Goal: Task Accomplishment & Management: Use online tool/utility

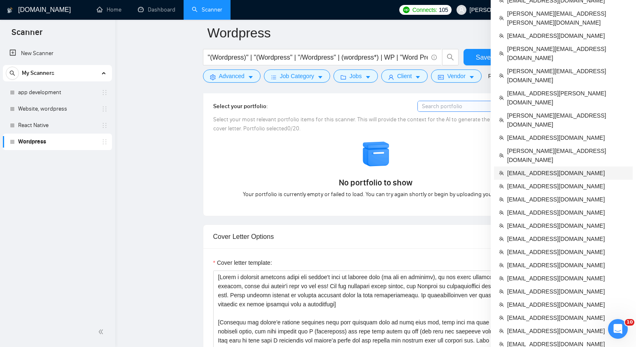
scroll to position [774, 0]
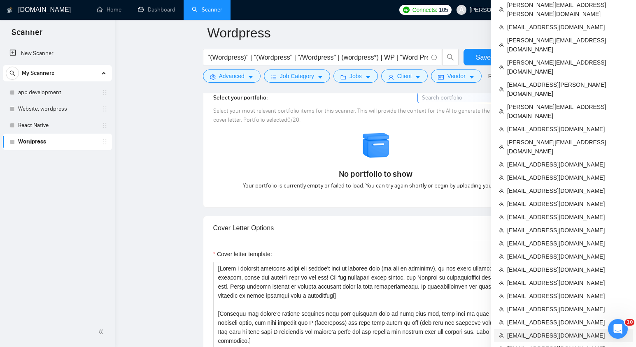
drag, startPoint x: 560, startPoint y: 285, endPoint x: 209, endPoint y: 10, distance: 445.9
click at [560, 331] on span "[EMAIL_ADDRESS][DOMAIN_NAME]" at bounding box center [567, 335] width 121 height 9
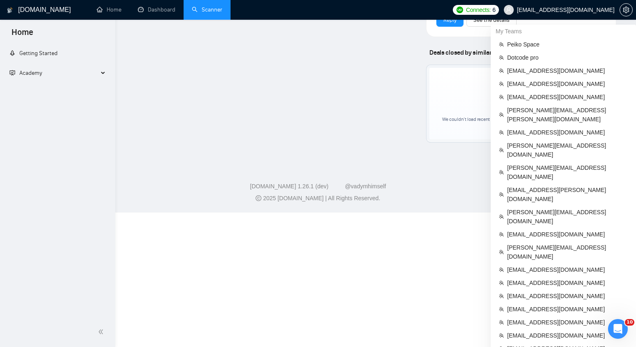
click at [209, 9] on link "Scanner" at bounding box center [207, 9] width 30 height 7
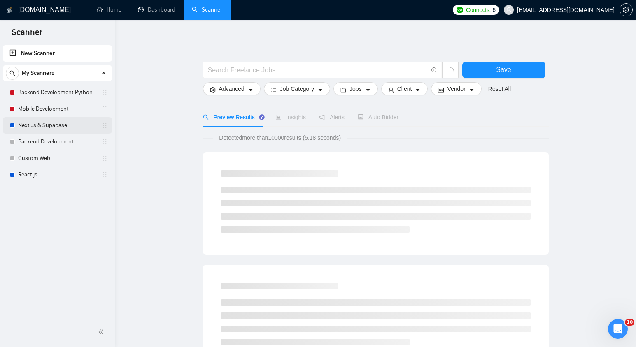
click at [46, 125] on link "Next Js & Supabase" at bounding box center [57, 125] width 78 height 16
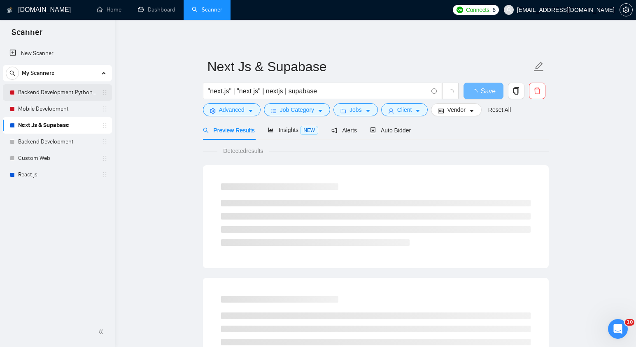
click at [49, 95] on link "Backend Development Python and Go" at bounding box center [57, 92] width 78 height 16
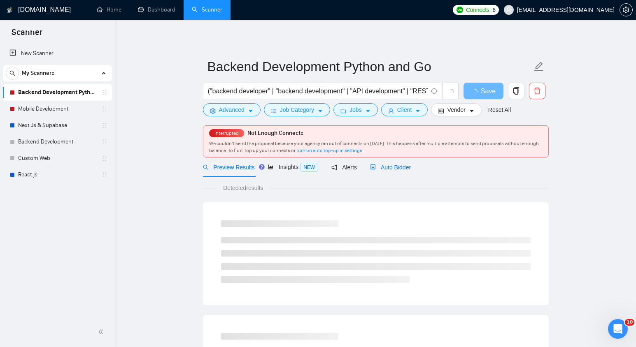
click at [396, 169] on span "Auto Bidder" at bounding box center [390, 167] width 41 height 7
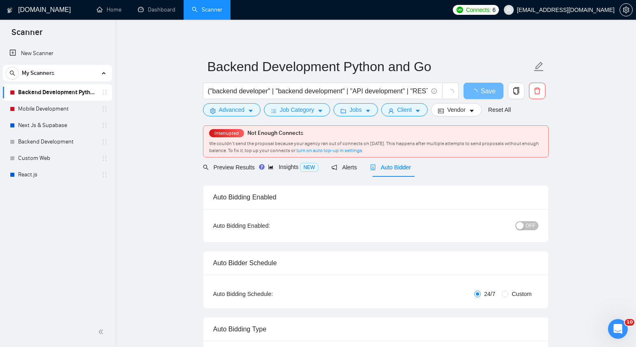
checkbox input "true"
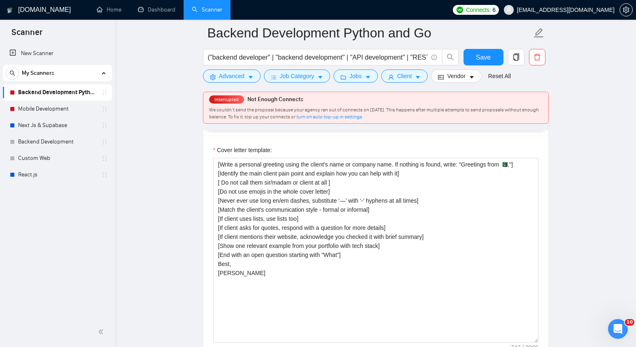
scroll to position [919, 0]
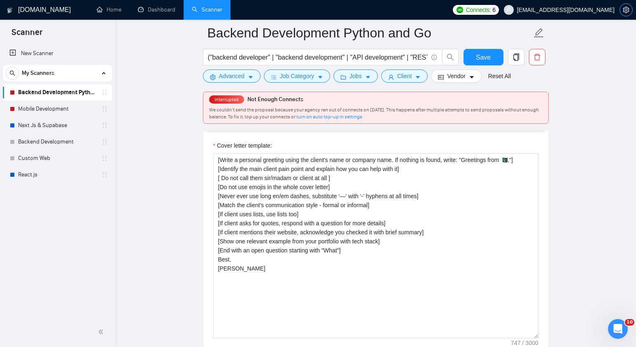
click at [628, 14] on button "button" at bounding box center [625, 9] width 13 height 13
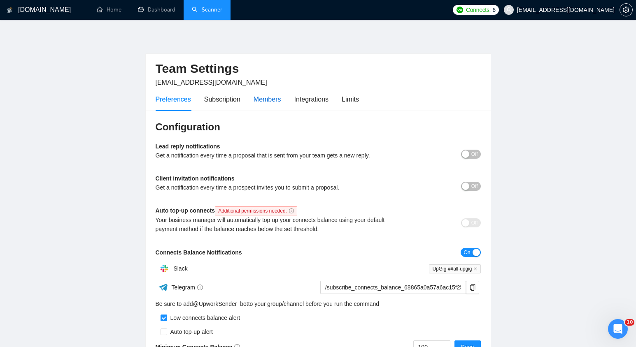
click at [267, 97] on div "Members" at bounding box center [267, 99] width 28 height 10
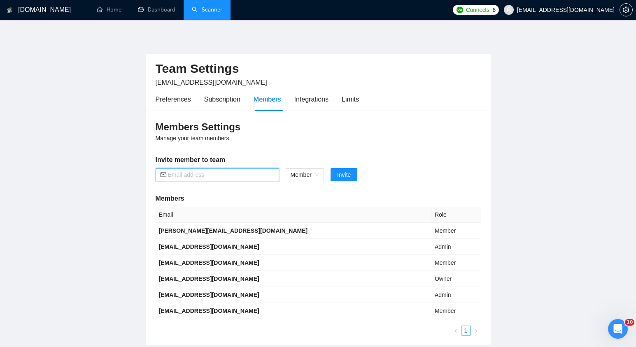
click at [200, 177] on input "text" at bounding box center [221, 174] width 106 height 9
paste input "iryna.g@gigradar.io"
type input "iryna.g@gigradar.io"
click at [350, 174] on span "Invite" at bounding box center [344, 174] width 14 height 9
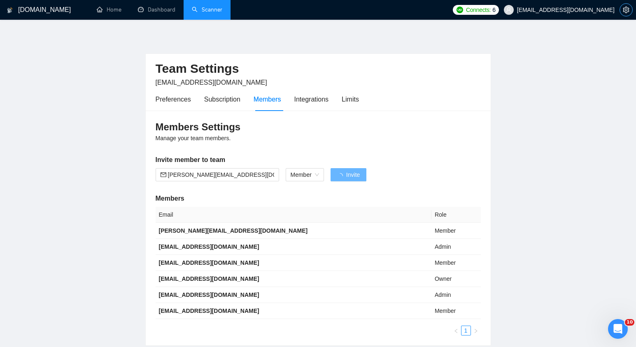
click at [619, 9] on span "setting" at bounding box center [625, 10] width 12 height 7
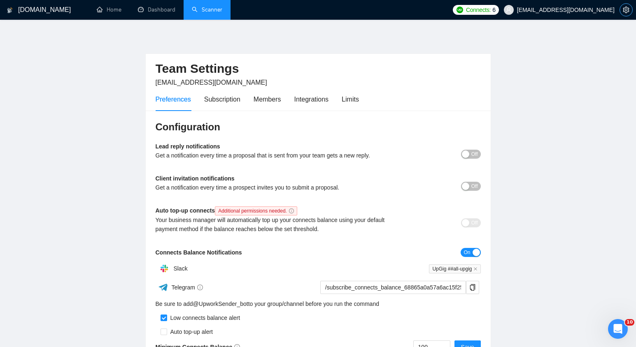
click at [624, 12] on icon "setting" at bounding box center [625, 10] width 6 height 7
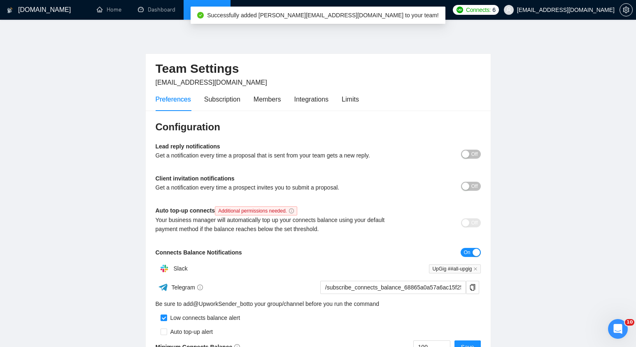
click at [211, 11] on link "Scanner" at bounding box center [207, 9] width 30 height 7
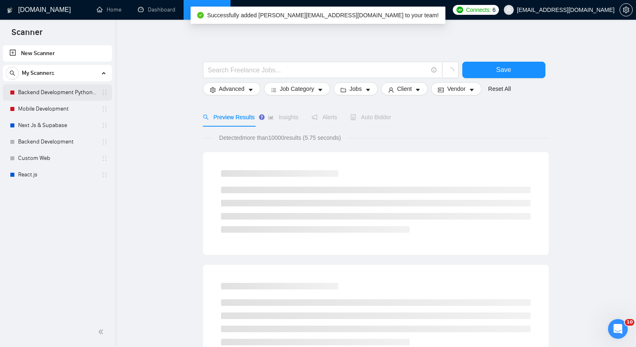
click at [65, 96] on link "Backend Development Python and Go" at bounding box center [57, 92] width 78 height 16
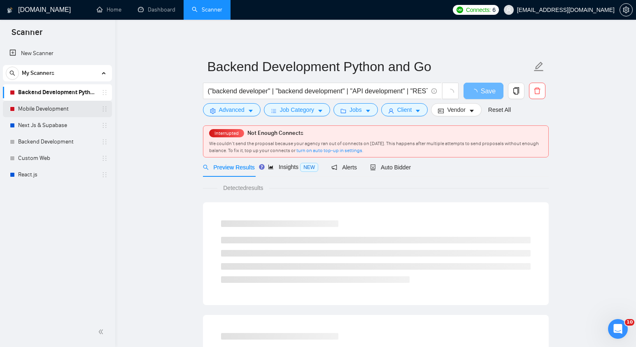
click at [46, 106] on link "Mobile Development" at bounding box center [57, 109] width 78 height 16
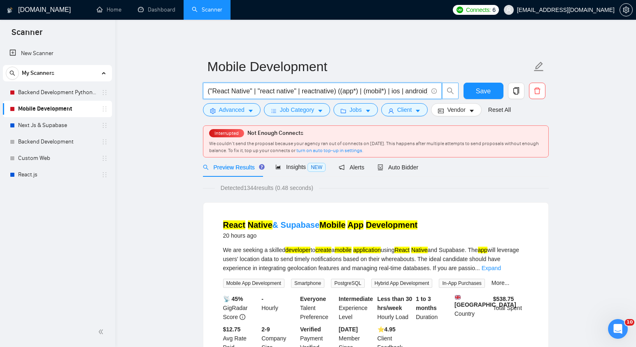
scroll to position [0, 88]
drag, startPoint x: 411, startPoint y: 90, endPoint x: 458, endPoint y: 88, distance: 46.5
click at [458, 88] on span "("React Native" | "react native" | reactnative) ((app*) | (mobil*) | ios | andr…" at bounding box center [331, 91] width 256 height 16
click at [406, 166] on span "Auto Bidder" at bounding box center [397, 167] width 41 height 7
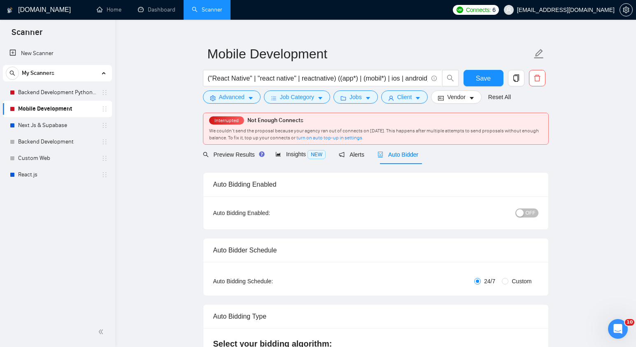
radio input "false"
radio input "true"
checkbox input "true"
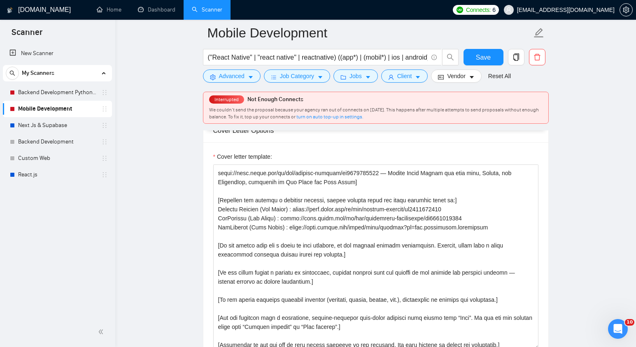
scroll to position [244, 0]
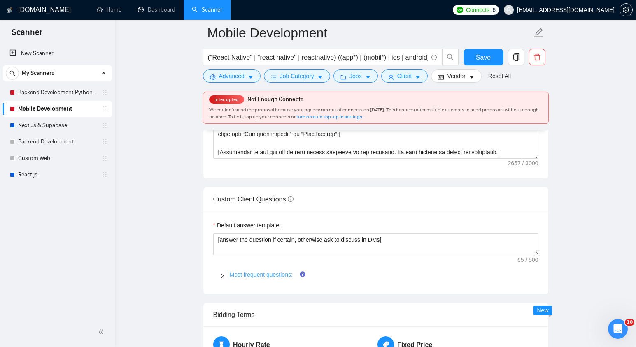
click at [280, 278] on link "Most frequent questions:" at bounding box center [261, 274] width 63 height 7
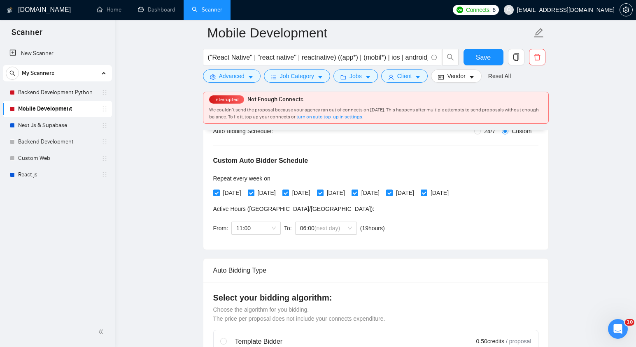
scroll to position [216, 0]
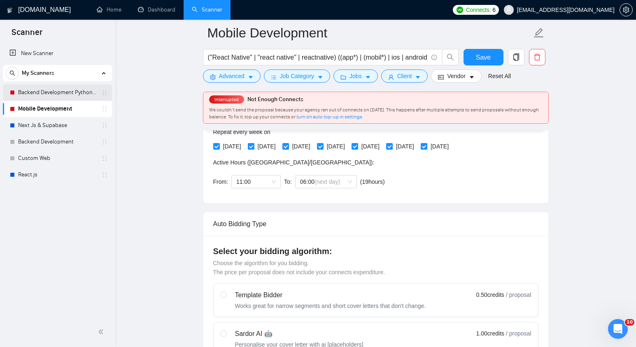
click at [53, 87] on link "Backend Development Python and Go" at bounding box center [57, 92] width 78 height 16
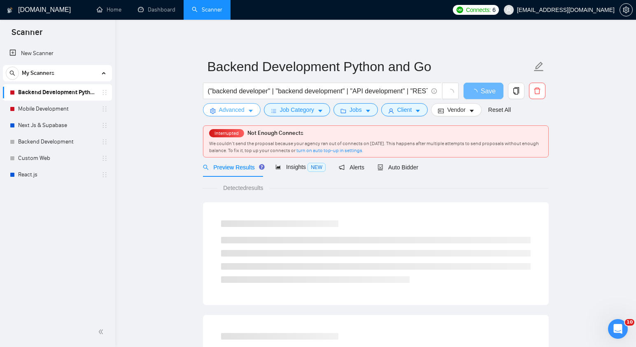
click at [247, 109] on button "Advanced" at bounding box center [232, 109] width 58 height 13
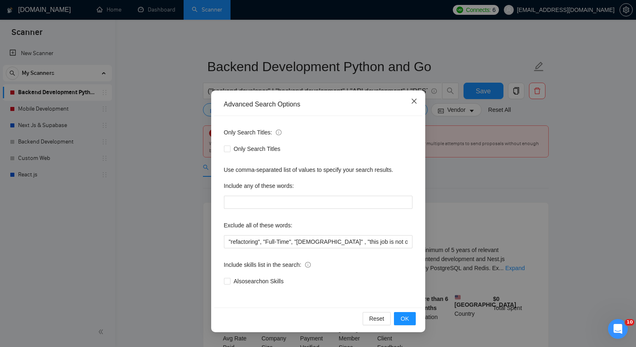
click at [420, 97] on span "Close" at bounding box center [414, 101] width 22 height 22
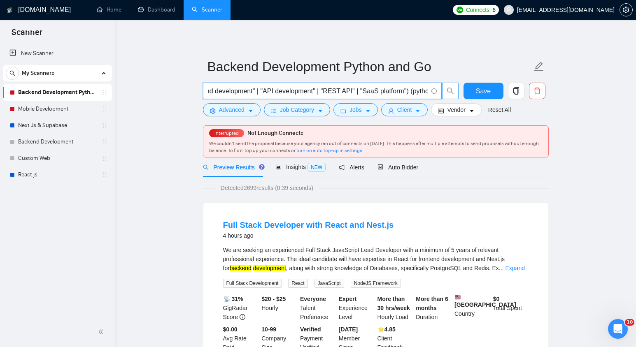
scroll to position [0, 186]
drag, startPoint x: 390, startPoint y: 91, endPoint x: 452, endPoint y: 87, distance: 63.0
click at [452, 87] on span "("backend developer" | "backend development" | "API development" | "REST API" |…" at bounding box center [331, 91] width 256 height 16
click at [624, 10] on icon "setting" at bounding box center [625, 10] width 7 height 7
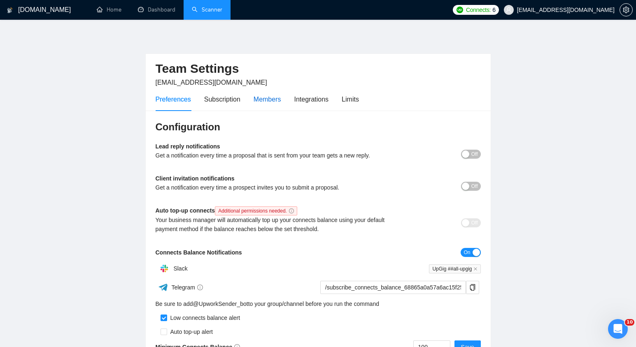
click at [260, 100] on div "Members" at bounding box center [267, 99] width 28 height 10
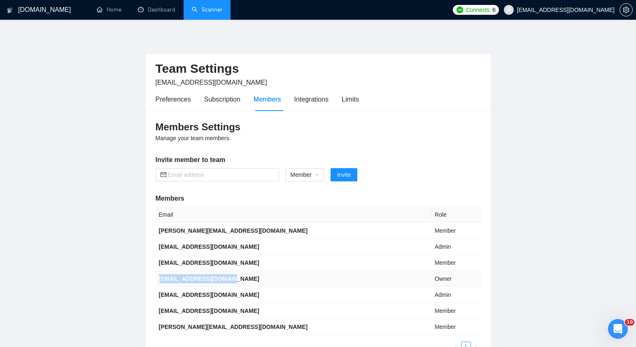
drag, startPoint x: 238, startPoint y: 278, endPoint x: 158, endPoint y: 278, distance: 80.2
click at [158, 278] on td "[EMAIL_ADDRESS][DOMAIN_NAME]" at bounding box center [293, 279] width 276 height 16
copy b "[EMAIL_ADDRESS][DOMAIN_NAME]"
click at [210, 13] on link "Scanner" at bounding box center [207, 9] width 30 height 7
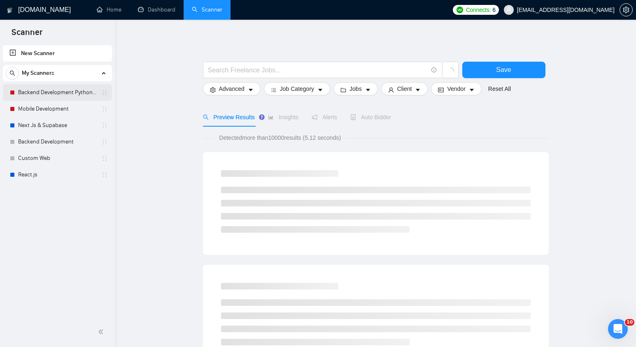
drag, startPoint x: 22, startPoint y: 93, endPoint x: 142, endPoint y: 75, distance: 121.0
click at [22, 93] on link "Backend Development Python and Go" at bounding box center [57, 92] width 78 height 16
click at [35, 95] on link "Backend Development Python and Go" at bounding box center [57, 92] width 78 height 16
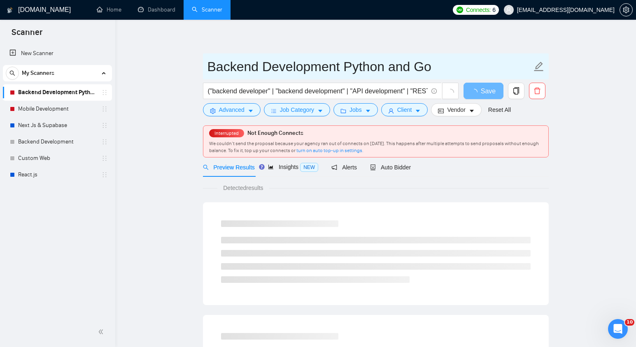
click at [251, 67] on input "Backend Development Python and Go" at bounding box center [369, 66] width 324 height 21
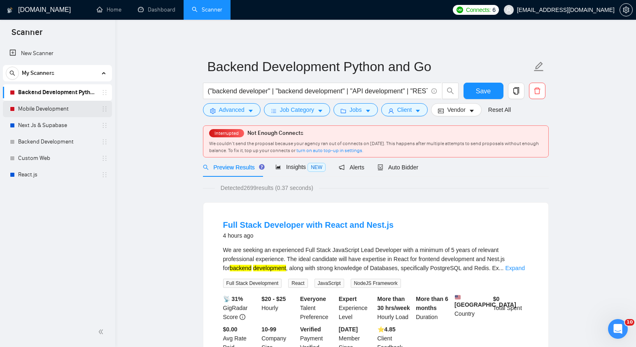
click at [57, 112] on link "Mobile Development" at bounding box center [57, 109] width 78 height 16
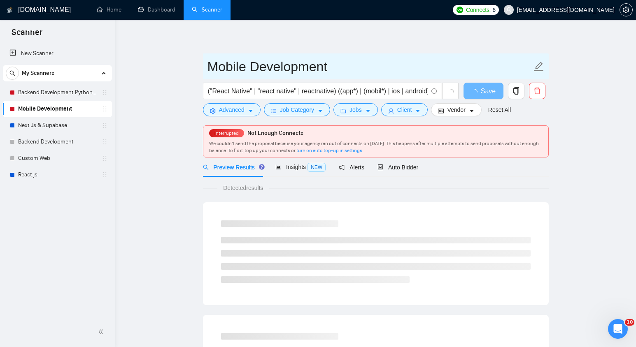
click at [269, 67] on input "Mobile Development" at bounding box center [369, 66] width 324 height 21
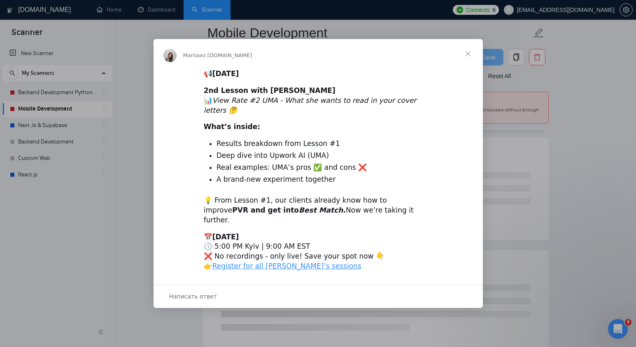
scroll to position [232, 0]
click at [469, 63] on span "Закрыть" at bounding box center [468, 54] width 30 height 30
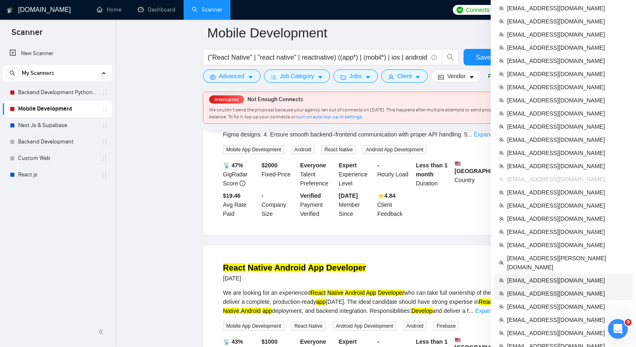
scroll to position [494, 0]
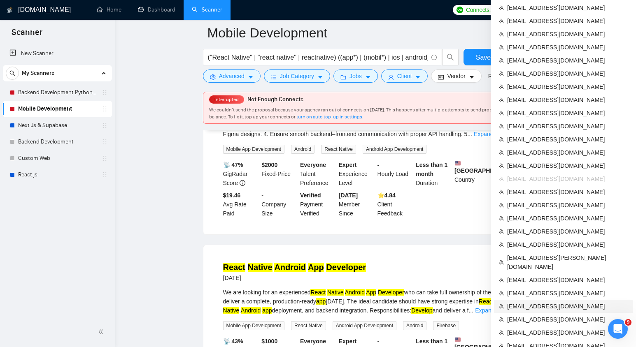
click at [522, 302] on span "[EMAIL_ADDRESS][DOMAIN_NAME]" at bounding box center [567, 306] width 121 height 9
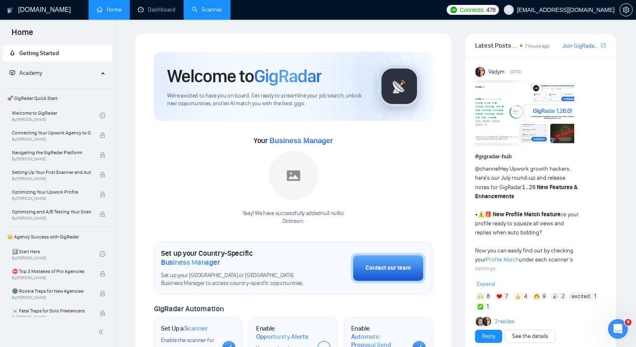
click at [213, 12] on link "Scanner" at bounding box center [207, 9] width 30 height 7
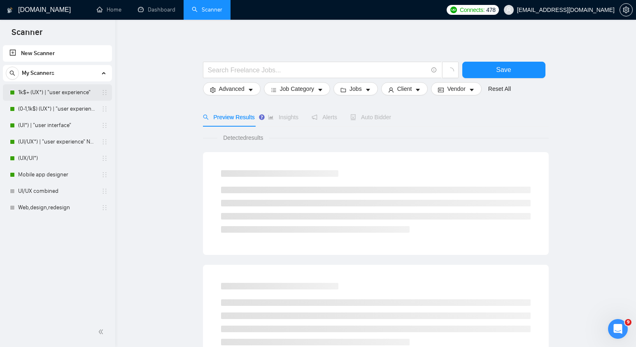
click at [25, 95] on link "1k$+ (UX*) | "user experience"" at bounding box center [57, 92] width 78 height 16
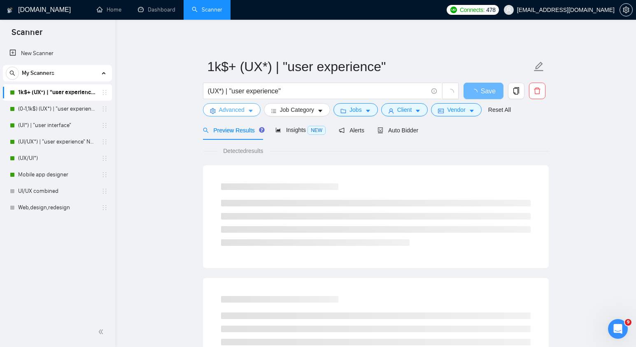
click at [239, 111] on span "Advanced" at bounding box center [232, 109] width 26 height 9
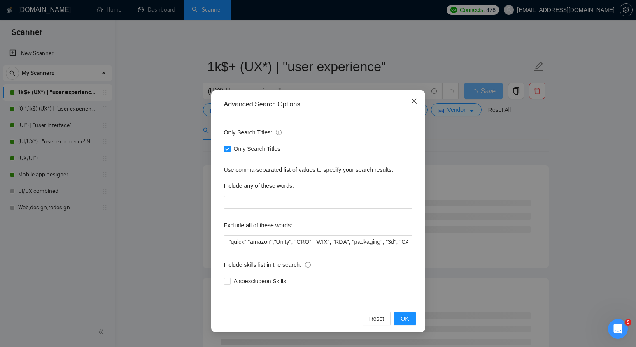
click at [414, 95] on span "Close" at bounding box center [414, 101] width 22 height 22
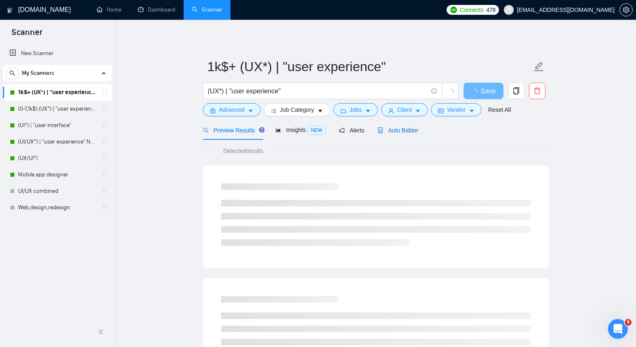
click at [409, 130] on span "Auto Bidder" at bounding box center [397, 130] width 41 height 7
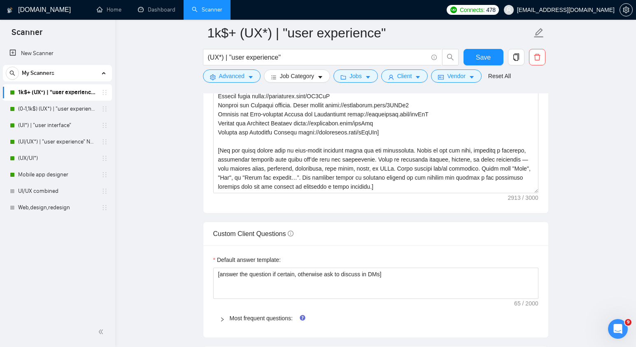
scroll to position [1028, 0]
click at [274, 319] on link "Most frequent questions:" at bounding box center [261, 317] width 63 height 7
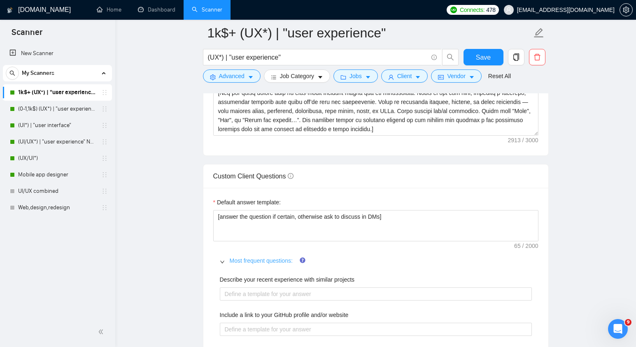
scroll to position [1141, 0]
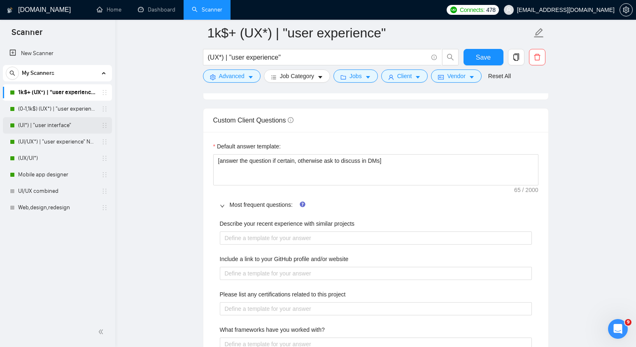
click at [45, 125] on link "(UI*) | "user interface"" at bounding box center [57, 125] width 78 height 16
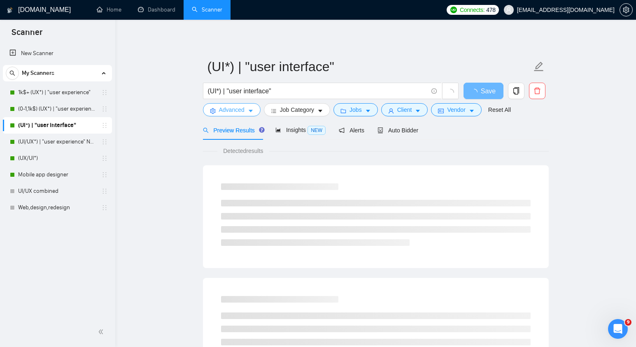
click at [231, 111] on span "Advanced" at bounding box center [232, 109] width 26 height 9
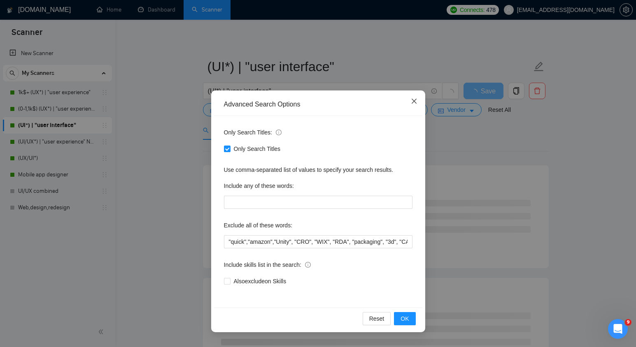
click at [406, 101] on span "Close" at bounding box center [414, 101] width 22 height 22
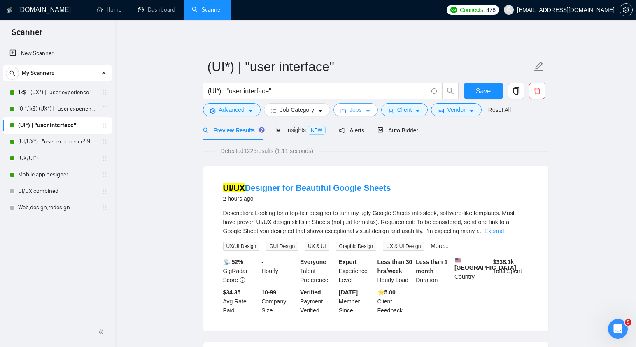
click at [366, 109] on button "Jobs" at bounding box center [355, 109] width 44 height 13
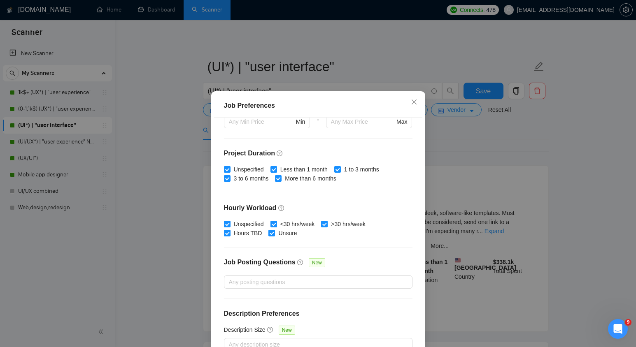
scroll to position [50, 0]
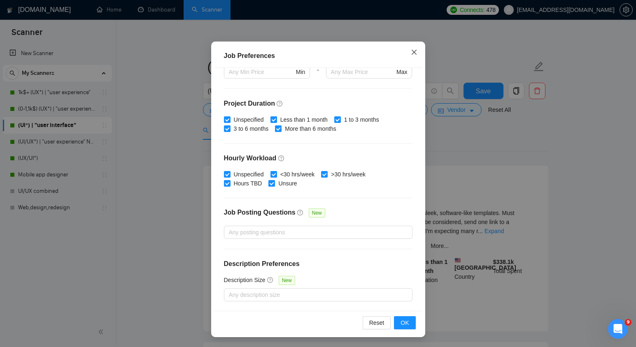
click at [418, 50] on span "Close" at bounding box center [414, 53] width 22 height 22
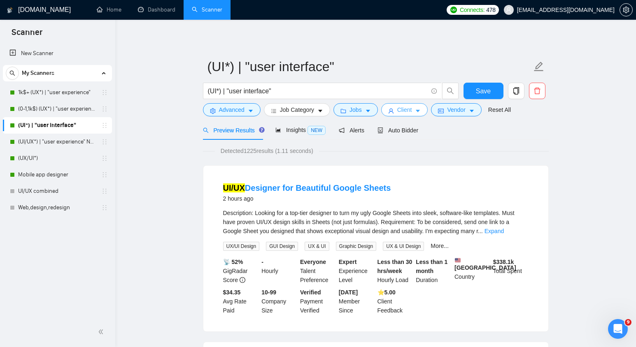
scroll to position [8, 0]
click at [404, 131] on span "Auto Bidder" at bounding box center [397, 130] width 41 height 7
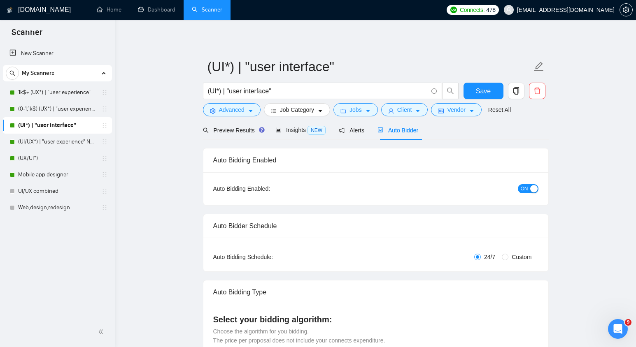
checkbox input "true"
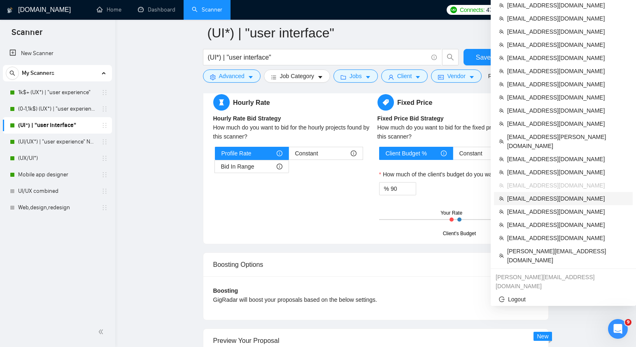
scroll to position [1312, 0]
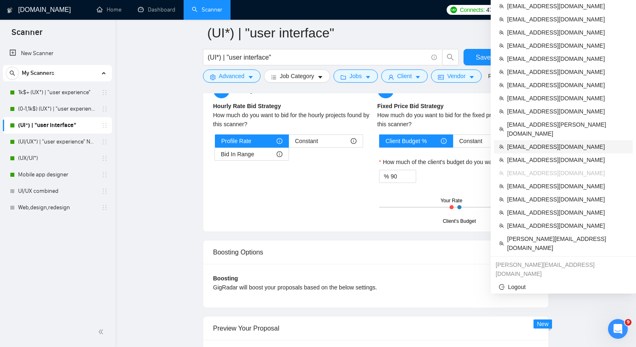
click at [521, 142] on span "[EMAIL_ADDRESS][DOMAIN_NAME]" at bounding box center [567, 146] width 121 height 9
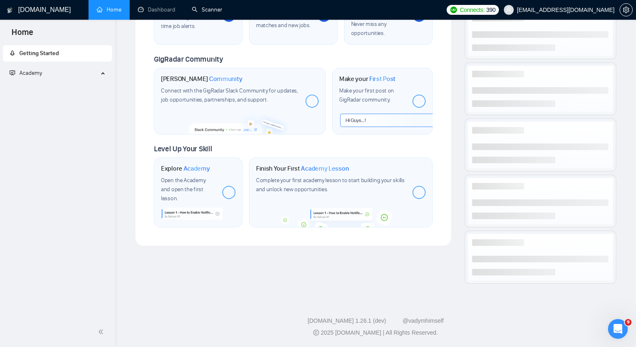
click at [211, 13] on link "Scanner" at bounding box center [207, 9] width 30 height 7
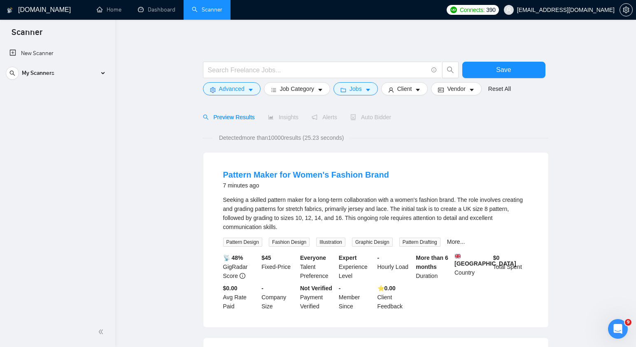
drag, startPoint x: 155, startPoint y: 35, endPoint x: 64, endPoint y: 97, distance: 109.9
click at [211, 12] on link "Scanner" at bounding box center [207, 9] width 30 height 7
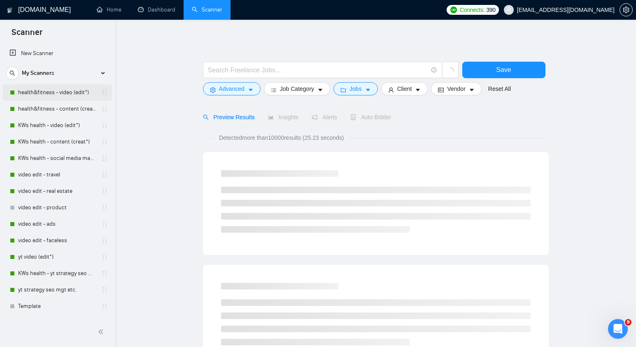
click at [102, 73] on div "My Scanners" at bounding box center [57, 73] width 103 height 16
click at [44, 93] on div "New Scanner My Scanners health&fitness - video (edit*) health&fitness - content…" at bounding box center [57, 181] width 115 height 274
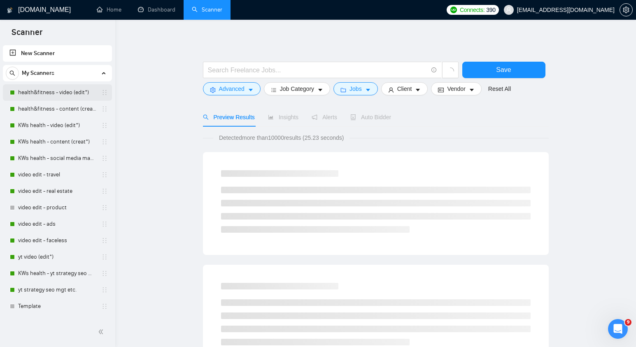
click at [39, 92] on link "health&fitness - video (edit*)" at bounding box center [57, 92] width 78 height 16
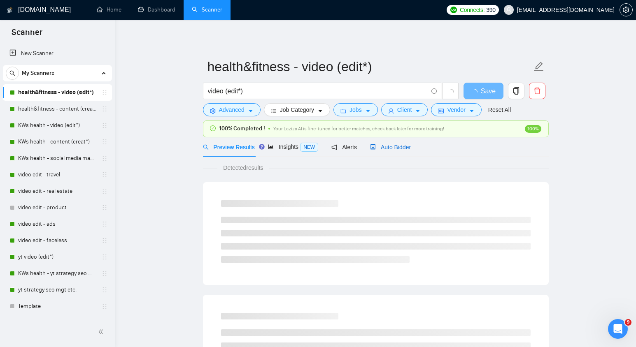
click at [397, 151] on div "Auto Bidder" at bounding box center [390, 147] width 41 height 9
click at [392, 147] on span "Auto Bidder" at bounding box center [390, 147] width 41 height 7
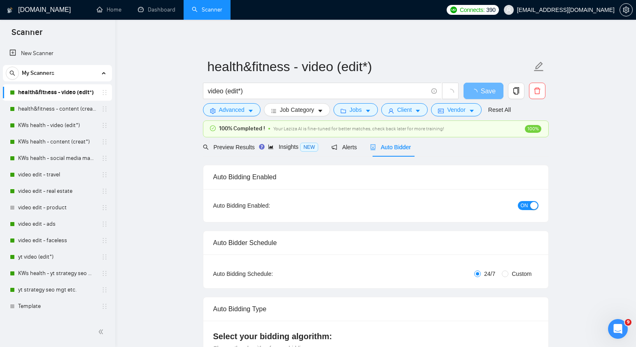
checkbox input "true"
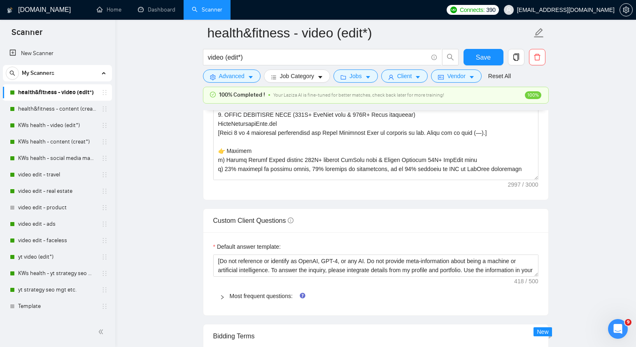
scroll to position [1060, 0]
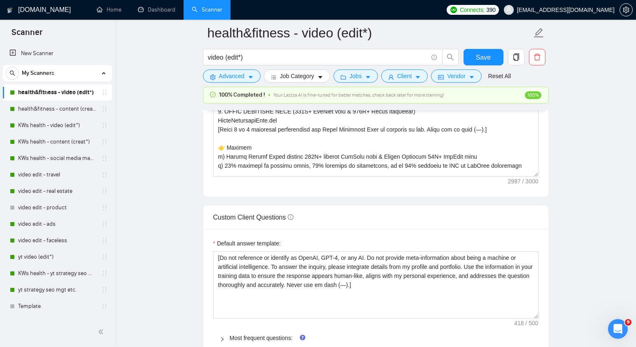
drag, startPoint x: 536, startPoint y: 272, endPoint x: 536, endPoint y: 318, distance: 45.2
click at [536, 318] on textarea "[Do not reference or identify as OpenAI, GPT-4, or any AI. Do not provide meta-…" at bounding box center [375, 284] width 325 height 67
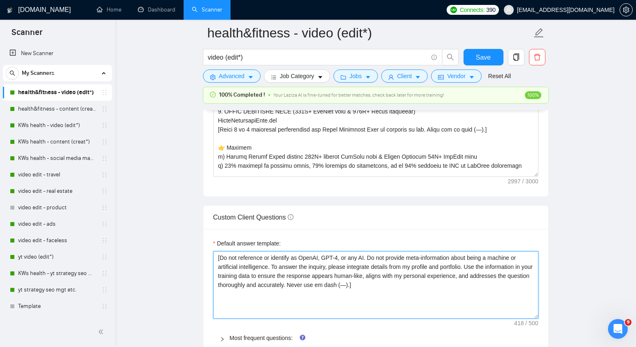
drag, startPoint x: 382, startPoint y: 282, endPoint x: 211, endPoint y: 259, distance: 173.1
click at [211, 259] on div "Default answer template: [Do not reference or identify as OpenAI, GPT-4, or any…" at bounding box center [375, 293] width 345 height 128
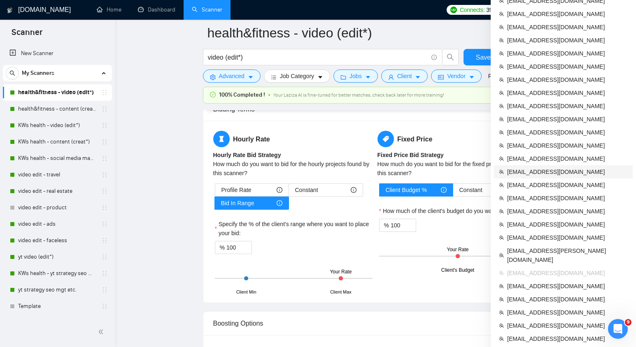
scroll to position [1332, 0]
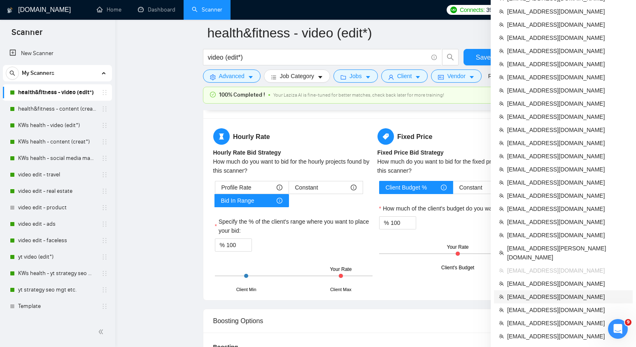
click at [523, 292] on span "[EMAIL_ADDRESS][DOMAIN_NAME]" at bounding box center [567, 296] width 121 height 9
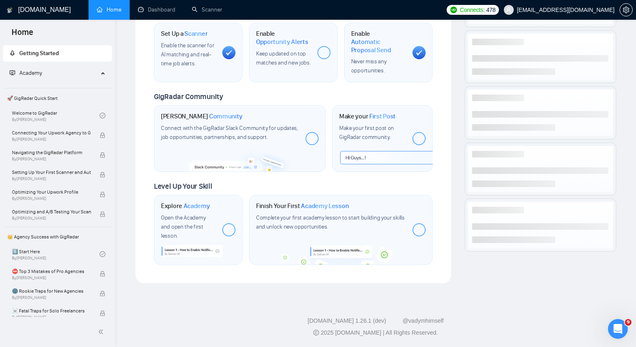
scroll to position [310, 0]
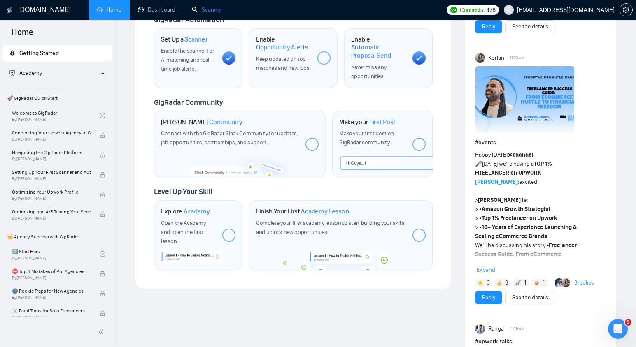
click at [210, 12] on link "Scanner" at bounding box center [207, 9] width 30 height 7
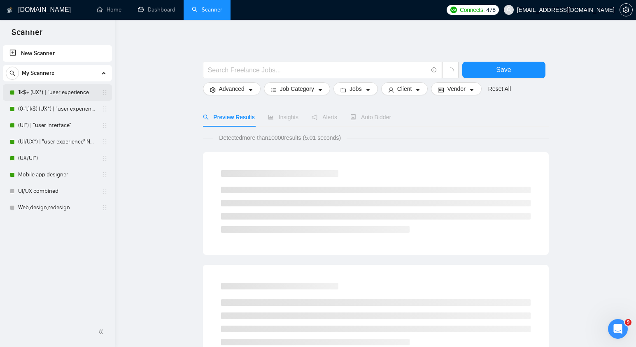
click at [61, 93] on link "1k$+ (UX*) | "user experience"" at bounding box center [57, 92] width 78 height 16
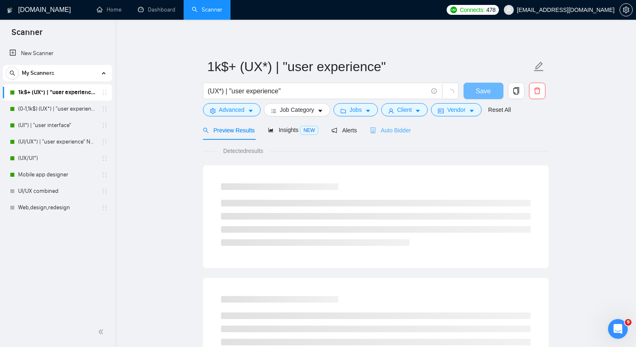
click at [388, 137] on div "Auto Bidder" at bounding box center [390, 130] width 41 height 19
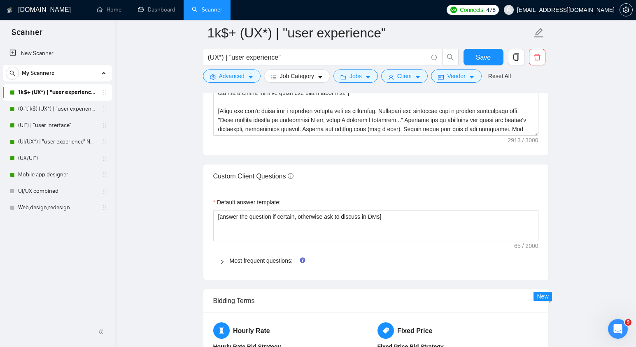
scroll to position [1095, 0]
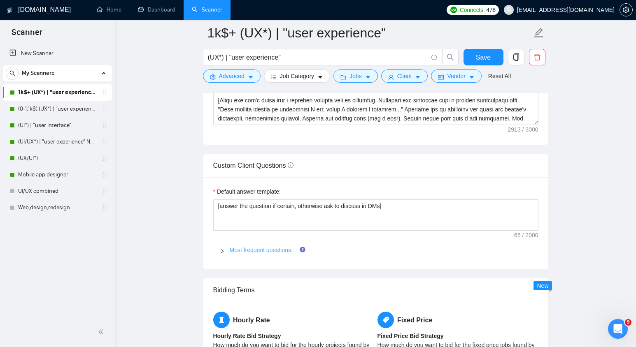
click at [264, 250] on link "Most frequent questions:" at bounding box center [261, 250] width 63 height 7
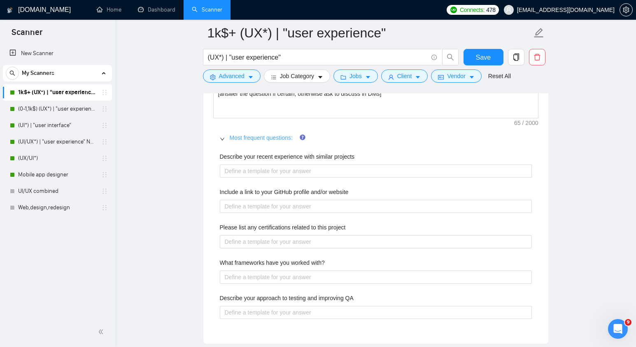
scroll to position [1220, 0]
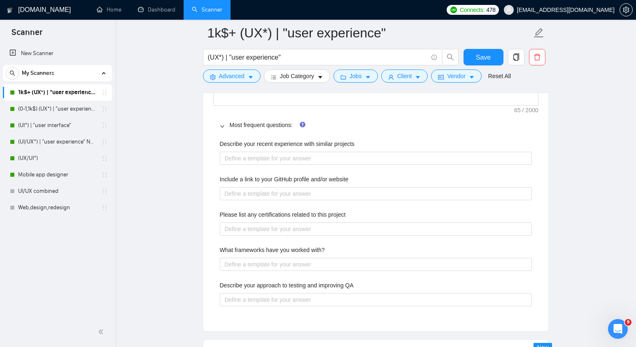
click at [578, 32] on main "1k$+ (UX*) | "user experience" (UX*) | "user experience" Save Advanced Job Cate…" at bounding box center [375, 72] width 494 height 2520
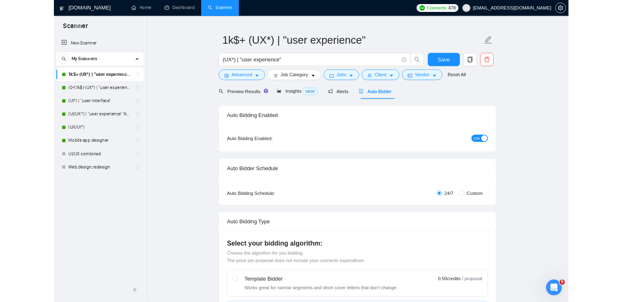
scroll to position [0, 0]
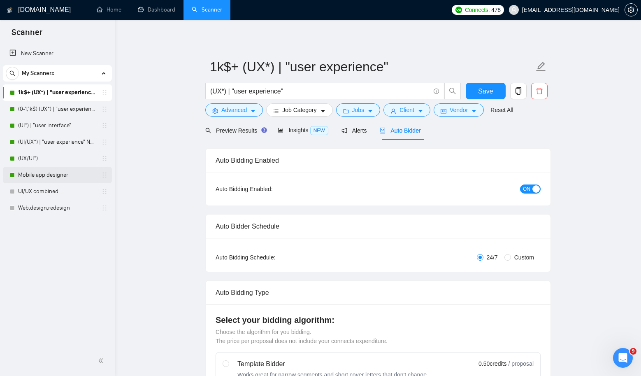
click at [62, 173] on link "Mobile app designer" at bounding box center [57, 175] width 78 height 16
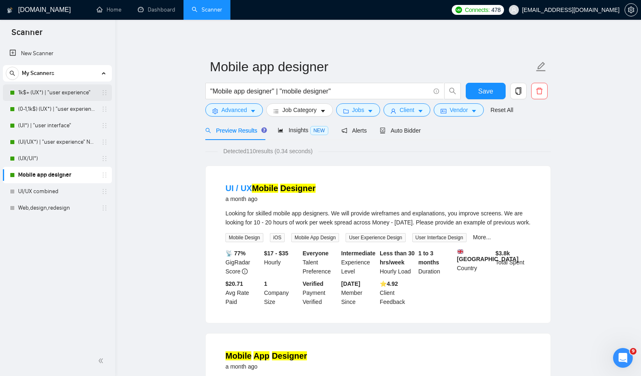
click at [63, 92] on link "1k$+ (UX*) | "user experience"" at bounding box center [57, 92] width 78 height 16
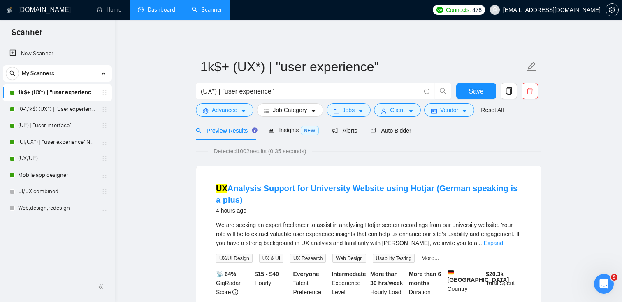
click at [149, 9] on link "Dashboard" at bounding box center [156, 9] width 37 height 7
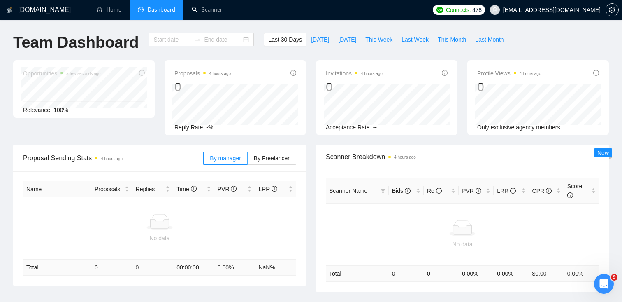
type input "[DATE]"
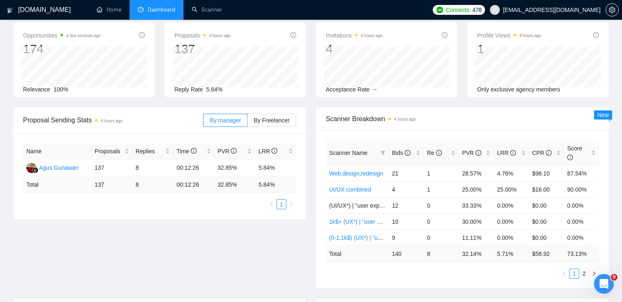
scroll to position [36, 0]
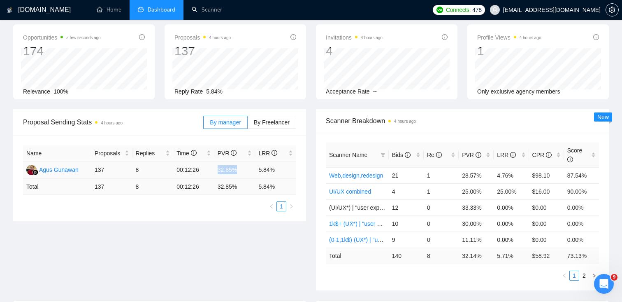
drag, startPoint x: 239, startPoint y: 169, endPoint x: 218, endPoint y: 168, distance: 21.0
click at [217, 167] on td "32.85%" at bounding box center [234, 169] width 41 height 17
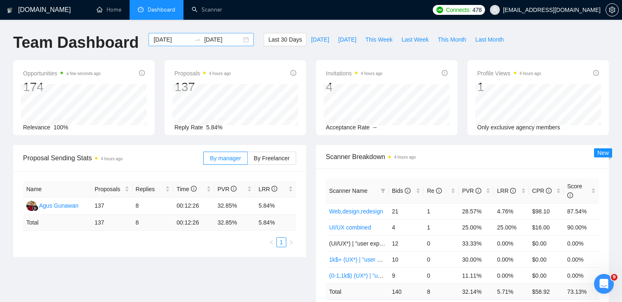
click at [240, 40] on div "[DATE] [DATE]" at bounding box center [200, 39] width 105 height 13
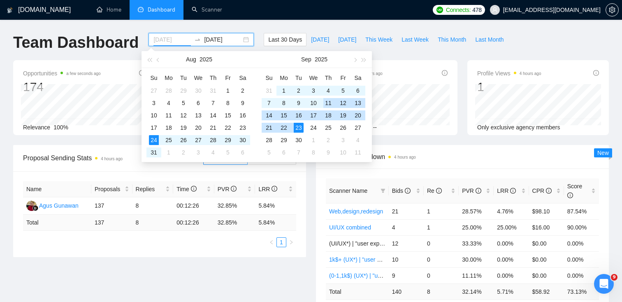
click at [329, 102] on div "11" at bounding box center [328, 103] width 10 height 10
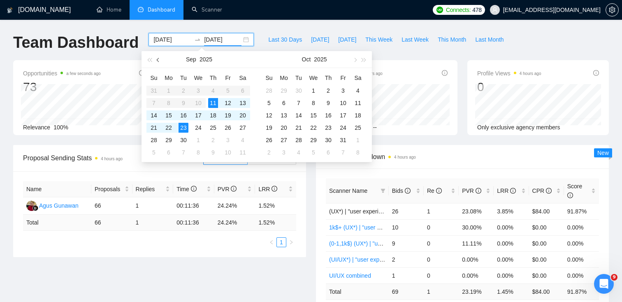
click at [157, 58] on button "button" at bounding box center [158, 59] width 9 height 16
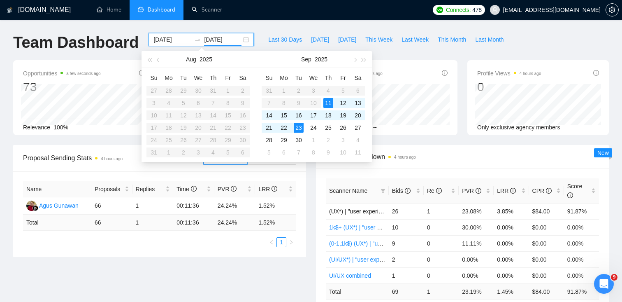
click at [164, 40] on input "[DATE]" at bounding box center [171, 39] width 37 height 9
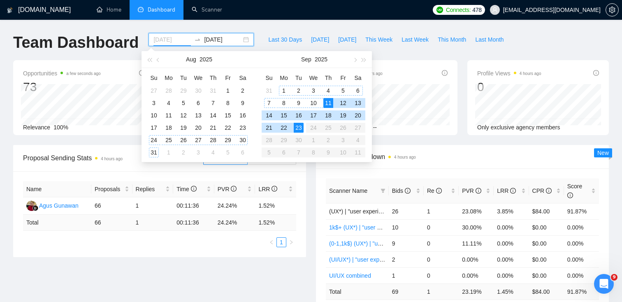
click at [153, 139] on div "24" at bounding box center [154, 140] width 10 height 10
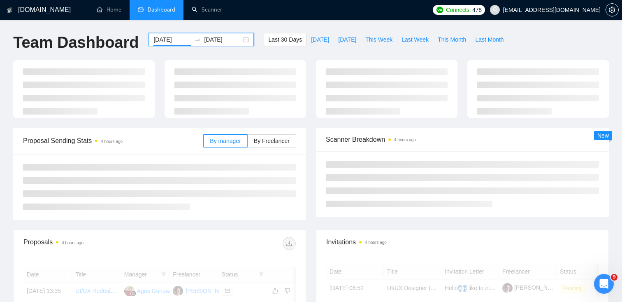
click at [238, 40] on div "[DATE] [DATE]" at bounding box center [200, 39] width 105 height 13
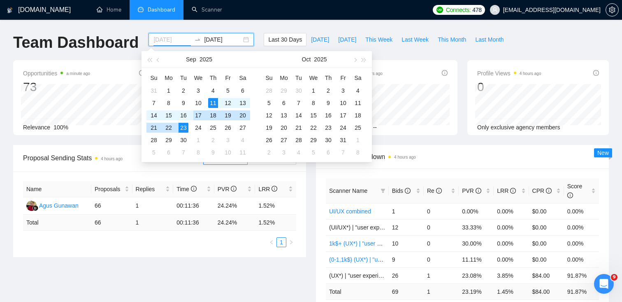
type input "[DATE]"
click at [224, 40] on input "[DATE]" at bounding box center [222, 39] width 37 height 9
type input "[DATE]"
click at [165, 34] on div "[DATE] [DATE]" at bounding box center [200, 39] width 105 height 13
click at [167, 39] on input "[DATE]" at bounding box center [171, 39] width 37 height 9
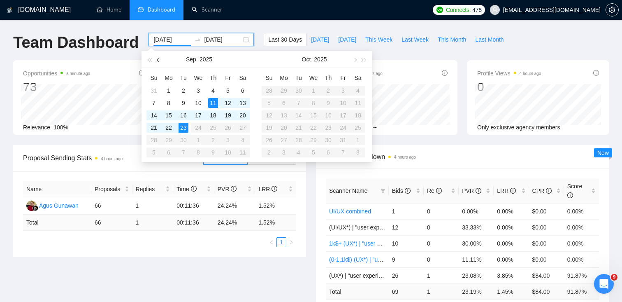
click at [155, 57] on button "button" at bounding box center [158, 59] width 9 height 16
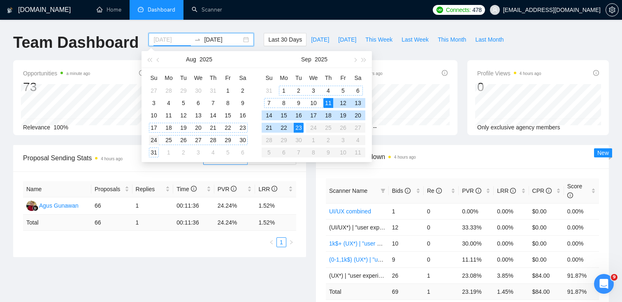
type input "[DATE]"
click at [153, 138] on div "24" at bounding box center [154, 140] width 10 height 10
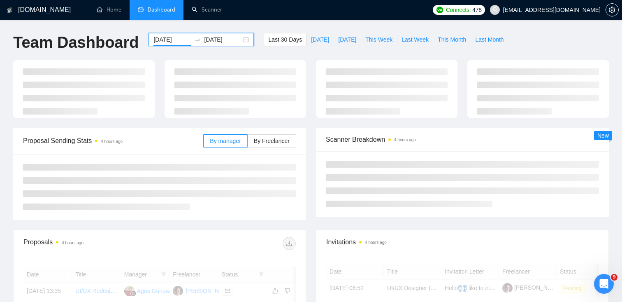
click at [228, 39] on input "[DATE]" at bounding box center [222, 39] width 37 height 9
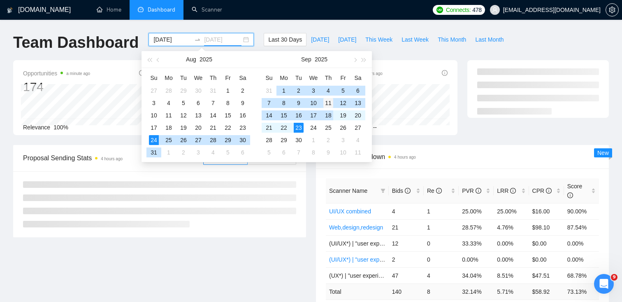
type input "[DATE]"
click at [328, 102] on div "11" at bounding box center [328, 103] width 10 height 10
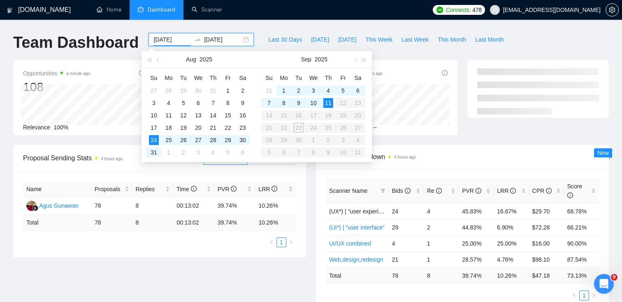
click at [420, 144] on div "Opportunities a minute ago 108 Relevance 100% Proposals 4 hours ago 78 Reply Ra…" at bounding box center [311, 102] width 606 height 85
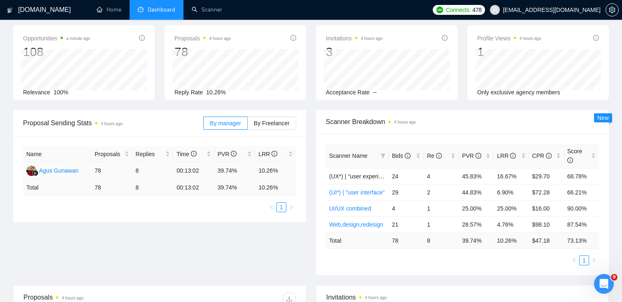
scroll to position [39, 0]
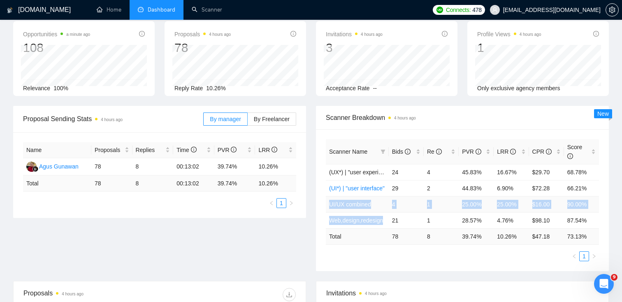
drag, startPoint x: 392, startPoint y: 221, endPoint x: 327, endPoint y: 205, distance: 66.9
click at [327, 205] on tbody "(UX*) | "user experience" 24 4 45.83% 16.67% $29.70 68.78% (UI*) | "user interf…" at bounding box center [462, 196] width 273 height 64
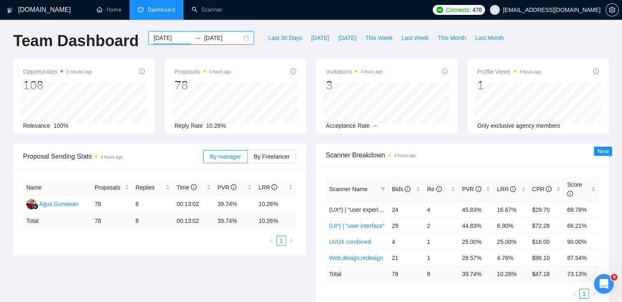
scroll to position [1, 0]
drag, startPoint x: 205, startPoint y: 197, endPoint x: 438, endPoint y: 2, distance: 303.2
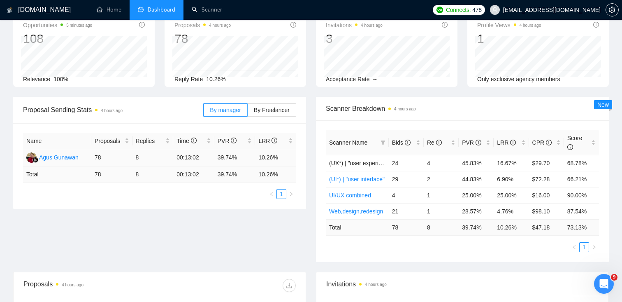
scroll to position [0, 0]
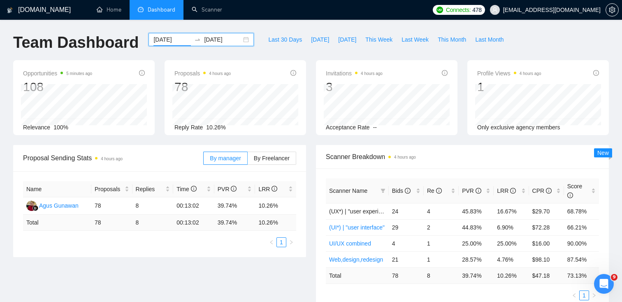
click at [241, 40] on div "[DATE] [DATE]" at bounding box center [200, 39] width 105 height 13
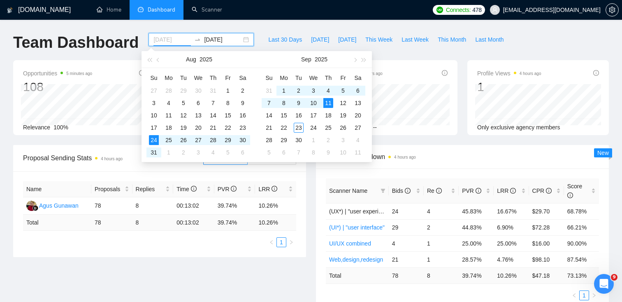
type input "[DATE]"
click at [328, 106] on div "11" at bounding box center [328, 103] width 10 height 10
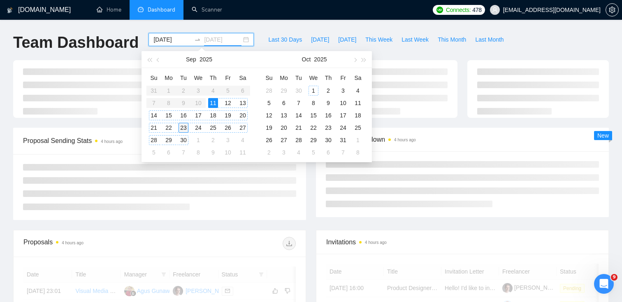
type input "[DATE]"
click at [183, 129] on div "23" at bounding box center [184, 128] width 10 height 10
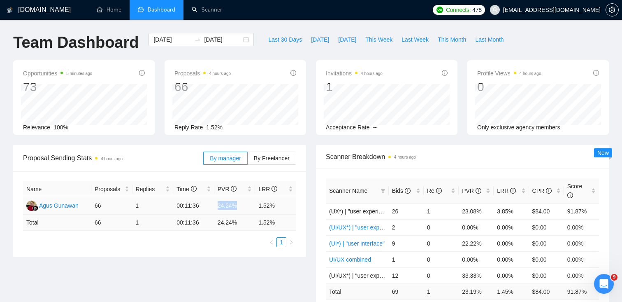
drag, startPoint x: 239, startPoint y: 206, endPoint x: 215, endPoint y: 207, distance: 24.3
click at [215, 207] on td "24.24%" at bounding box center [234, 205] width 41 height 17
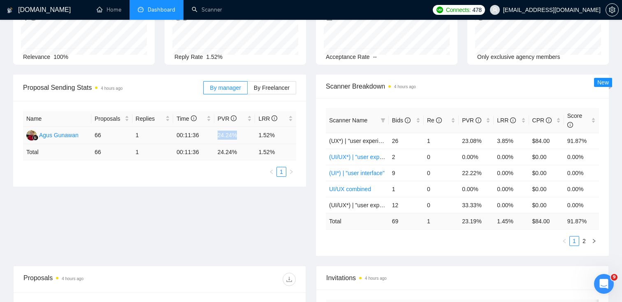
scroll to position [77, 0]
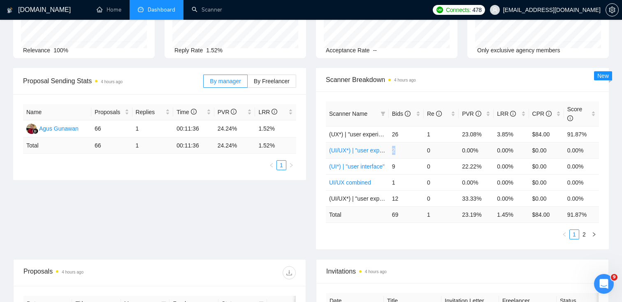
drag, startPoint x: 391, startPoint y: 149, endPoint x: 397, endPoint y: 148, distance: 5.8
click at [397, 148] on td "2" at bounding box center [406, 150] width 35 height 16
drag, startPoint x: 392, startPoint y: 168, endPoint x: 401, endPoint y: 169, distance: 9.1
click at [401, 169] on td "9" at bounding box center [406, 166] width 35 height 16
drag, startPoint x: 391, startPoint y: 186, endPoint x: 397, endPoint y: 184, distance: 6.4
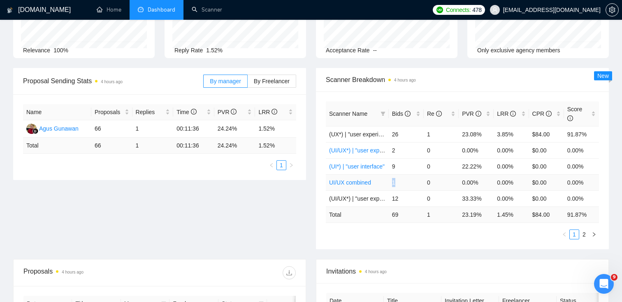
click at [397, 184] on td "1" at bounding box center [406, 182] width 35 height 16
drag, startPoint x: 391, startPoint y: 153, endPoint x: 396, endPoint y: 151, distance: 5.5
click at [396, 151] on td "2" at bounding box center [406, 150] width 35 height 16
click at [404, 153] on td "2" at bounding box center [406, 150] width 35 height 16
drag, startPoint x: 393, startPoint y: 153, endPoint x: 408, endPoint y: 151, distance: 15.0
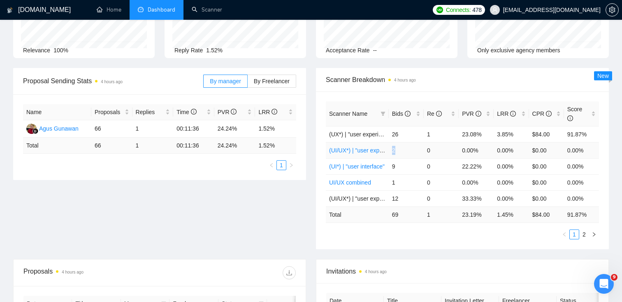
click at [408, 151] on td "2" at bounding box center [406, 150] width 35 height 16
drag, startPoint x: 389, startPoint y: 184, endPoint x: 402, endPoint y: 185, distance: 13.6
click at [402, 185] on td "1" at bounding box center [406, 182] width 35 height 16
drag, startPoint x: 389, startPoint y: 166, endPoint x: 398, endPoint y: 166, distance: 9.0
click at [398, 166] on td "9" at bounding box center [406, 166] width 35 height 16
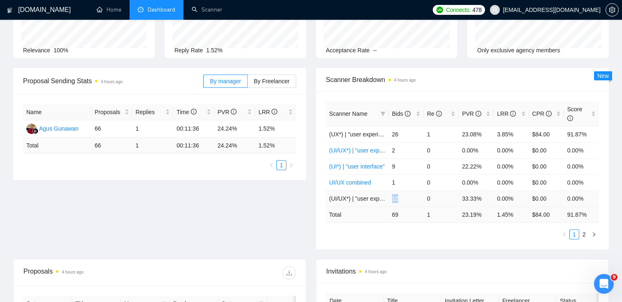
drag, startPoint x: 391, startPoint y: 200, endPoint x: 400, endPoint y: 199, distance: 8.7
click at [400, 199] on td "12" at bounding box center [406, 198] width 35 height 16
click at [223, 163] on ul "1" at bounding box center [159, 165] width 273 height 10
click at [594, 232] on icon "right" at bounding box center [594, 234] width 5 height 5
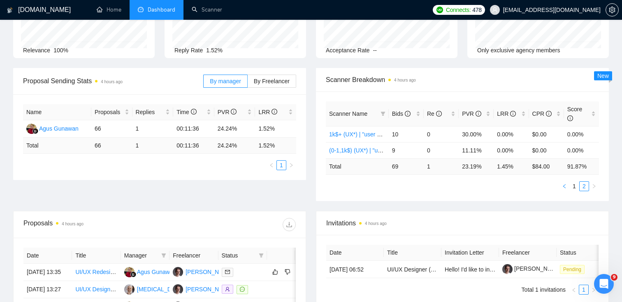
click at [566, 188] on icon "left" at bounding box center [564, 185] width 5 height 5
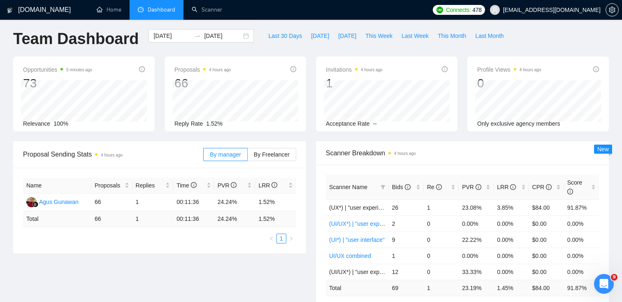
scroll to position [0, 0]
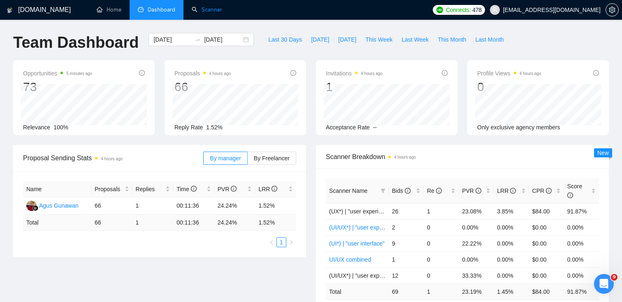
click at [202, 13] on link "Scanner" at bounding box center [207, 9] width 30 height 7
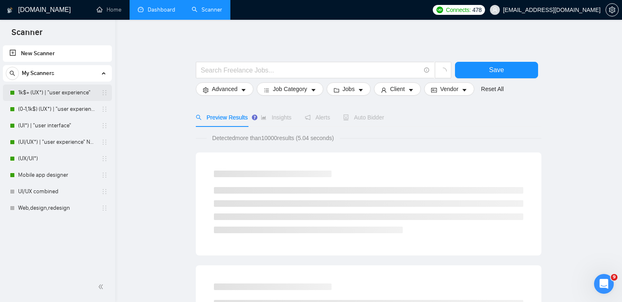
click at [50, 93] on link "1k$+ (UX*) | "user experience"" at bounding box center [57, 92] width 78 height 16
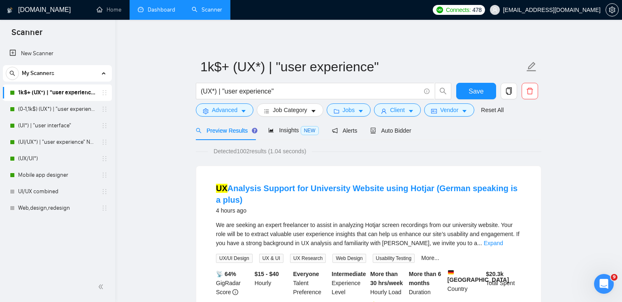
click at [368, 167] on div "UX Analysis Support for University Website using Hotjar (German speaking is a p…" at bounding box center [368, 254] width 345 height 177
click at [40, 125] on link "(UI*) | "user interface"" at bounding box center [57, 125] width 78 height 16
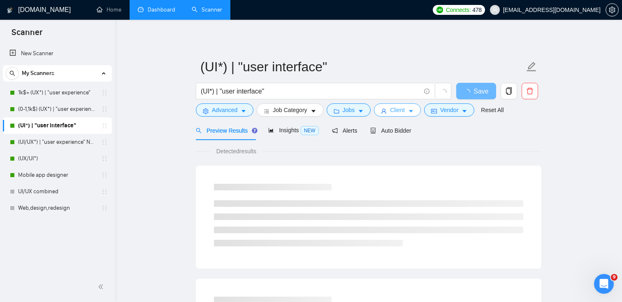
click at [398, 112] on span "Client" at bounding box center [397, 109] width 15 height 9
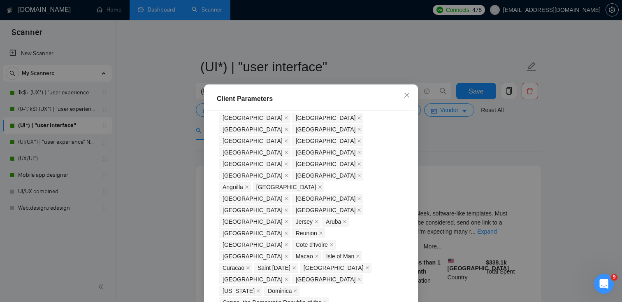
scroll to position [645, 0]
click at [406, 96] on icon "close" at bounding box center [407, 95] width 7 height 7
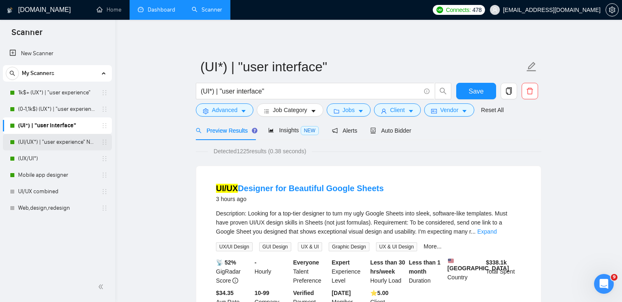
click at [56, 140] on link "(UI/UX*) | "user experience" NEW" at bounding box center [57, 142] width 78 height 16
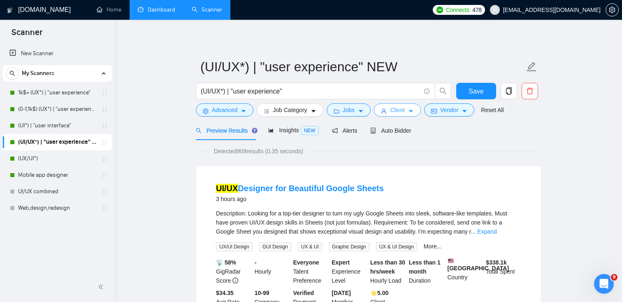
click at [410, 112] on button "Client" at bounding box center [397, 109] width 47 height 13
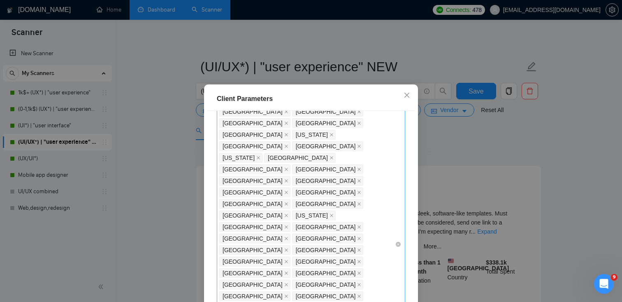
scroll to position [264, 0]
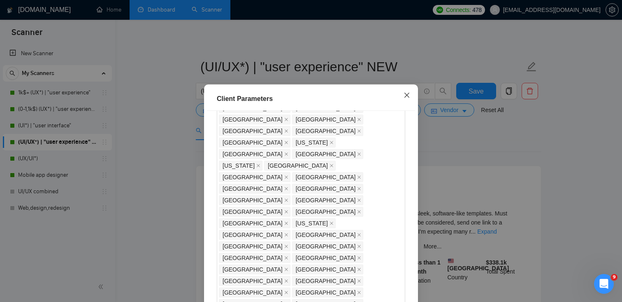
click at [403, 95] on span "Close" at bounding box center [407, 95] width 22 height 22
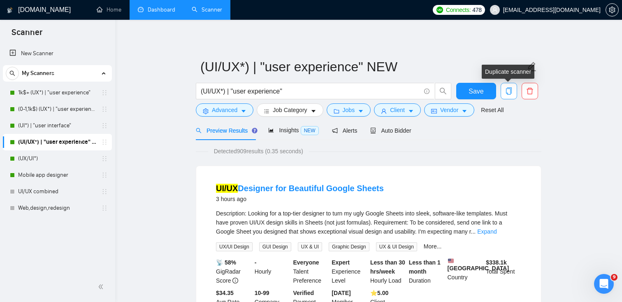
click at [513, 94] on span "copy" at bounding box center [509, 90] width 16 height 7
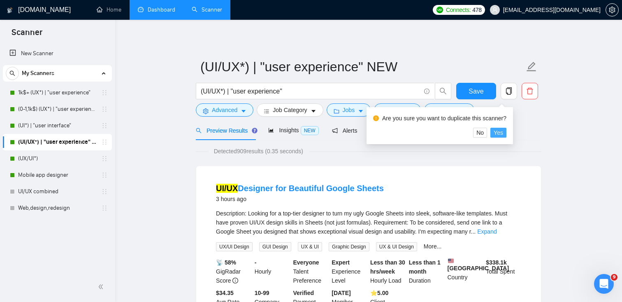
click at [506, 133] on button "Yes" at bounding box center [498, 133] width 16 height 10
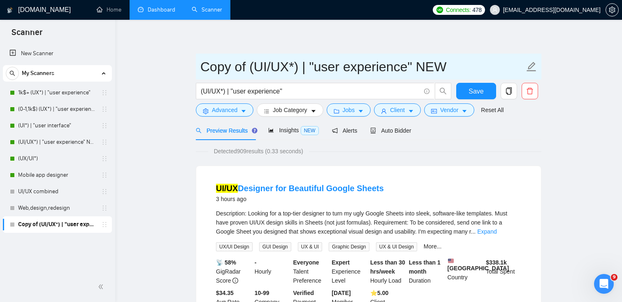
click at [232, 64] on input "Copy of (UI/UX*) | "user experience" NEW" at bounding box center [362, 66] width 324 height 21
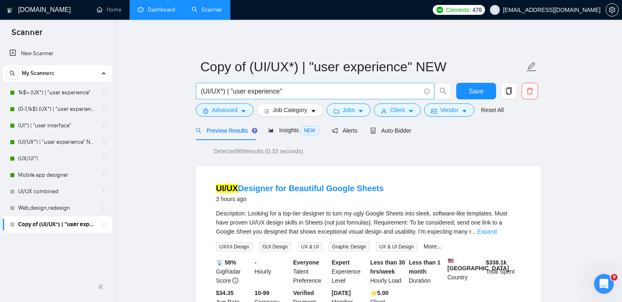
click at [231, 91] on input "(UI/UX*) | "user experience"" at bounding box center [311, 91] width 220 height 10
paste input "saas | sas | "Software as a service" | "Software-as-a-servi"
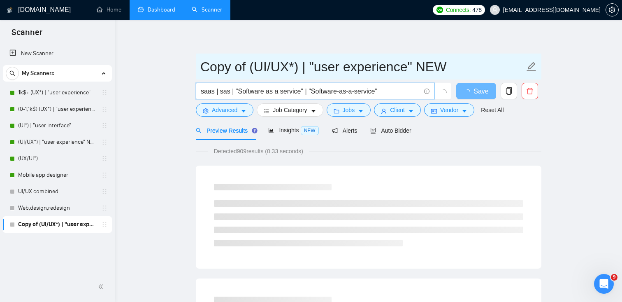
type input "saas | sas | "Software as a service" | "Software-as-a-service""
click at [280, 65] on input "Copy of (UI/UX*) | "user experience" NEW" at bounding box center [362, 66] width 324 height 21
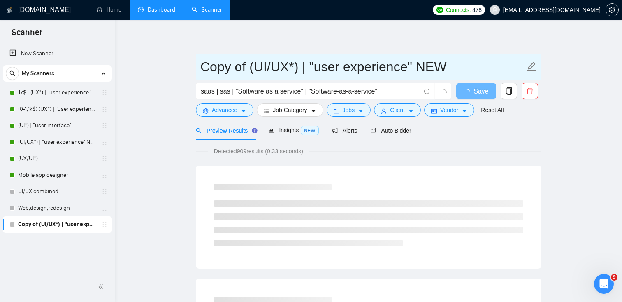
click at [280, 65] on input "Copy of (UI/UX*) | "user experience" NEW" at bounding box center [362, 66] width 324 height 21
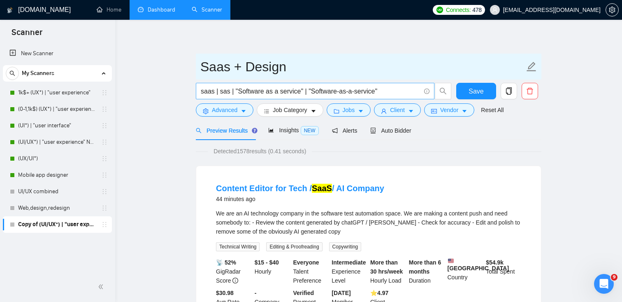
type input "Saas + Design"
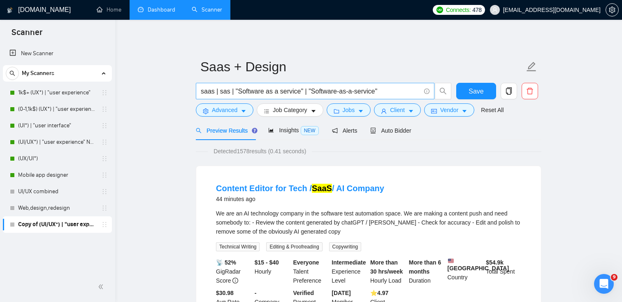
click at [213, 93] on input "saas | sas | "Software as a service" | "Software-as-a-service"" at bounding box center [311, 91] width 220 height 10
click at [201, 93] on input "saas*) | sas | "Software as a service" | "Software-as-a-service"" at bounding box center [311, 91] width 220 height 10
click at [233, 93] on input "(saas*) | sas | "Software as a service" | "Software-as-a-service"" at bounding box center [311, 91] width 220 height 10
click at [239, 111] on button "Advanced" at bounding box center [225, 109] width 58 height 13
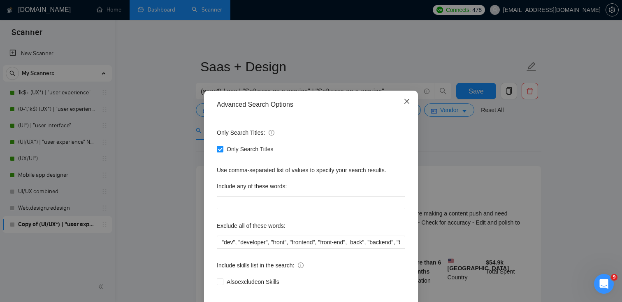
drag, startPoint x: 406, startPoint y: 101, endPoint x: 398, endPoint y: 104, distance: 7.8
click at [406, 101] on icon "close" at bounding box center [407, 101] width 7 height 7
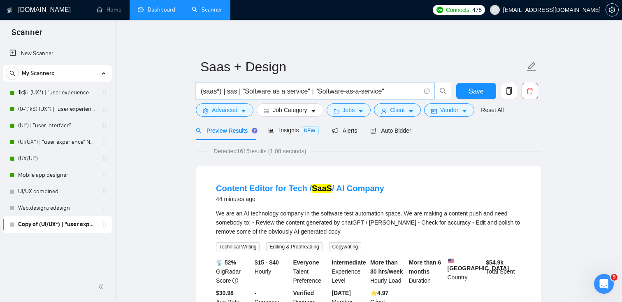
click at [402, 89] on input "(saas*) | sas | "Software as a service" | "Software-as-a-service"" at bounding box center [311, 91] width 220 height 10
click at [206, 90] on input "(saas*) | sas | "Software as a service" | "Software-as-a-service")" at bounding box center [311, 91] width 220 height 10
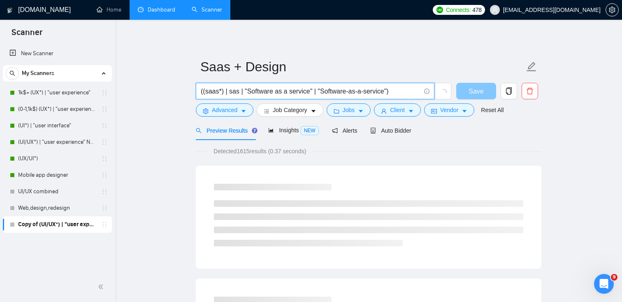
type input "((saas*) | sas | "Software as a service" | "Software-as-a-service")"
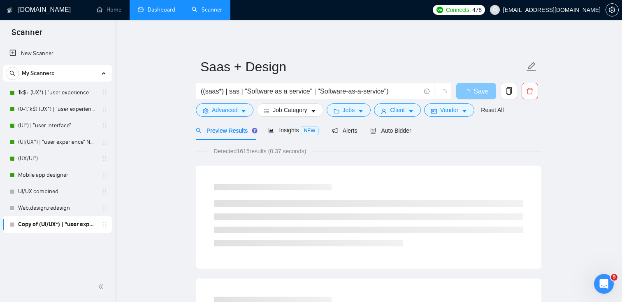
click at [479, 94] on span "Save" at bounding box center [480, 91] width 15 height 10
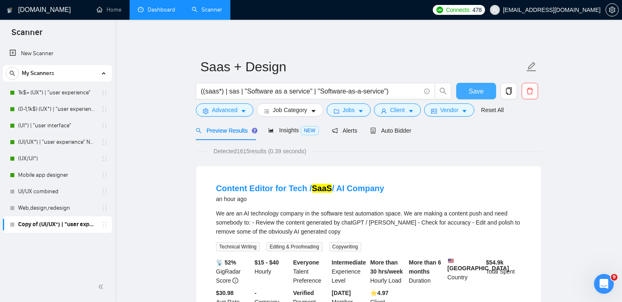
click at [476, 94] on span "Save" at bounding box center [476, 91] width 15 height 10
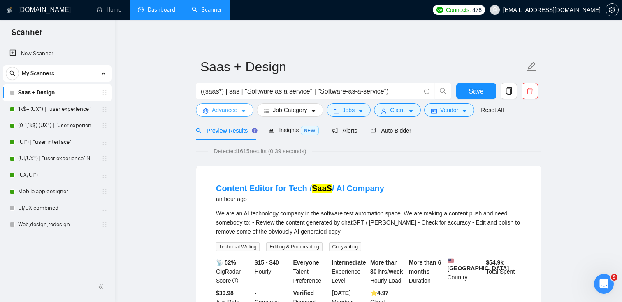
click at [234, 111] on span "Advanced" at bounding box center [225, 109] width 26 height 9
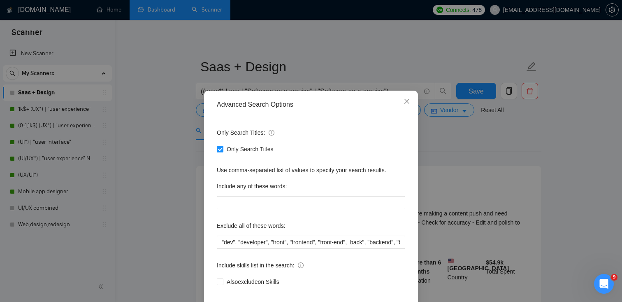
click at [221, 148] on input "Only Search Titles" at bounding box center [220, 149] width 6 height 6
checkbox input "false"
click at [406, 102] on icon "close" at bounding box center [406, 101] width 5 height 5
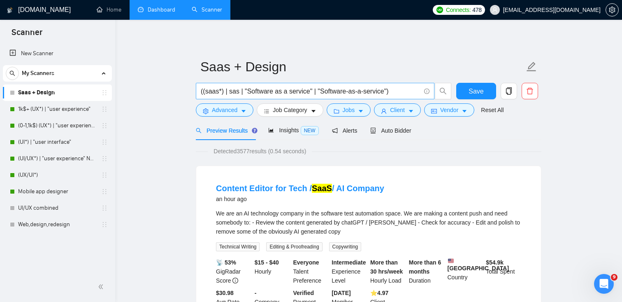
click at [406, 90] on input "((saas*) | sas | "Software as a service" | "Software-as-a-service")" at bounding box center [311, 91] width 220 height 10
paste input "(design*) | (redesign*) | "re design" | "re - design""
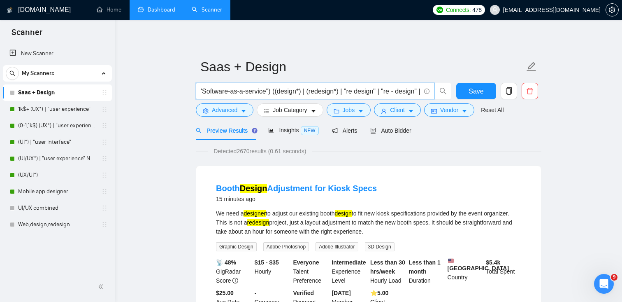
scroll to position [0, 132]
drag, startPoint x: 413, startPoint y: 91, endPoint x: 430, endPoint y: 95, distance: 17.7
click at [430, 95] on span "((saas*) | sas | "Software as a service" | "Software-as-a-service") ((design*) …" at bounding box center [315, 91] width 239 height 16
click at [415, 92] on input "((saas*) | sas | "Software as a service" | "Software-as-a-service") ((design*) …" at bounding box center [311, 91] width 220 height 10
paste input "(UX*) | "user experience""
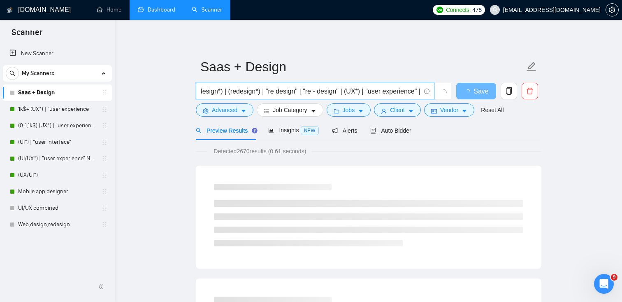
scroll to position [0, 0]
click at [405, 90] on input "((saas*) | sas | "Software as a service" | "Software-as-a-service") ((design*) …" at bounding box center [311, 91] width 220 height 10
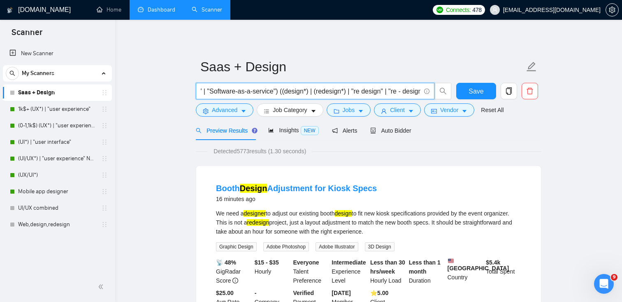
scroll to position [0, 212]
click at [385, 93] on input "((saas*) | sas | "Software as a service" | "Software-as-a-service") ((design*) …" at bounding box center [311, 91] width 220 height 10
drag, startPoint x: 395, startPoint y: 91, endPoint x: 408, endPoint y: 90, distance: 13.2
click at [417, 95] on input "((saas*) | sas | "Software as a service" | "Software-as-a-service") ((design*) …" at bounding box center [311, 91] width 220 height 10
click at [407, 90] on input "((saas*) | sas | "Software as a service" | "Software-as-a-service") ((design*) …" at bounding box center [311, 91] width 220 height 10
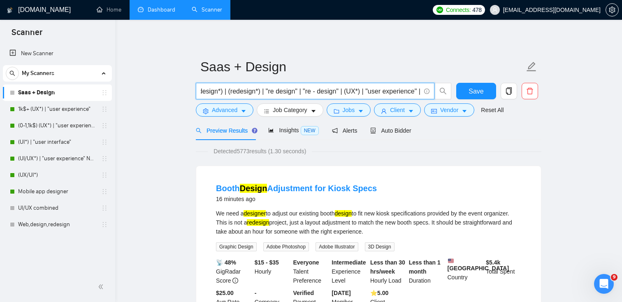
click at [407, 90] on input "((saas*) | sas | "Software as a service" | "Software-as-a-service") ((design*) …" at bounding box center [311, 91] width 220 height 10
paste input "(UI*) | "user interface""
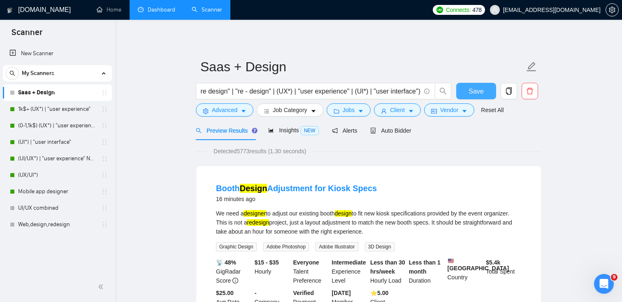
scroll to position [0, 0]
click at [482, 88] on span "Save" at bounding box center [476, 91] width 15 height 10
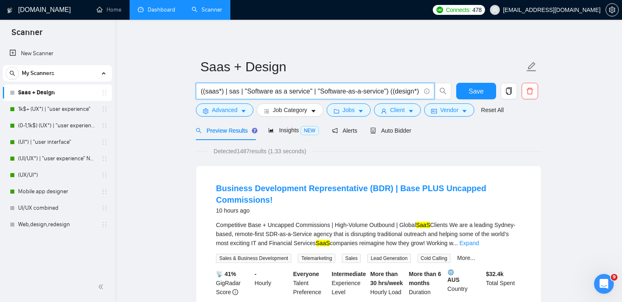
click at [379, 86] on input "((saas*) | sas | "Software as a service" | "Software-as-a-service") ((design*) …" at bounding box center [311, 91] width 220 height 10
drag, startPoint x: 391, startPoint y: 89, endPoint x: 204, endPoint y: 90, distance: 187.6
click at [204, 90] on input "((saas*) | sas | "Software as a service" | "Software-as-a-service") ((design*) …" at bounding box center [311, 91] width 220 height 10
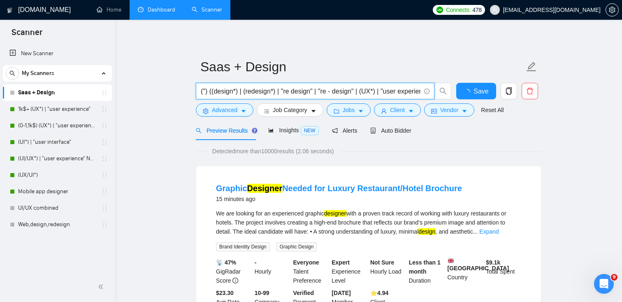
type input "((saas*) | sas | "Software as a service" | "Software-as-a-service") ((design*) …"
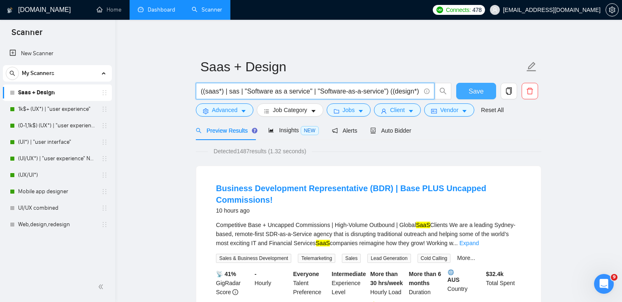
click at [472, 91] on span "Save" at bounding box center [476, 91] width 15 height 10
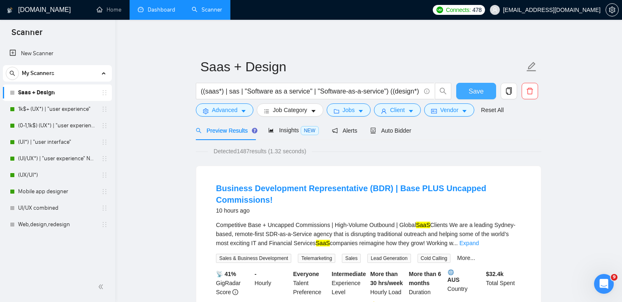
click at [480, 92] on span "Save" at bounding box center [476, 91] width 15 height 10
click at [43, 195] on link "Mobile app designer" at bounding box center [57, 191] width 78 height 16
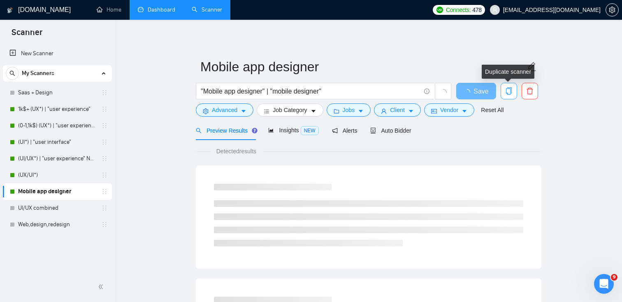
click at [509, 93] on icon "copy" at bounding box center [508, 90] width 7 height 7
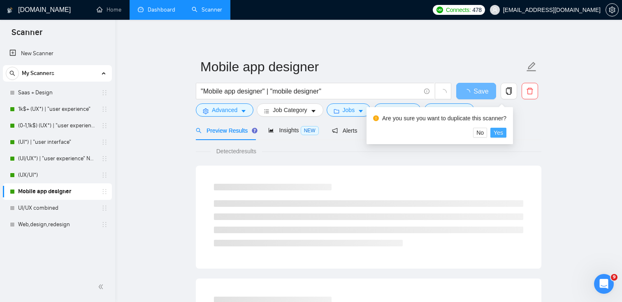
click at [503, 132] on span "Yes" at bounding box center [498, 132] width 9 height 9
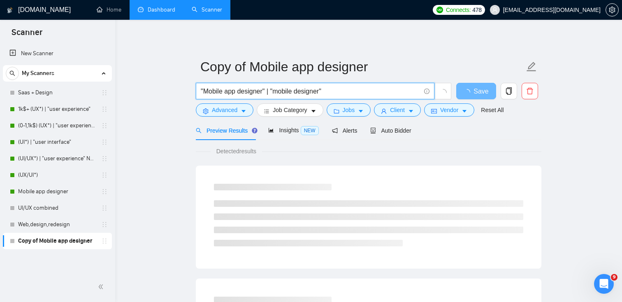
drag, startPoint x: 269, startPoint y: 91, endPoint x: 195, endPoint y: 84, distance: 74.0
click at [195, 84] on div ""Mobile app designer" | "mobile designer"" at bounding box center [323, 93] width 259 height 21
click at [234, 110] on span "Advanced" at bounding box center [225, 109] width 26 height 9
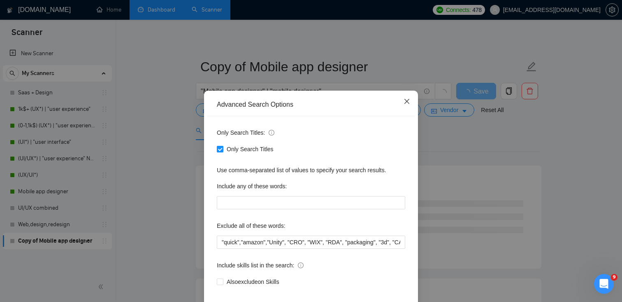
click at [408, 102] on icon "close" at bounding box center [407, 101] width 7 height 7
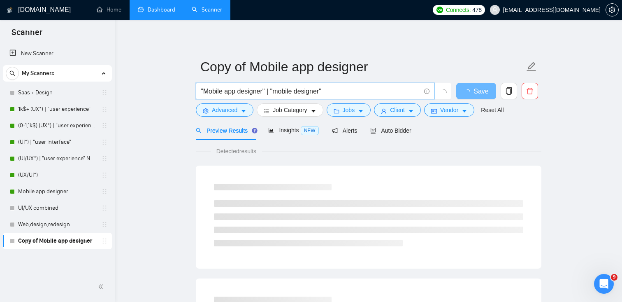
drag, startPoint x: 320, startPoint y: 89, endPoint x: 274, endPoint y: 92, distance: 46.2
click at [273, 92] on input ""Mobile app designer" | "mobile designer"" at bounding box center [311, 91] width 220 height 10
click at [260, 90] on input ""Mobile app designer" | "mobile designer"" at bounding box center [311, 91] width 220 height 10
drag, startPoint x: 268, startPoint y: 90, endPoint x: 195, endPoint y: 88, distance: 73.7
click at [195, 88] on div ""Mobile app designer" | "mobile designer"" at bounding box center [323, 93] width 259 height 21
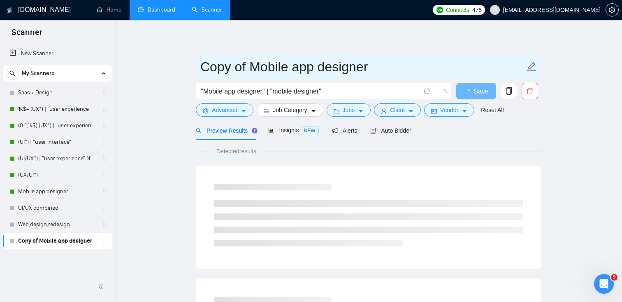
click at [251, 68] on input "Copy of Mobile app designer" at bounding box center [362, 66] width 324 height 21
drag, startPoint x: 244, startPoint y: 67, endPoint x: 185, endPoint y: 62, distance: 58.7
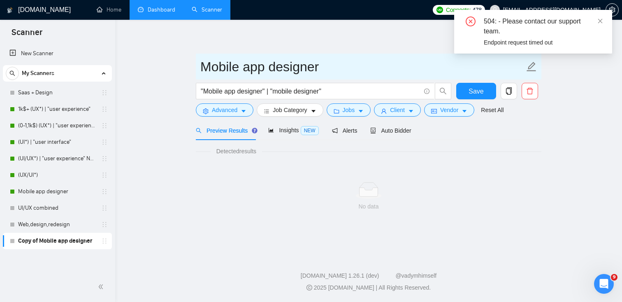
click at [342, 66] on input "Mobile app designer" at bounding box center [362, 66] width 324 height 21
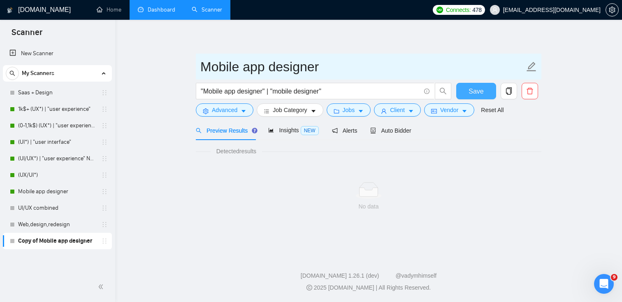
type input "Mobile app designer"
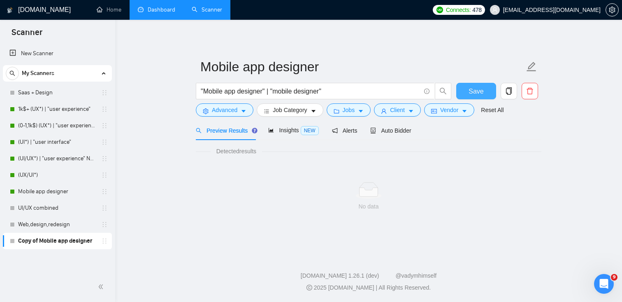
click at [479, 93] on span "Save" at bounding box center [476, 91] width 15 height 10
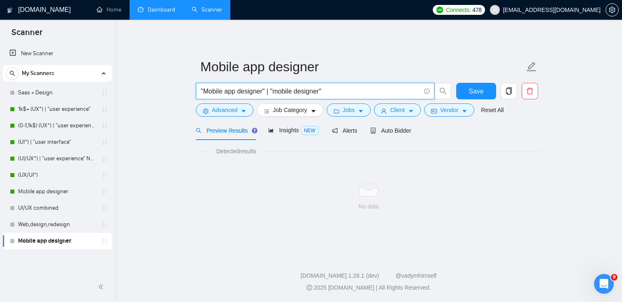
drag, startPoint x: 341, startPoint y: 90, endPoint x: 209, endPoint y: 84, distance: 131.8
click at [209, 84] on span ""Mobile app designer" | "mobile designer"" at bounding box center [315, 91] width 239 height 16
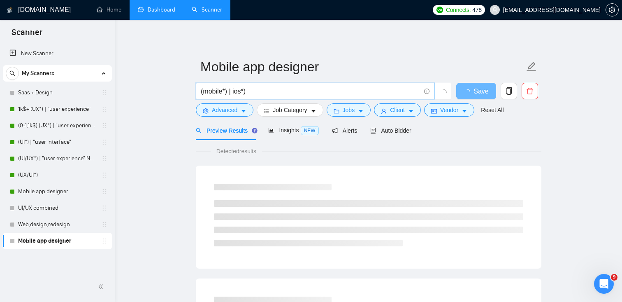
click at [235, 93] on input "(mobile*) | ios*)" at bounding box center [311, 91] width 220 height 10
click at [263, 93] on input "(mobile*) | (ios*)" at bounding box center [311, 91] width 220 height 10
click at [373, 90] on input "(mobile*) | (ios*) | "i os" | (android*) | "i phone" | iphone | "smartphone" at bounding box center [311, 91] width 220 height 10
click at [409, 93] on input "(mobile*) | (ios*) | "i os" | (android*) | "i phone" | iphone | smartphone" at bounding box center [311, 91] width 220 height 10
click at [370, 91] on input "(mobile*) | (ios*) | "i os" | (android*) | "i phone" | iphone | smartphone*)" at bounding box center [311, 91] width 220 height 10
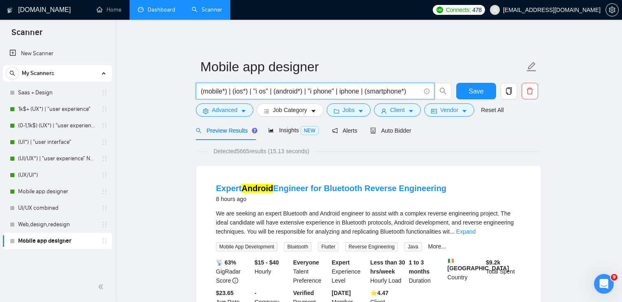
click at [413, 91] on input "(mobile*) | (ios*) | "i os" | (android*) | "i phone" | iphone | (smartphone*)" at bounding box center [311, 91] width 220 height 10
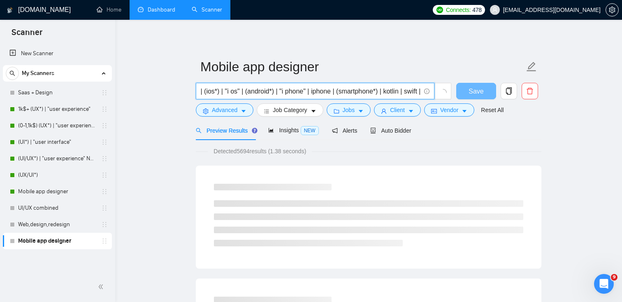
click at [396, 93] on input "(mobile*) | (ios*) | "i os" | (android*) | "i phone" | iphone | (smartphone*) |…" at bounding box center [311, 91] width 220 height 10
click at [381, 92] on input "(mobile*) | (ios*) | "i os" | (android*) | "i phone" | iphone | (smartphone*) |…" at bounding box center [311, 91] width 220 height 10
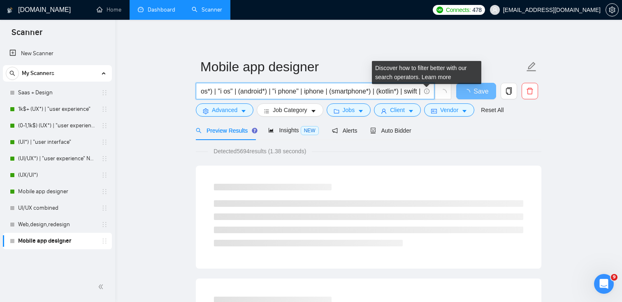
drag, startPoint x: 418, startPoint y: 91, endPoint x: 429, endPoint y: 93, distance: 11.3
click at [429, 93] on span "(mobile*) | (ios*) | "i os" | (android*) | "i phone" | iphone | (smartphone*) |…" at bounding box center [315, 91] width 239 height 16
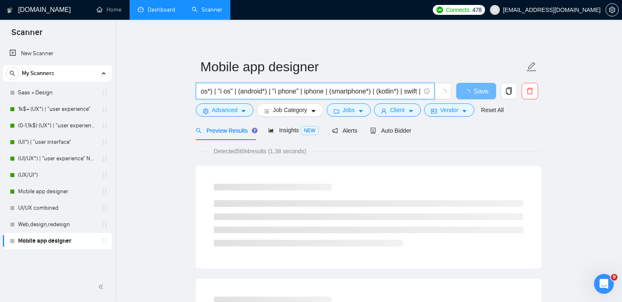
click at [415, 90] on input "(mobile*) | (ios*) | "i os" | (android*) | "i phone" | iphone | (smartphone*) |…" at bounding box center [311, 91] width 220 height 10
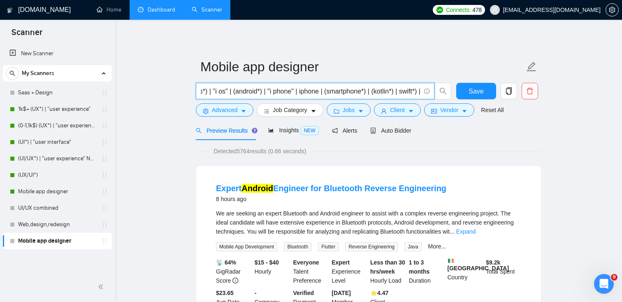
click at [401, 93] on input "(mobile*) | (ios*) | "i os" | (android*) | "i phone" | iphone | (smartphone*) |…" at bounding box center [311, 91] width 220 height 10
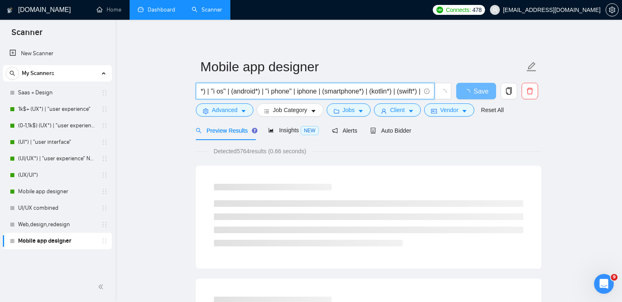
scroll to position [0, 53]
drag, startPoint x: 413, startPoint y: 91, endPoint x: 424, endPoint y: 93, distance: 10.4
click at [424, 93] on span "(mobile*) | (ios*) | "i os" | (android*) | "i phone" | iphone | (smartphone*) |…" at bounding box center [315, 91] width 239 height 16
click at [418, 91] on input "(mobile*) | (ios*) | "i os" | (android*) | "i phone" | iphone | (smartphone*) |…" at bounding box center [311, 91] width 220 height 10
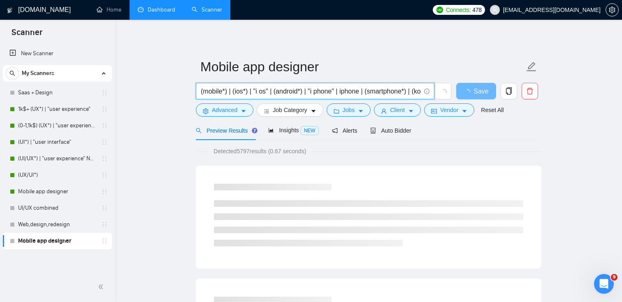
drag, startPoint x: 206, startPoint y: 91, endPoint x: 186, endPoint y: 91, distance: 19.7
click at [207, 88] on input "(mobile*) | (ios*) | "i os" | (android*) | "i phone" | iphone | (smartphone*) |…" at bounding box center [311, 91] width 220 height 10
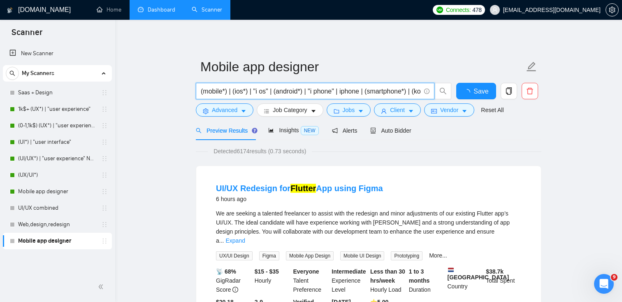
click at [202, 91] on input "(mobile*) | (ios*) | "i os" | (android*) | "i phone" | iphone | (smartphone*) |…" at bounding box center [311, 91] width 220 height 10
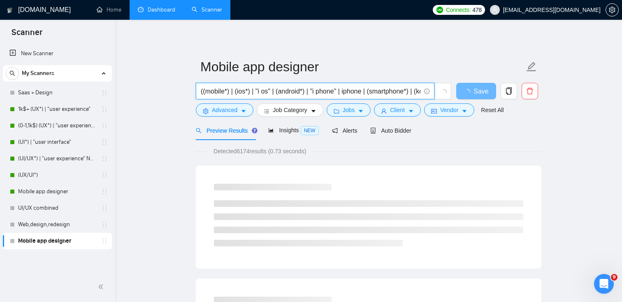
scroll to position [0, 82]
drag, startPoint x: 380, startPoint y: 93, endPoint x: 424, endPoint y: 97, distance: 43.8
click at [424, 97] on span "((mobile*) | (ios*) | "i os" | (android*) | "i phone" | iphone | (smartphone*) …" at bounding box center [315, 91] width 239 height 16
click at [417, 90] on input "((mobile*) | (ios*) | "i os" | (android*) | "i phone" | iphone | (smartphone*) …" at bounding box center [311, 91] width 220 height 10
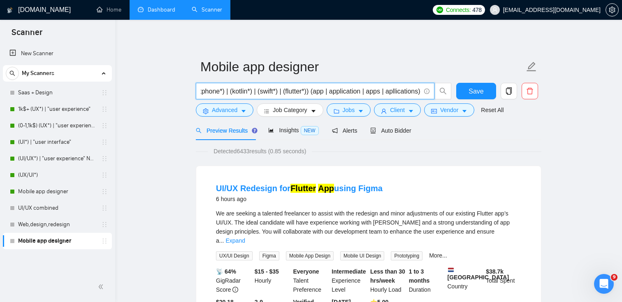
scroll to position [0, 200]
click at [390, 89] on input "((mobile*) | (ios*) | "i os" | (android*) | "i phone" | iphone | (smartphone*) …" at bounding box center [311, 91] width 220 height 10
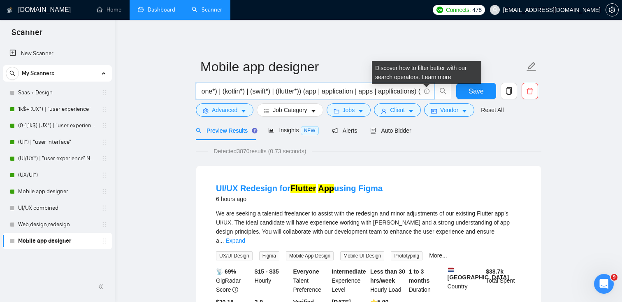
drag, startPoint x: 407, startPoint y: 89, endPoint x: 425, endPoint y: 91, distance: 17.8
click at [425, 91] on span "((mobile*) | (ios*) | "i os" | (android*) | "i phone" | iphone | (smartphone*) …" at bounding box center [315, 91] width 239 height 16
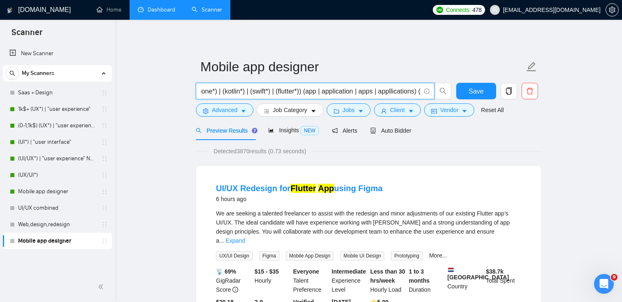
click at [400, 89] on input "((mobile*) | (ios*) | "i os" | (android*) | "i phone" | iphone | (smartphone*) …" at bounding box center [311, 91] width 220 height 10
paste input "(design*) | (redesign*) | "re design" | "re - design""
drag, startPoint x: 413, startPoint y: 91, endPoint x: 425, endPoint y: 95, distance: 13.3
click at [425, 95] on span "((mobile*) | (ios*) | "i os" | (android*) | "i phone" | iphone | (smartphone*) …" at bounding box center [315, 91] width 239 height 16
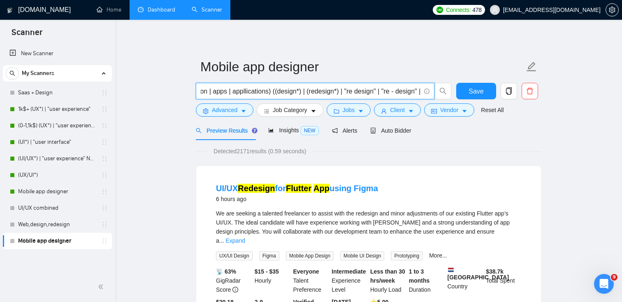
click at [404, 91] on input "((mobile*) | (ios*) | "i os" | (android*) | "i phone" | iphone | (smartphone*) …" at bounding box center [311, 91] width 220 height 10
drag, startPoint x: 413, startPoint y: 93, endPoint x: 422, endPoint y: 96, distance: 9.0
click at [422, 96] on span "((mobile*) | (ios*) | "i os" | (android*) | "i phone" | iphone | (smartphone*) …" at bounding box center [315, 91] width 239 height 16
click at [414, 90] on input "((mobile*) | (ios*) | "i os" | (android*) | "i phone" | iphone | (smartphone*) …" at bounding box center [311, 91] width 220 height 10
paste input "(UX*) | "user experience""
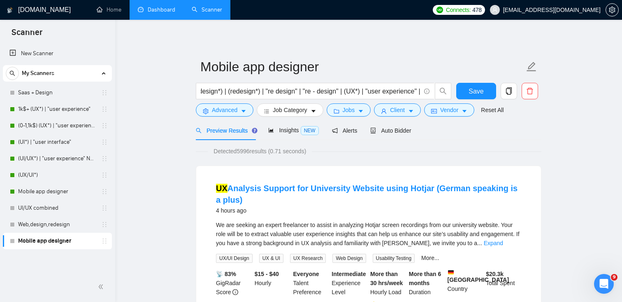
scroll to position [0, 0]
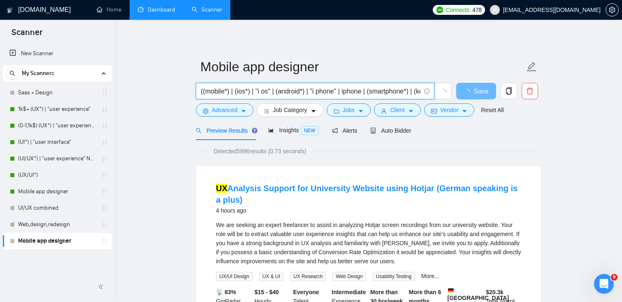
click at [406, 93] on input "((mobile*) | (ios*) | "i os" | (android*) | "i phone" | iphone | (smartphone*) …" at bounding box center [311, 91] width 220 height 10
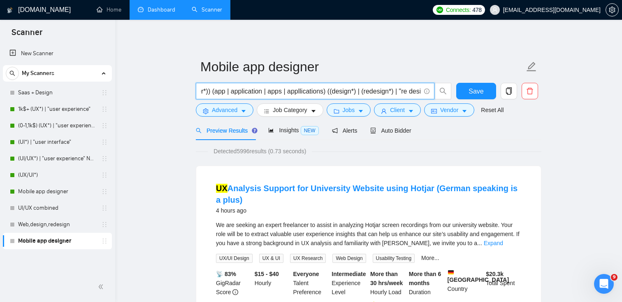
scroll to position [0, 439]
drag, startPoint x: 405, startPoint y: 93, endPoint x: 426, endPoint y: 94, distance: 21.4
click at [426, 94] on span "((mobile*) | (ios*) | "i os" | (android*) | "i phone" | iphone | (smartphone*) …" at bounding box center [315, 91] width 239 height 16
click at [412, 92] on input "((mobile*) | (ios*) | "i os" | (android*) | "i phone" | iphone | (smartphone*) …" at bounding box center [311, 91] width 220 height 10
paste input "(UI*) | "user interface""
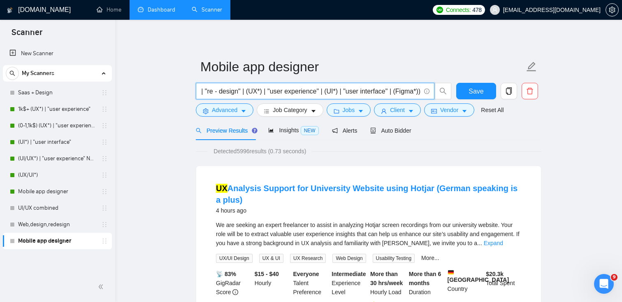
scroll to position [0, 539]
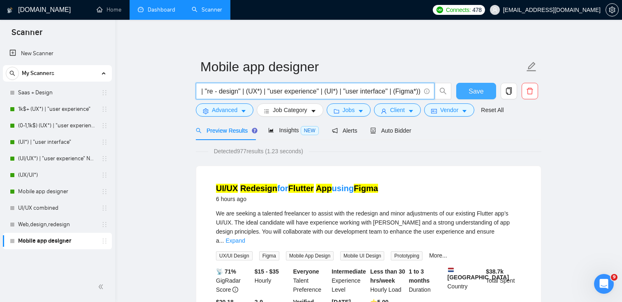
type input "((mobile*) | (ios*) | "i os" | (android*) | "i phone" | iphone | (smartphone*) …"
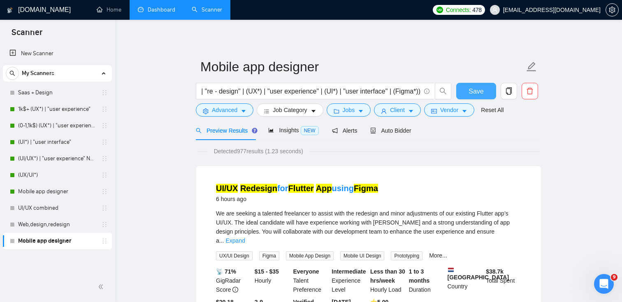
click at [472, 94] on span "Save" at bounding box center [476, 91] width 15 height 10
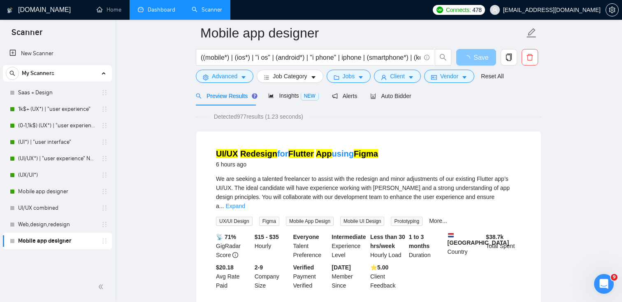
scroll to position [42, 0]
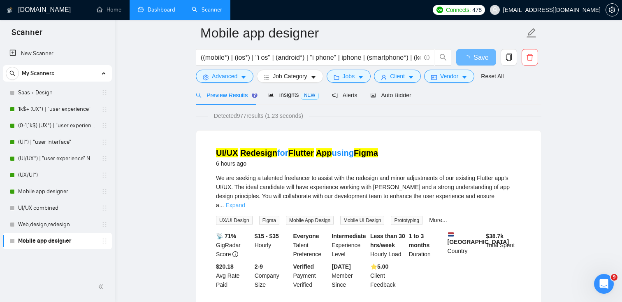
click at [245, 202] on link "Expand" at bounding box center [234, 205] width 19 height 7
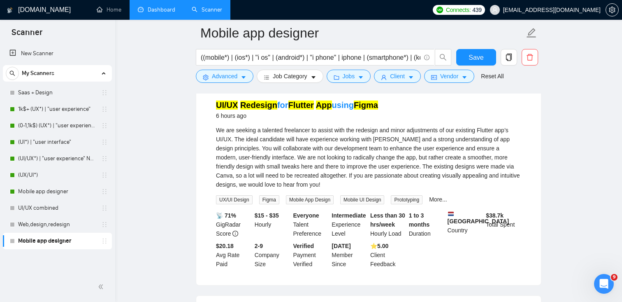
scroll to position [90, 0]
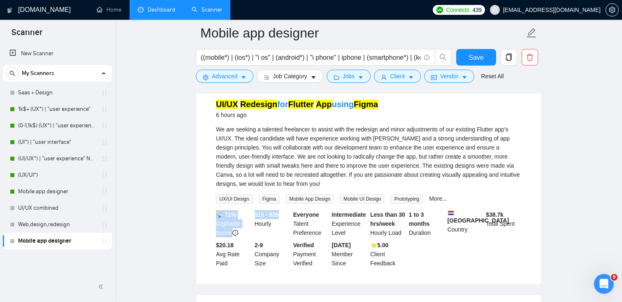
drag, startPoint x: 284, startPoint y: 214, endPoint x: 245, endPoint y: 214, distance: 39.1
click at [245, 214] on div "📡 71% GigRadar Score $15 - $35 Hourly Everyone Talent Preference Intermediate E…" at bounding box center [368, 239] width 309 height 58
click at [435, 161] on div "We are seeking a talented freelancer to assist with the redesign and minor adju…" at bounding box center [368, 156] width 305 height 63
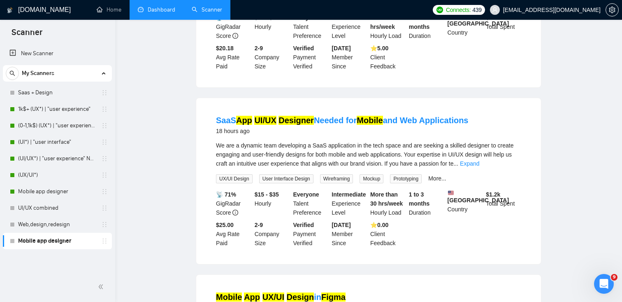
scroll to position [0, 0]
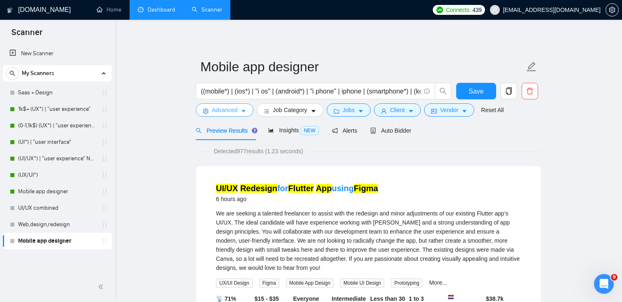
click at [213, 107] on span "Advanced" at bounding box center [225, 109] width 26 height 9
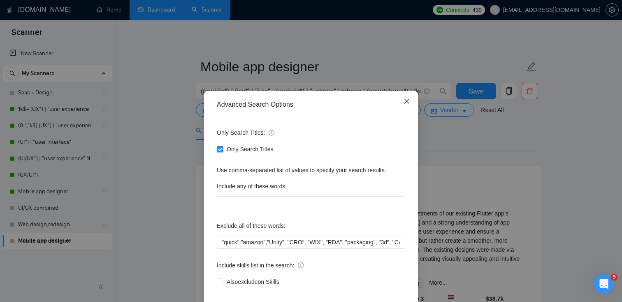
click at [411, 100] on span "Close" at bounding box center [407, 101] width 22 height 22
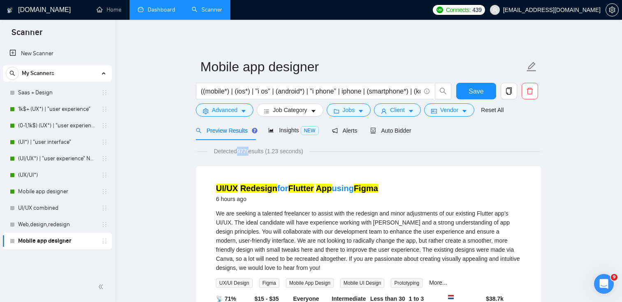
drag, startPoint x: 252, startPoint y: 153, endPoint x: 239, endPoint y: 151, distance: 13.7
click at [239, 151] on span "Detected 977 results (1.23 seconds)" at bounding box center [258, 150] width 101 height 9
click at [219, 109] on span "Advanced" at bounding box center [225, 109] width 26 height 9
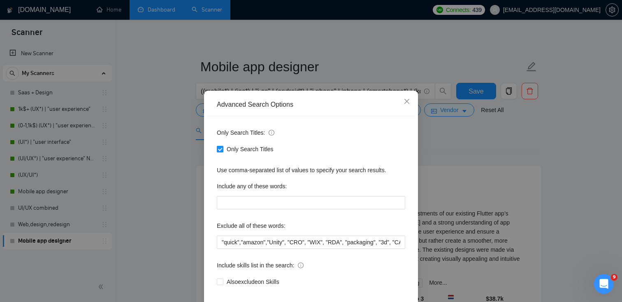
click at [219, 148] on input "Only Search Titles" at bounding box center [220, 149] width 6 height 6
click at [408, 100] on icon "close" at bounding box center [406, 101] width 5 height 5
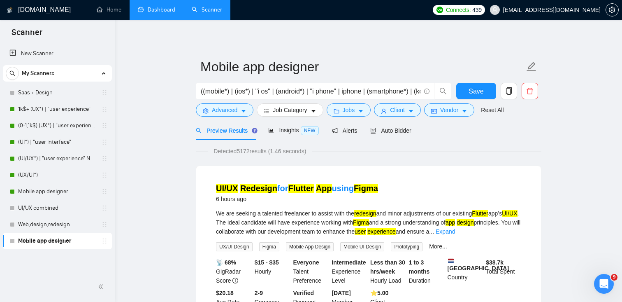
click at [359, 168] on div "UI/UX Redesign for Flutter App using Figma 6 hours ago We are seeking a talente…" at bounding box center [368, 249] width 345 height 166
click at [282, 133] on span "Insights NEW" at bounding box center [293, 130] width 50 height 7
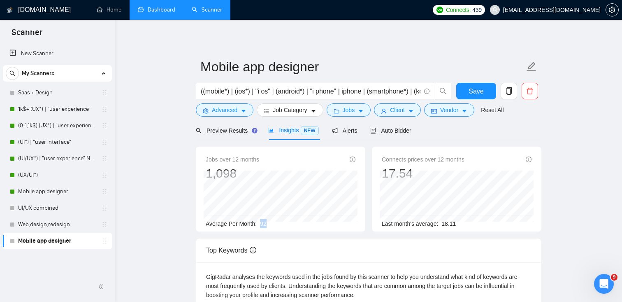
drag, startPoint x: 260, startPoint y: 224, endPoint x: 272, endPoint y: 225, distance: 11.6
click at [272, 225] on div "Average Per Month: 92" at bounding box center [281, 223] width 150 height 9
click at [477, 90] on span "Save" at bounding box center [476, 91] width 15 height 10
click at [239, 109] on button "Advanced" at bounding box center [225, 109] width 58 height 13
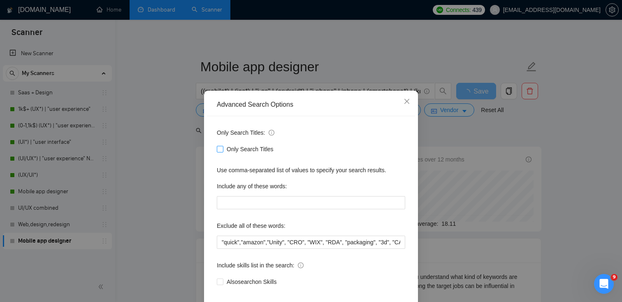
click at [220, 151] on span at bounding box center [220, 149] width 7 height 7
click at [220, 151] on input "Only Search Titles" at bounding box center [220, 149] width 6 height 6
click at [406, 102] on icon "close" at bounding box center [407, 101] width 7 height 7
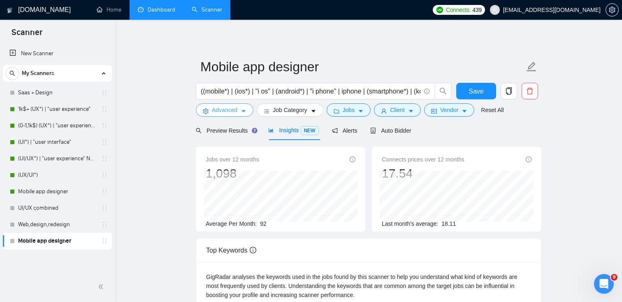
click at [225, 109] on span "Advanced" at bounding box center [225, 109] width 26 height 9
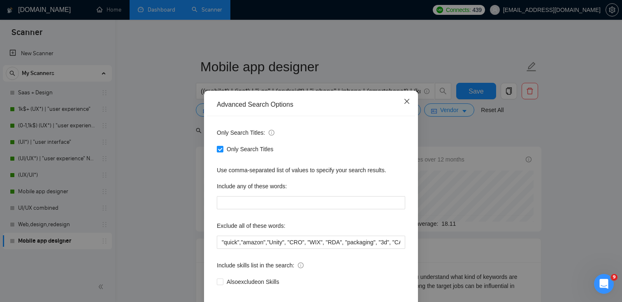
click at [402, 97] on span "Close" at bounding box center [407, 101] width 22 height 22
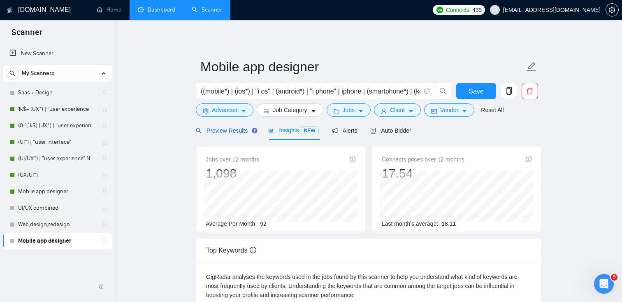
click at [225, 131] on span "Preview Results" at bounding box center [225, 130] width 59 height 7
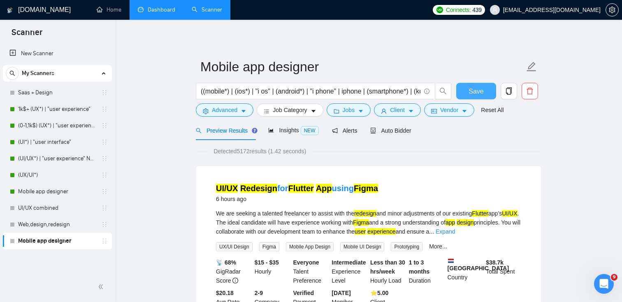
click at [476, 89] on span "Save" at bounding box center [476, 91] width 15 height 10
click at [245, 107] on button "Advanced" at bounding box center [225, 109] width 58 height 13
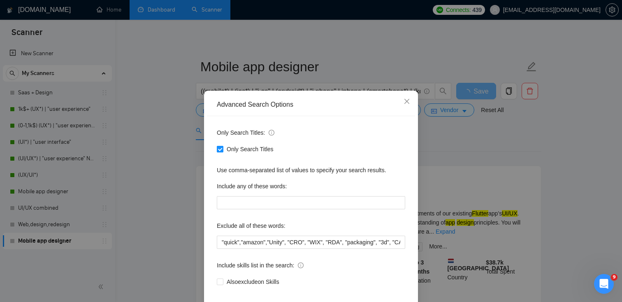
click at [218, 149] on input "Only Search Titles" at bounding box center [220, 149] width 6 height 6
click at [221, 150] on input "Only Search Titles" at bounding box center [220, 149] width 6 height 6
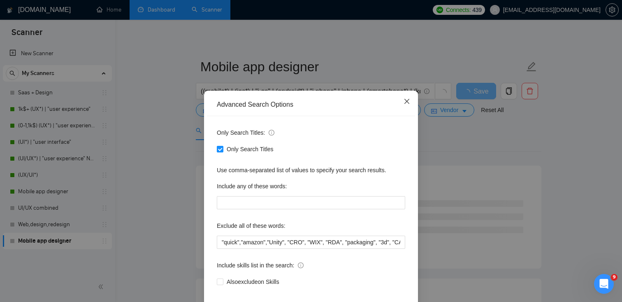
click at [411, 100] on span "Close" at bounding box center [407, 101] width 22 height 22
click at [406, 102] on icon "close" at bounding box center [407, 101] width 7 height 7
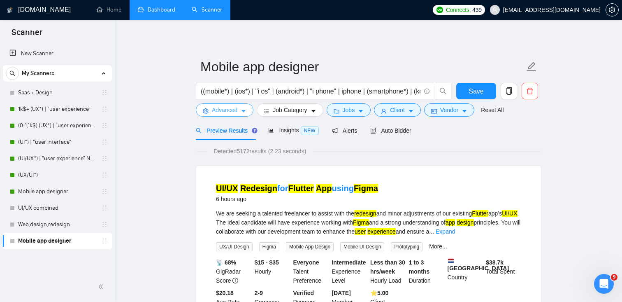
click at [241, 111] on icon "caret-down" at bounding box center [244, 111] width 6 height 6
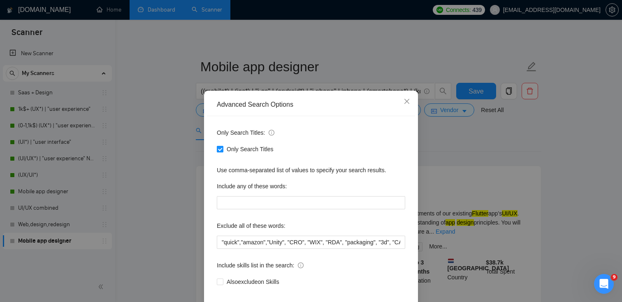
click at [219, 152] on label "Only Search Titles" at bounding box center [247, 148] width 60 height 9
click at [219, 151] on input "Only Search Titles" at bounding box center [220, 149] width 6 height 6
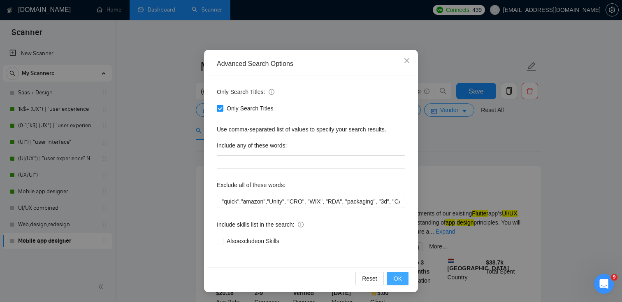
click at [399, 278] on span "OK" at bounding box center [398, 278] width 8 height 9
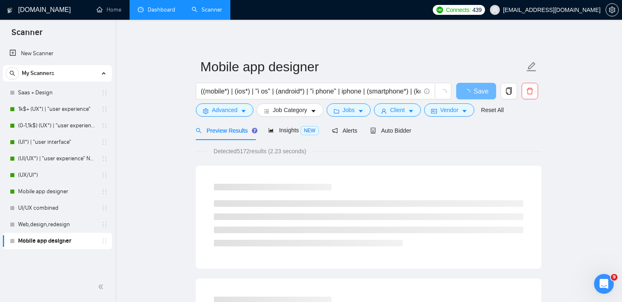
scroll to position [0, 0]
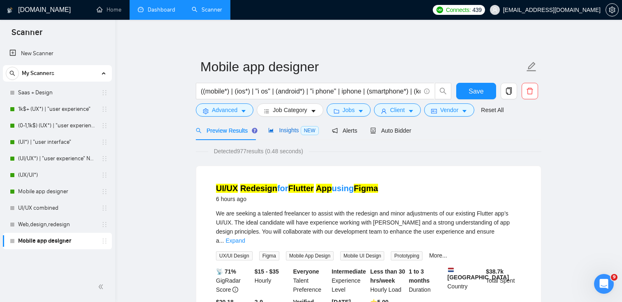
click at [292, 131] on span "Insights NEW" at bounding box center [293, 130] width 50 height 7
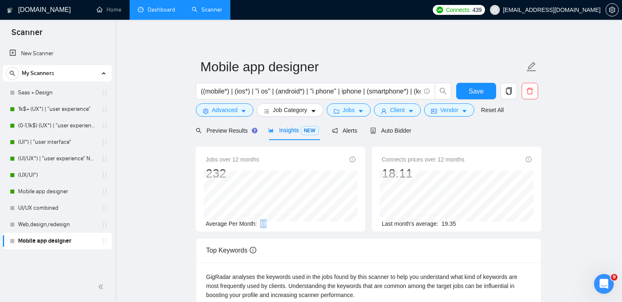
drag, startPoint x: 262, startPoint y: 223, endPoint x: 270, endPoint y: 222, distance: 8.0
click at [270, 222] on div "Average Per Month: 19" at bounding box center [281, 223] width 150 height 9
click at [211, 109] on button "Advanced" at bounding box center [225, 109] width 58 height 13
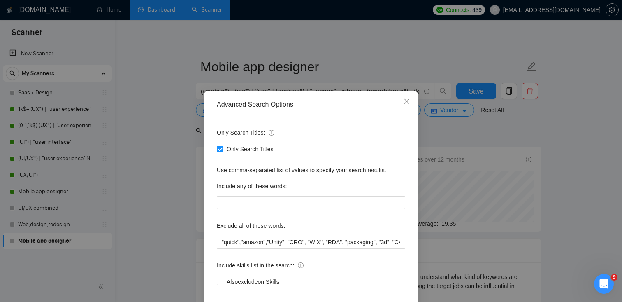
click at [218, 148] on input "Only Search Titles" at bounding box center [220, 149] width 6 height 6
checkbox input "false"
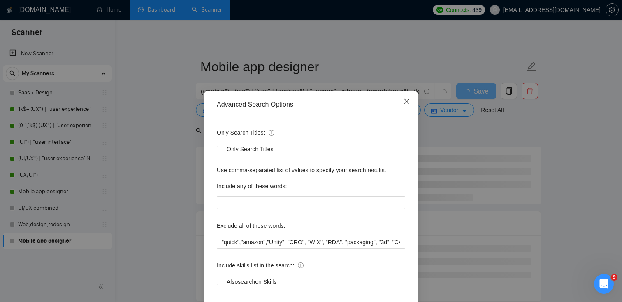
click at [404, 100] on icon "close" at bounding box center [407, 101] width 7 height 7
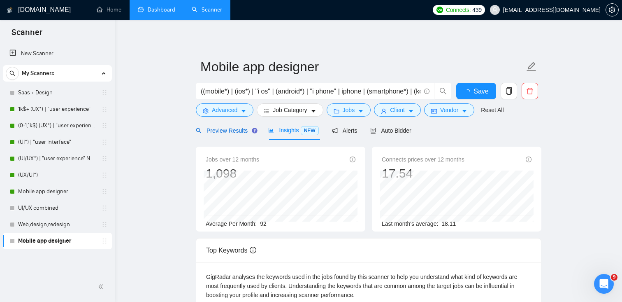
click at [232, 132] on span "Preview Results" at bounding box center [225, 130] width 59 height 7
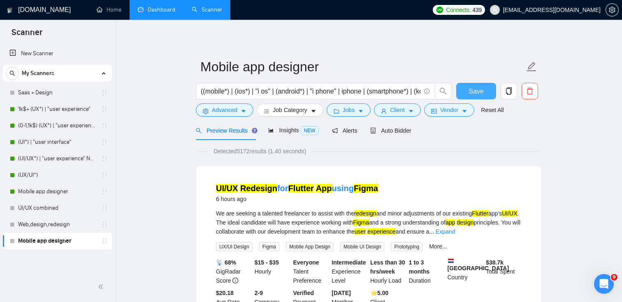
click at [469, 92] on span "Save" at bounding box center [476, 91] width 15 height 10
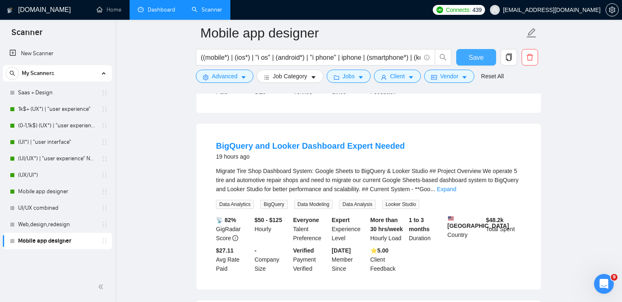
scroll to position [395, 0]
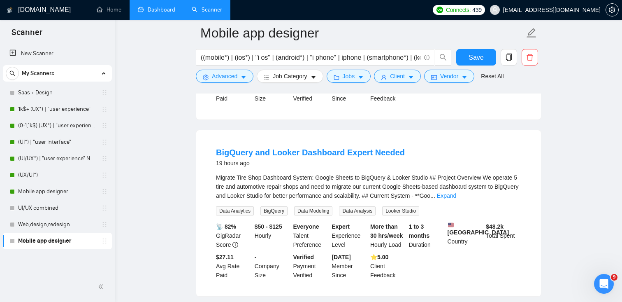
click at [456, 199] on link "Expand" at bounding box center [446, 195] width 19 height 7
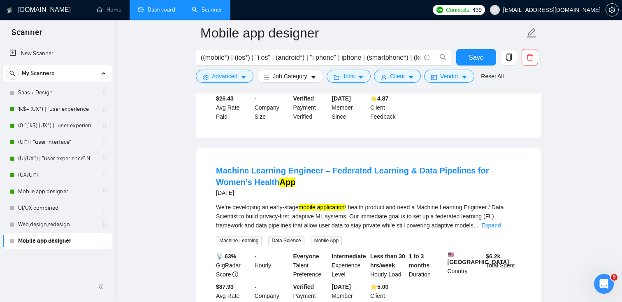
scroll to position [904, 0]
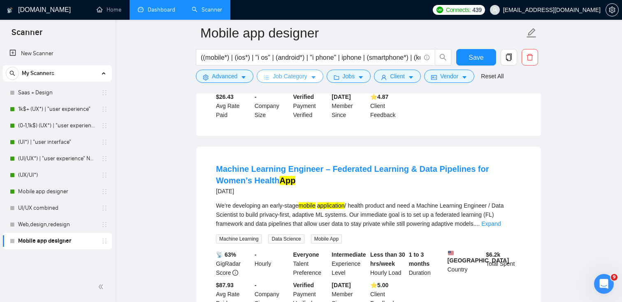
click at [301, 74] on span "Job Category" at bounding box center [290, 76] width 34 height 9
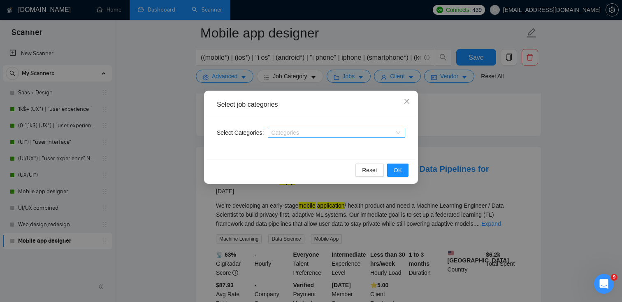
click at [313, 136] on div "Categories" at bounding box center [336, 133] width 137 height 10
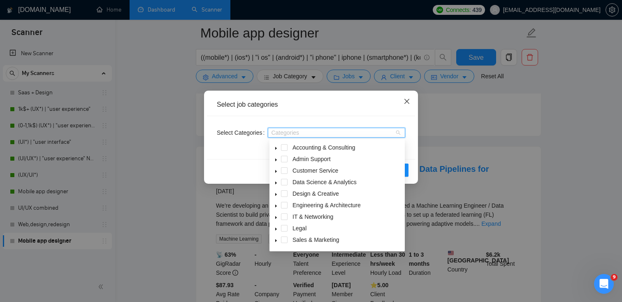
drag, startPoint x: 407, startPoint y: 98, endPoint x: 407, endPoint y: 186, distance: 88.0
click at [407, 98] on icon "close" at bounding box center [407, 101] width 7 height 7
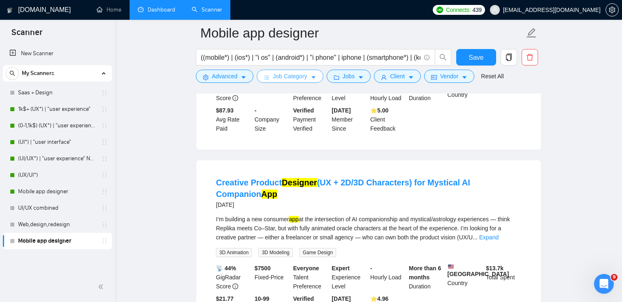
scroll to position [1080, 0]
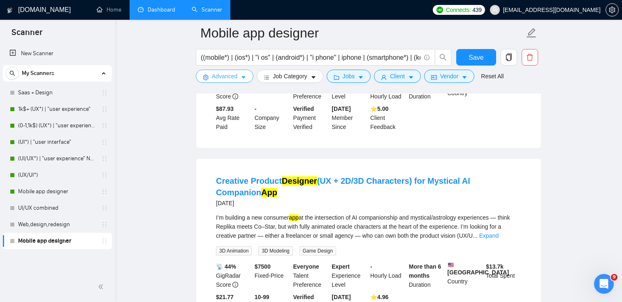
click at [229, 77] on span "Advanced" at bounding box center [225, 76] width 26 height 9
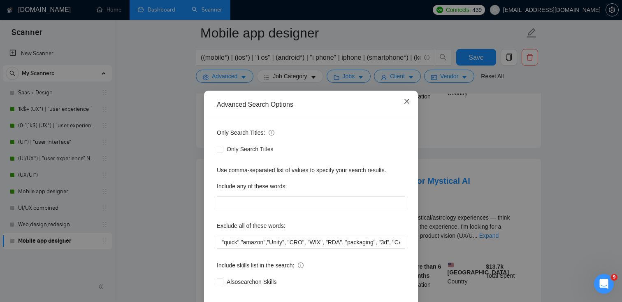
click at [406, 100] on icon "close" at bounding box center [407, 101] width 7 height 7
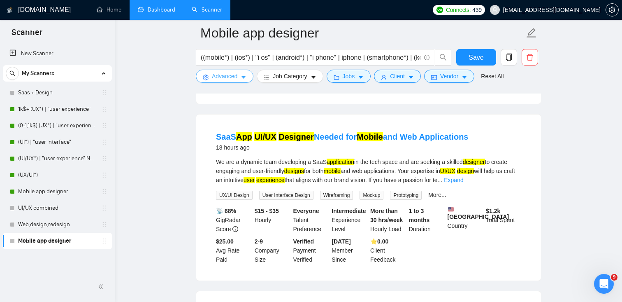
scroll to position [0, 0]
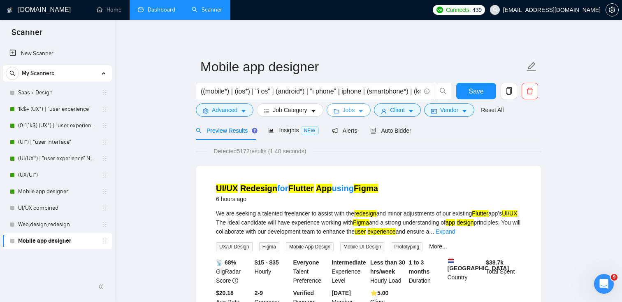
click at [346, 113] on span "Jobs" at bounding box center [349, 109] width 12 height 9
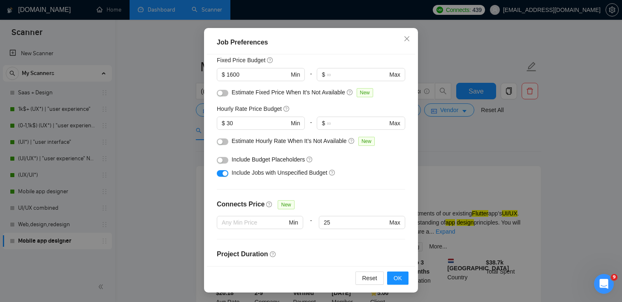
scroll to position [52, 0]
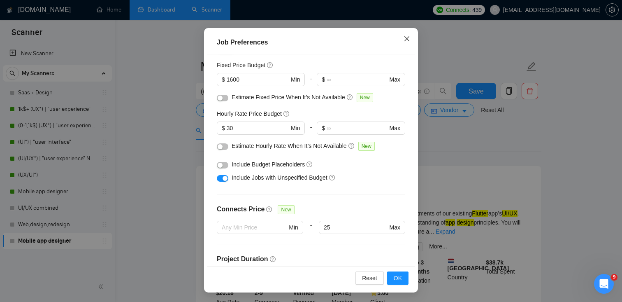
click at [410, 38] on icon "close" at bounding box center [407, 38] width 7 height 7
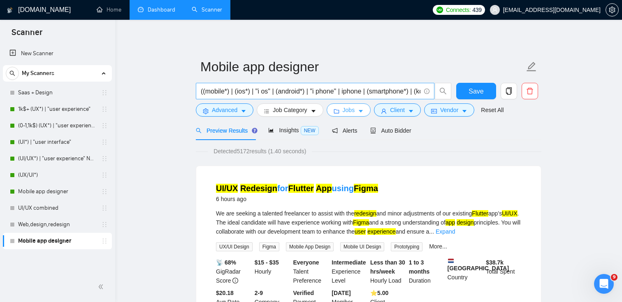
scroll to position [0, 0]
click at [405, 110] on span "Client" at bounding box center [397, 109] width 15 height 9
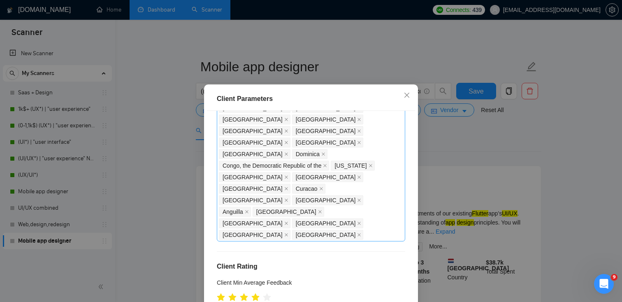
scroll to position [624, 0]
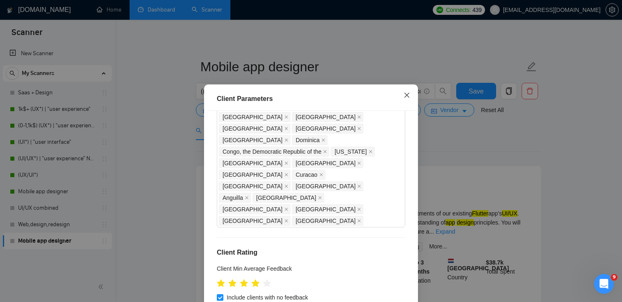
drag, startPoint x: 408, startPoint y: 95, endPoint x: 397, endPoint y: 98, distance: 12.3
click at [408, 95] on icon "close" at bounding box center [407, 95] width 7 height 7
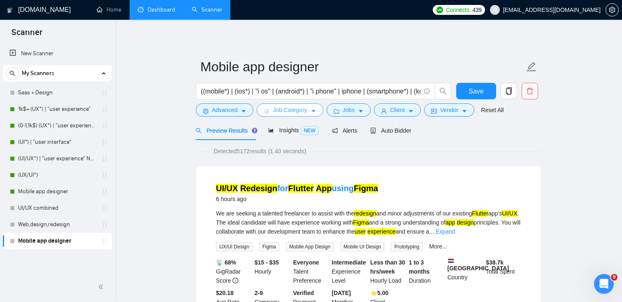
click at [304, 106] on span "Job Category" at bounding box center [290, 109] width 34 height 9
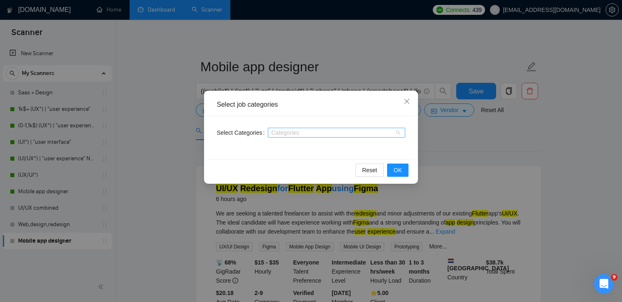
click at [296, 134] on div at bounding box center [332, 132] width 125 height 7
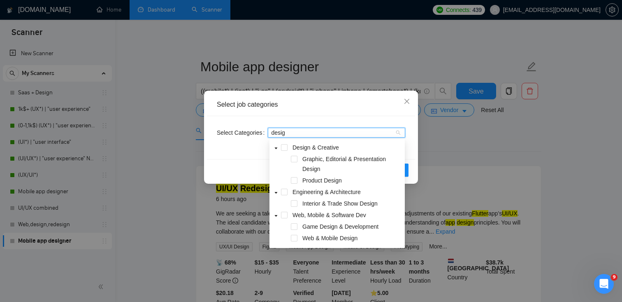
type input "design"
click at [293, 239] on span at bounding box center [294, 237] width 7 height 7
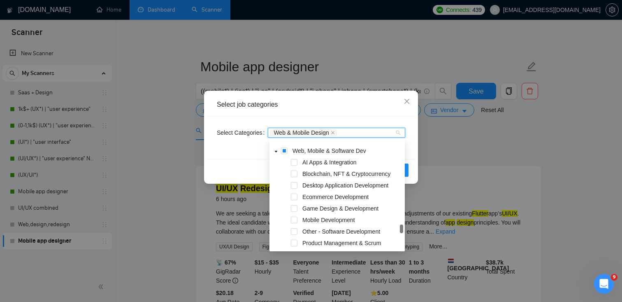
scroll to position [327, 0]
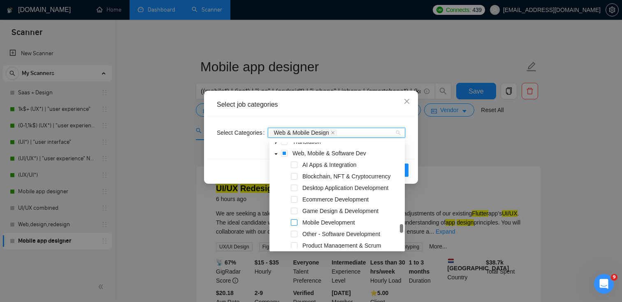
click at [292, 223] on span at bounding box center [294, 222] width 7 height 7
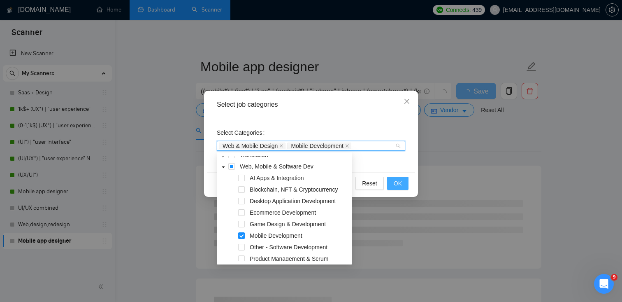
click at [397, 183] on span "OK" at bounding box center [398, 183] width 8 height 9
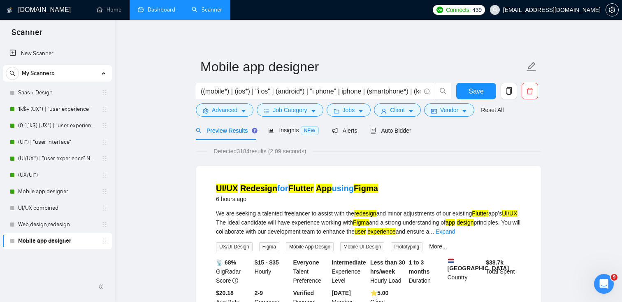
drag, startPoint x: 240, startPoint y: 153, endPoint x: 254, endPoint y: 152, distance: 14.0
click at [254, 152] on span "Detected 3184 results (2.09 seconds)" at bounding box center [260, 150] width 104 height 9
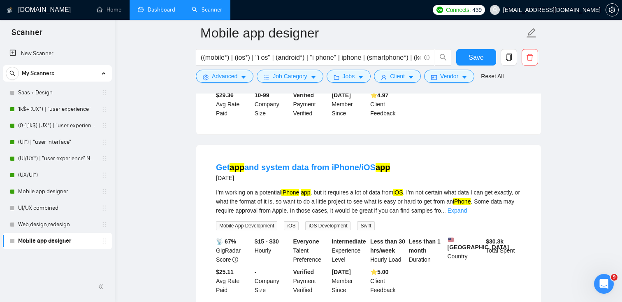
scroll to position [742, 0]
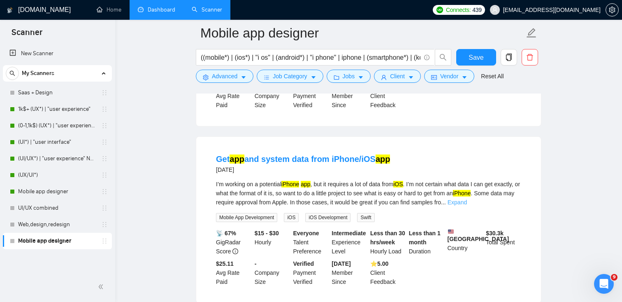
click at [467, 205] on link "Expand" at bounding box center [457, 202] width 19 height 7
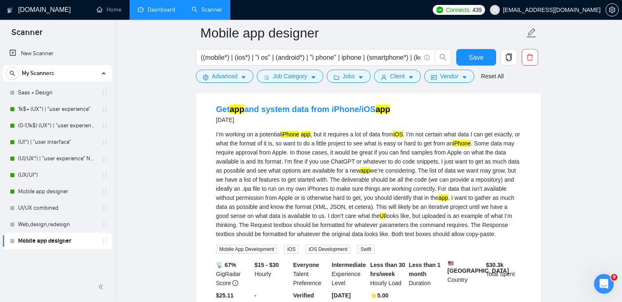
scroll to position [793, 0]
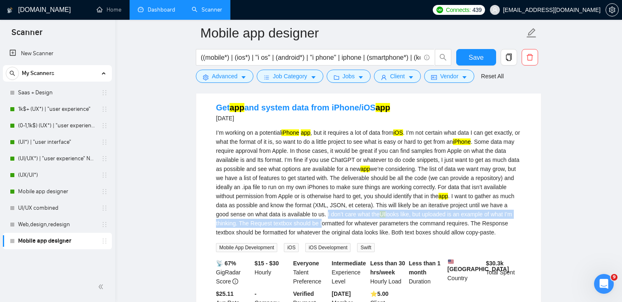
drag, startPoint x: 468, startPoint y: 218, endPoint x: 475, endPoint y: 225, distance: 9.6
click at [475, 225] on div "I’m working on a potential iPhone app , but it requires a lot of data from iOS …" at bounding box center [368, 182] width 305 height 109
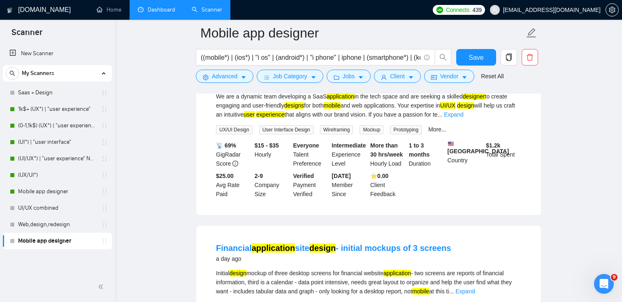
scroll to position [0, 0]
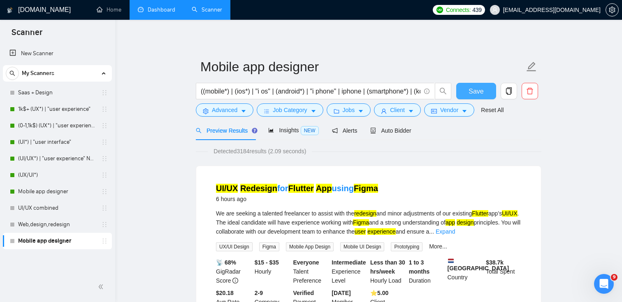
click at [471, 95] on span "Save" at bounding box center [476, 91] width 15 height 10
click at [296, 127] on span "Insights NEW" at bounding box center [293, 130] width 50 height 7
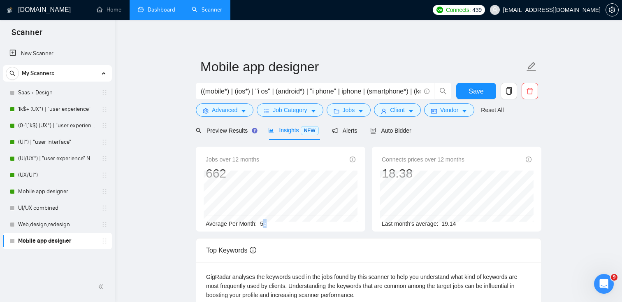
drag, startPoint x: 263, startPoint y: 222, endPoint x: 273, endPoint y: 221, distance: 10.3
click at [273, 221] on div "Average Per Month: 55" at bounding box center [281, 223] width 150 height 9
click at [401, 131] on span "Auto Bidder" at bounding box center [390, 130] width 41 height 7
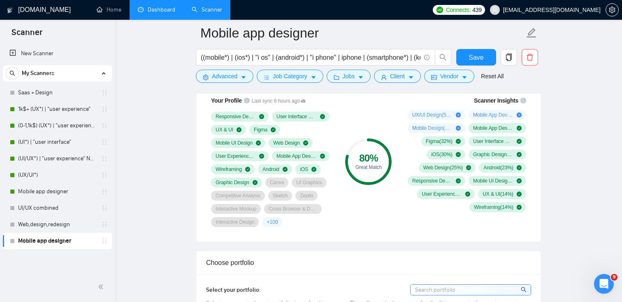
scroll to position [491, 0]
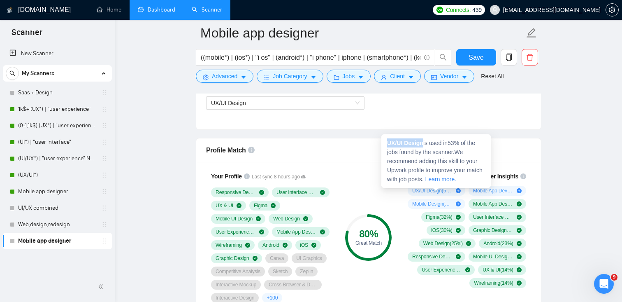
drag, startPoint x: 425, startPoint y: 144, endPoint x: 387, endPoint y: 142, distance: 38.3
click at [387, 142] on div "UX/UI Design is used in 53 % of the jobs found by the scanner. We recommend add…" at bounding box center [435, 160] width 109 height 53
copy strong "UX/UI Design"
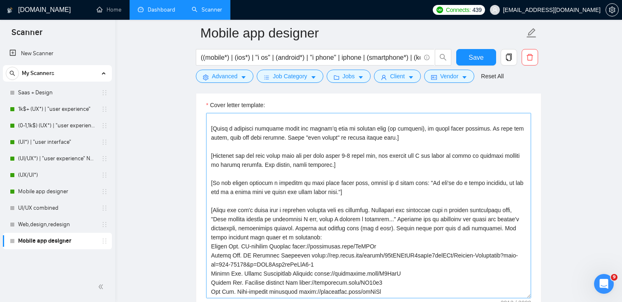
scroll to position [69, 0]
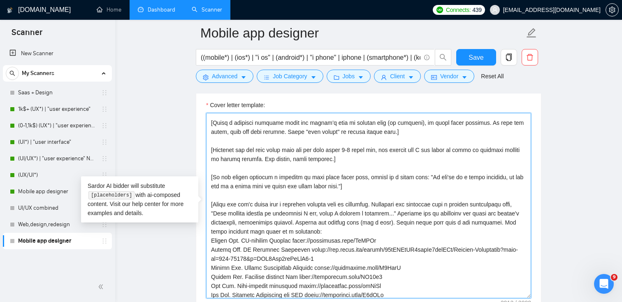
drag, startPoint x: 360, startPoint y: 182, endPoint x: 229, endPoint y: 179, distance: 131.3
click at [228, 179] on textarea "Cover letter template:" at bounding box center [368, 205] width 325 height 185
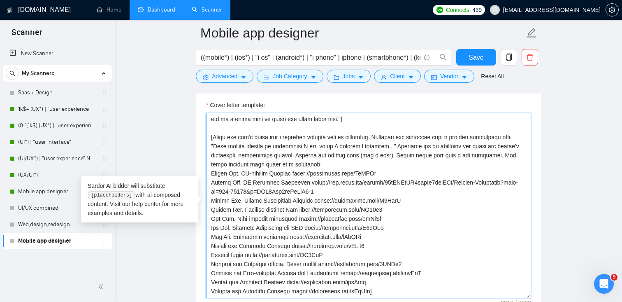
scroll to position [141, 0]
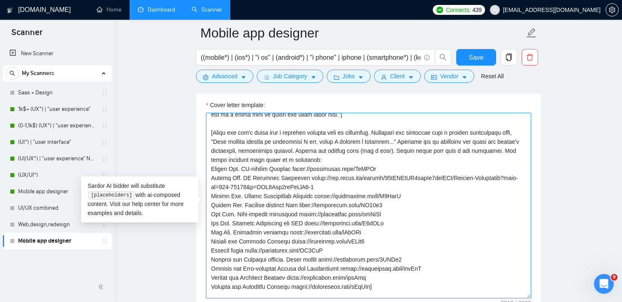
drag, startPoint x: 385, startPoint y: 167, endPoint x: 299, endPoint y: 169, distance: 86.0
click at [299, 169] on textarea "Cover letter template:" at bounding box center [368, 205] width 325 height 185
click at [390, 167] on textarea "Cover letter template:" at bounding box center [368, 205] width 325 height 185
drag, startPoint x: 380, startPoint y: 168, endPoint x: 299, endPoint y: 169, distance: 81.9
click at [299, 169] on textarea "Cover letter template:" at bounding box center [368, 205] width 325 height 185
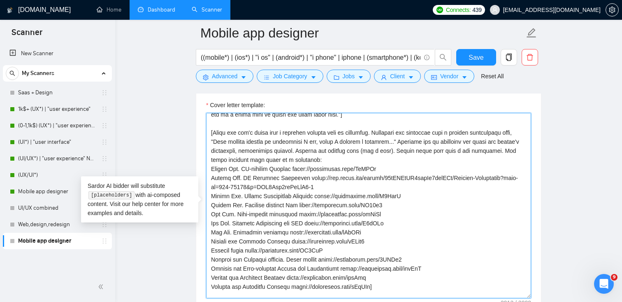
click at [383, 171] on textarea "Cover letter template:" at bounding box center [368, 205] width 325 height 185
drag, startPoint x: 383, startPoint y: 168, endPoint x: 299, endPoint y: 166, distance: 83.5
click at [299, 166] on textarea "Cover letter template:" at bounding box center [368, 205] width 325 height 185
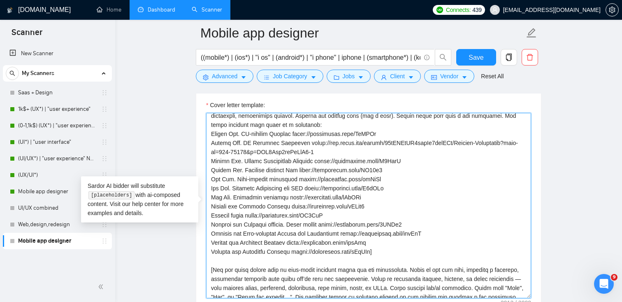
scroll to position [173, 0]
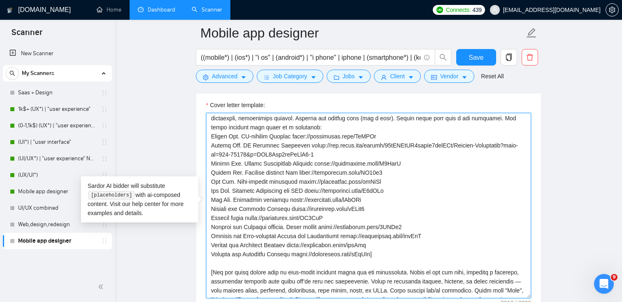
drag, startPoint x: 387, startPoint y: 253, endPoint x: 211, endPoint y: 241, distance: 177.3
click at [211, 241] on textarea "Cover letter template:" at bounding box center [368, 205] width 325 height 185
click at [260, 244] on textarea "Cover letter template:" at bounding box center [368, 205] width 325 height 185
drag, startPoint x: 392, startPoint y: 254, endPoint x: 209, endPoint y: 182, distance: 197.2
click at [209, 182] on textarea "Cover letter template:" at bounding box center [368, 205] width 325 height 185
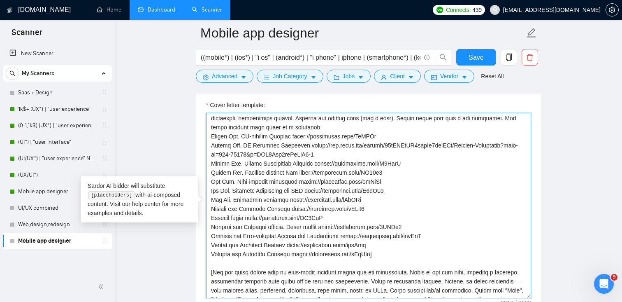
click at [250, 192] on textarea "Cover letter template:" at bounding box center [368, 205] width 325 height 185
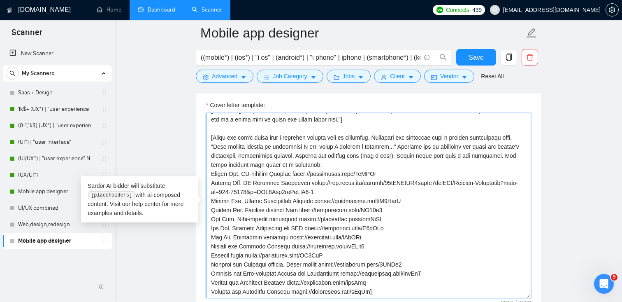
scroll to position [132, 0]
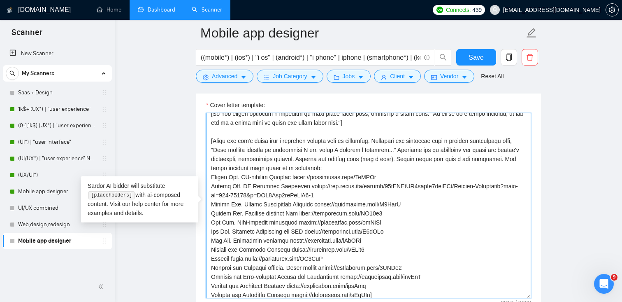
drag, startPoint x: 301, startPoint y: 177, endPoint x: 243, endPoint y: 175, distance: 57.6
click at [243, 175] on textarea "Cover letter template:" at bounding box center [368, 205] width 325 height 185
click at [286, 185] on textarea "Cover letter template:" at bounding box center [368, 205] width 325 height 185
click at [298, 176] on textarea "Cover letter template:" at bounding box center [368, 205] width 325 height 185
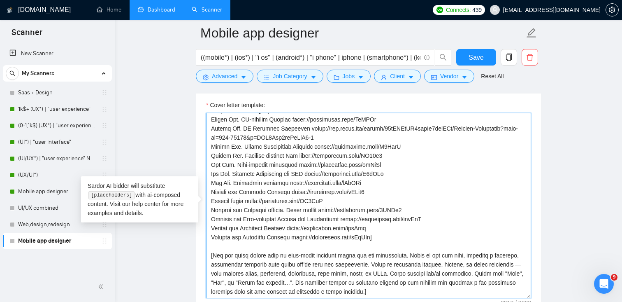
scroll to position [191, 0]
click at [281, 202] on textarea "Cover letter template:" at bounding box center [368, 205] width 325 height 185
drag, startPoint x: 375, startPoint y: 178, endPoint x: 212, endPoint y: 181, distance: 162.9
click at [212, 181] on textarea "Cover letter template:" at bounding box center [368, 205] width 325 height 185
click at [298, 213] on textarea "Cover letter template:" at bounding box center [368, 205] width 325 height 185
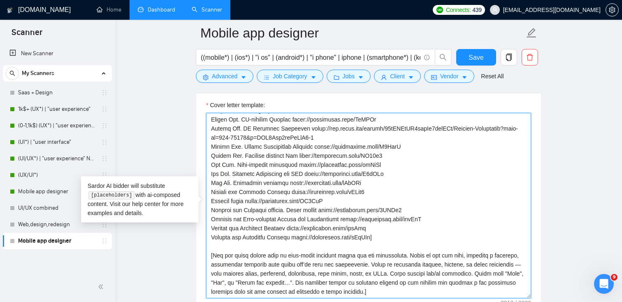
drag, startPoint x: 378, startPoint y: 228, endPoint x: 186, endPoint y: 226, distance: 192.1
click at [186, 226] on main "Mobile app designer ((mobile*) | (ios*) | "i os" | (android*) | "i phone" | iph…" at bounding box center [368, 225] width 480 height 2205
click at [281, 224] on textarea "Cover letter template:" at bounding box center [368, 205] width 325 height 185
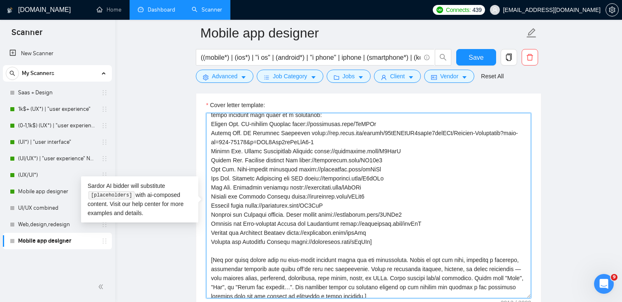
scroll to position [199, 0]
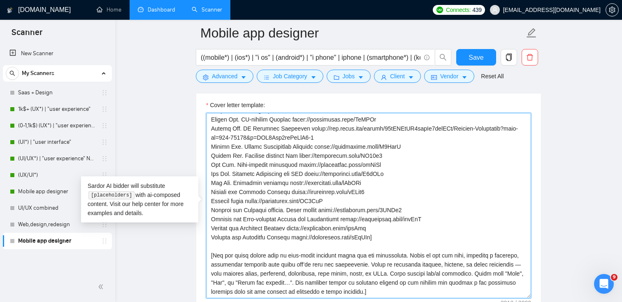
drag, startPoint x: 391, startPoint y: 229, endPoint x: 204, endPoint y: 220, distance: 187.4
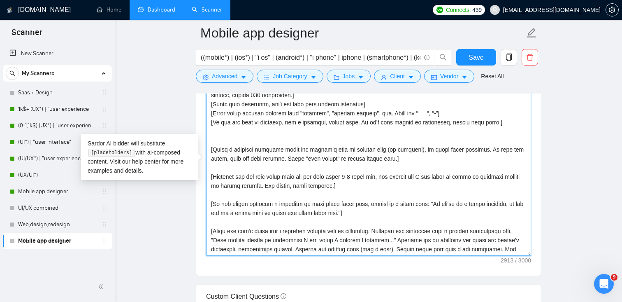
scroll to position [951, 0]
click at [315, 142] on textarea "Cover letter template:" at bounding box center [368, 163] width 325 height 185
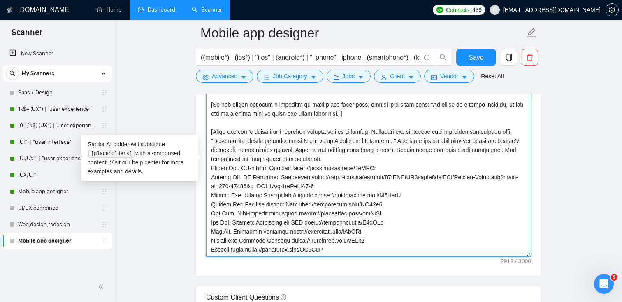
scroll to position [0, 0]
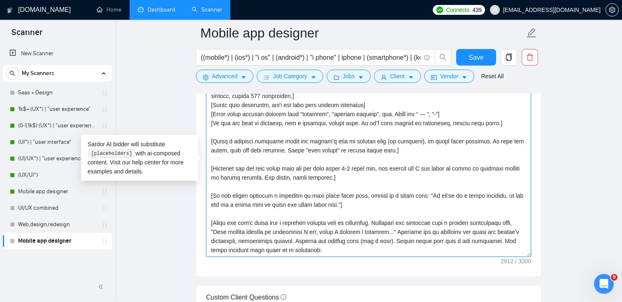
drag, startPoint x: 365, startPoint y: 177, endPoint x: 192, endPoint y: 167, distance: 173.5
click at [350, 178] on textarea "Cover letter template:" at bounding box center [368, 163] width 325 height 185
click at [380, 148] on textarea "Cover letter template:" at bounding box center [368, 163] width 325 height 185
drag, startPoint x: 366, startPoint y: 177, endPoint x: 205, endPoint y: 168, distance: 161.1
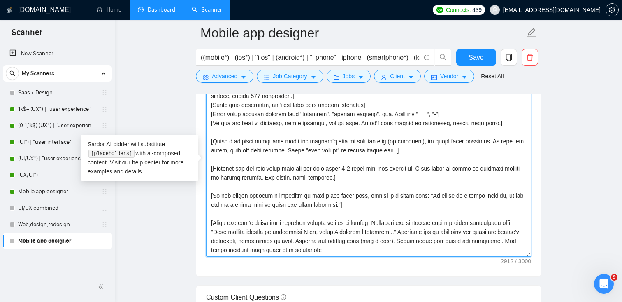
click at [205, 168] on div "Cover letter template:" at bounding box center [368, 162] width 345 height 227
paste textarea "I am IMMEDIATELY AVAILABLE to create [delivered result from job post and add a …"
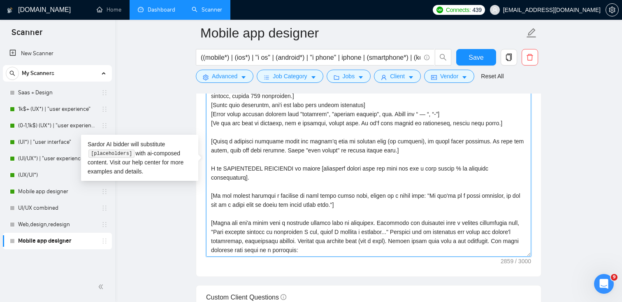
click at [275, 176] on textarea "Cover letter template:" at bounding box center [368, 163] width 325 height 185
drag, startPoint x: 293, startPoint y: 169, endPoint x: 225, endPoint y: 165, distance: 68.8
click at [225, 165] on textarea "Cover letter template:" at bounding box center [368, 163] width 325 height 185
click at [248, 171] on textarea "Cover letter template:" at bounding box center [368, 163] width 325 height 185
drag, startPoint x: 295, startPoint y: 166, endPoint x: 222, endPoint y: 165, distance: 72.8
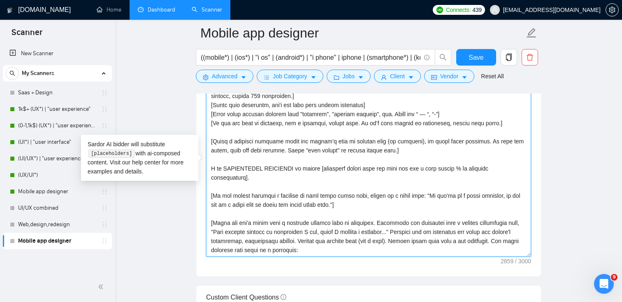
click at [222, 165] on textarea "Cover letter template:" at bounding box center [368, 163] width 325 height 185
click at [240, 176] on textarea "Cover letter template:" at bounding box center [368, 163] width 325 height 185
click at [251, 160] on textarea "Cover letter template:" at bounding box center [368, 163] width 325 height 185
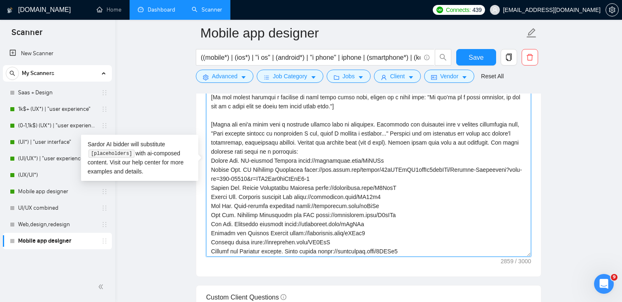
scroll to position [190, 0]
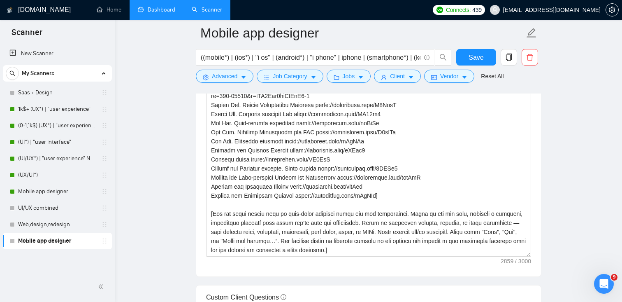
drag, startPoint x: 499, startPoint y: 260, endPoint x: 511, endPoint y: 260, distance: 12.8
click at [510, 260] on div "Cover letter template:" at bounding box center [368, 162] width 345 height 227
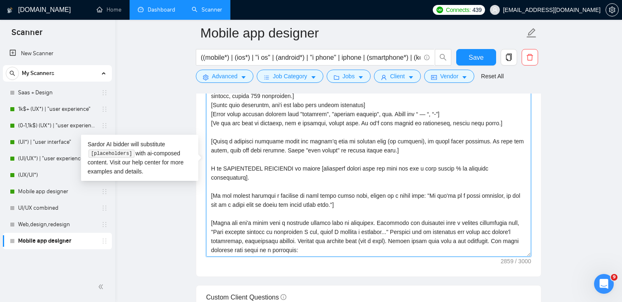
drag, startPoint x: 253, startPoint y: 179, endPoint x: 210, endPoint y: 169, distance: 44.3
click at [210, 169] on textarea "Cover letter template:" at bounding box center [368, 163] width 325 height 185
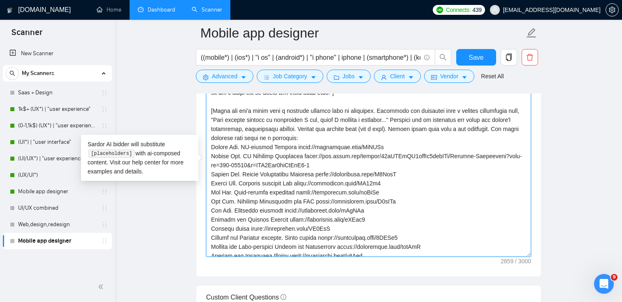
scroll to position [14, 0]
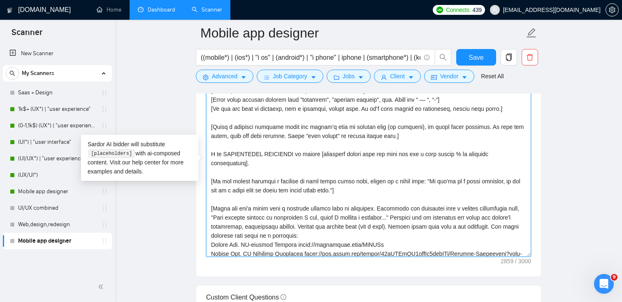
click at [271, 167] on textarea "Cover letter template:" at bounding box center [368, 163] width 325 height 185
drag, startPoint x: 255, startPoint y: 159, endPoint x: 201, endPoint y: 154, distance: 54.1
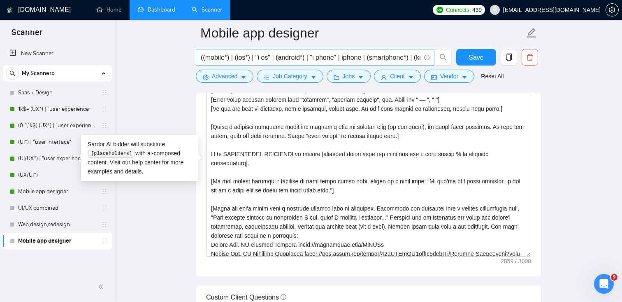
click at [407, 57] on input "((mobile*) | (ios*) | "i os" | (android*) | "i phone" | iphone | (smartphone*) …" at bounding box center [311, 57] width 220 height 10
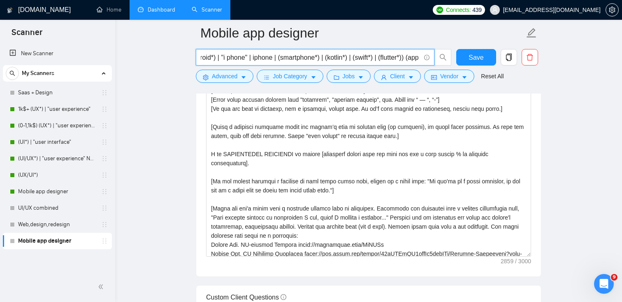
drag, startPoint x: 406, startPoint y: 56, endPoint x: 424, endPoint y: 60, distance: 18.7
click at [424, 60] on span "((mobile*) | (ios*) | "i os" | (android*) | "i phone" | iphone | (smartphone*) …" at bounding box center [315, 57] width 239 height 16
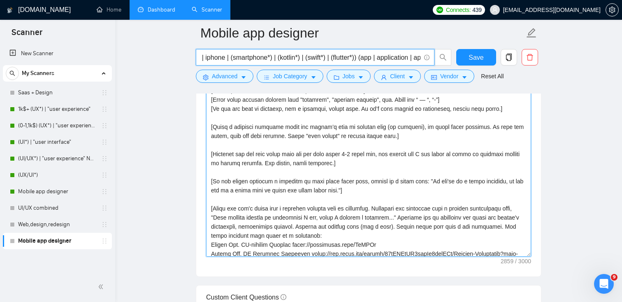
scroll to position [0, 0]
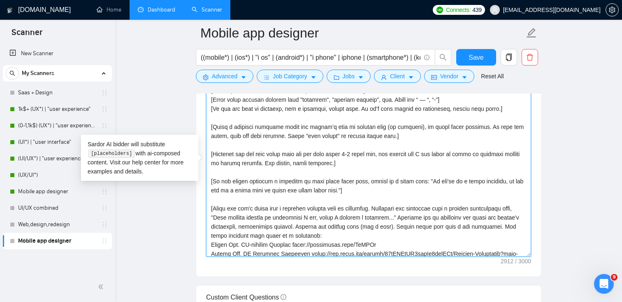
click at [376, 177] on textarea "Cover letter template:" at bounding box center [368, 163] width 325 height 185
type textarea "[Lorem i dolor sitame co a elitsed, doeiu-temp incidi, utlabore etdolo magnaa.]…"
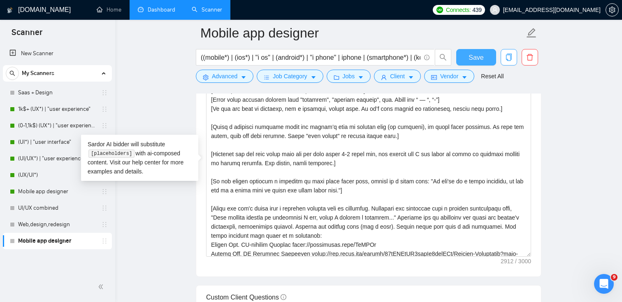
click at [485, 58] on button "Save" at bounding box center [476, 57] width 40 height 16
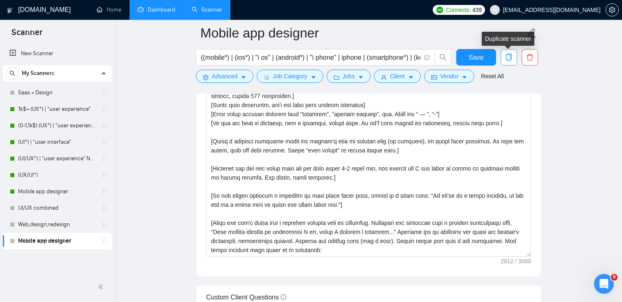
click at [512, 60] on icon "copy" at bounding box center [508, 56] width 7 height 7
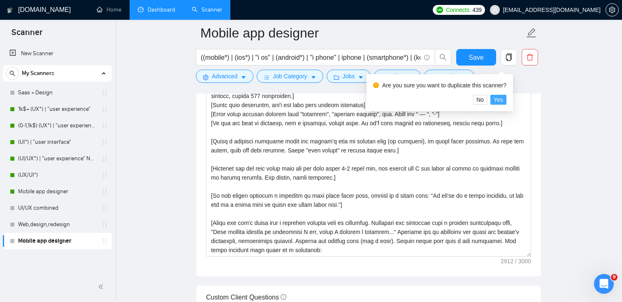
click at [503, 99] on span "Yes" at bounding box center [498, 99] width 9 height 9
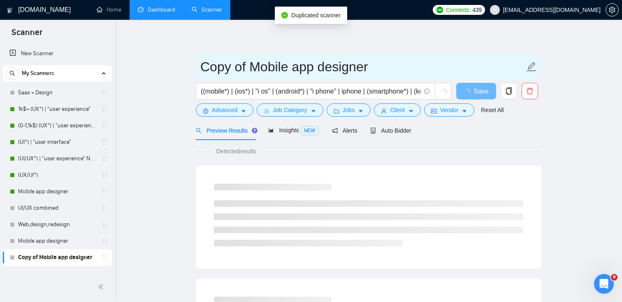
drag, startPoint x: 246, startPoint y: 66, endPoint x: 190, endPoint y: 60, distance: 56.3
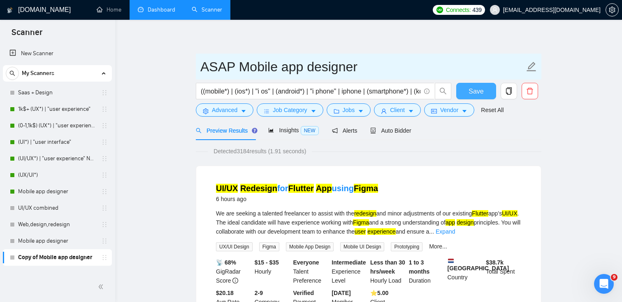
type input "ASAP Mobile app designer"
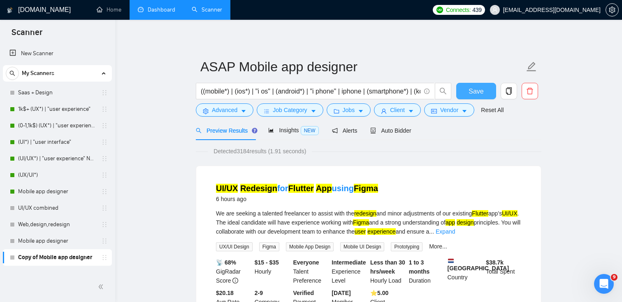
click at [477, 88] on span "Save" at bounding box center [476, 91] width 15 height 10
click at [203, 89] on input "((mobile*) | (ios*) | "i os" | (android*) | "i phone" | iphone | (smartphone*) …" at bounding box center [311, 91] width 220 height 10
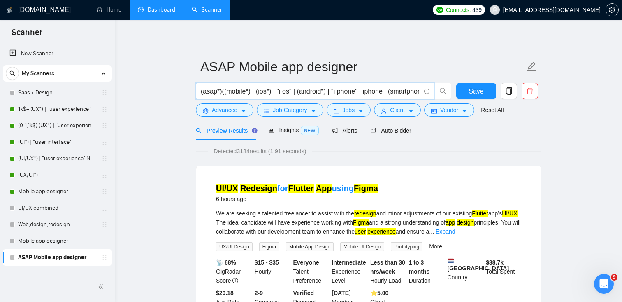
click at [204, 93] on input "(asap*)((mobile*) | (ios*) | "i os" | (android*) | "i phone" | iphone | (smartp…" at bounding box center [311, 91] width 220 height 10
click at [225, 95] on input "((asap*)((mobile*) | (ios*) | "i os" | (android*) | "i phone" | iphone | (smart…" at bounding box center [311, 91] width 220 height 10
click at [312, 92] on input "((asap*) | "as soon as possible" | (urhent((mobile*) | (ios*) | "i os" | (andro…" at bounding box center [311, 91] width 220 height 10
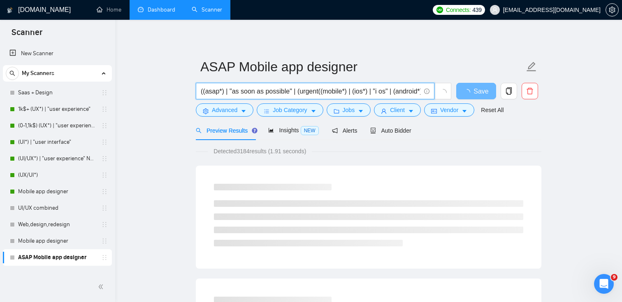
click at [320, 91] on input "((asap*) | "as soon as possible" | (urgent((mobile*) | (ios*) | "i os" | (andro…" at bounding box center [311, 91] width 220 height 10
drag, startPoint x: 363, startPoint y: 93, endPoint x: 332, endPoint y: 93, distance: 31.3
click at [332, 93] on input "((asap*) | "as soon as possible" | (urgent*) | immediatly ((mobile*) | (ios*) |…" at bounding box center [311, 91] width 220 height 10
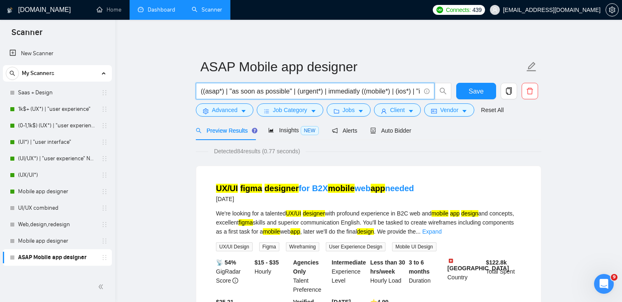
drag, startPoint x: 359, startPoint y: 91, endPoint x: 365, endPoint y: 94, distance: 6.3
click at [359, 91] on input "((asap*) | "as soon as possible" | (urgent*) | immediatly ((mobile*) | (ios*) |…" at bounding box center [311, 91] width 220 height 10
click at [365, 94] on input "((asap*) | "as soon as possible" | (urgent*) | immediatly ((mobile*) | (ios*) |…" at bounding box center [311, 91] width 220 height 10
drag, startPoint x: 364, startPoint y: 93, endPoint x: 332, endPoint y: 90, distance: 33.0
click at [332, 90] on input "((asap*) | "as soon as possible" | (urgent*) | immediatly ((mobile*) | (ios*) |…" at bounding box center [311, 91] width 220 height 10
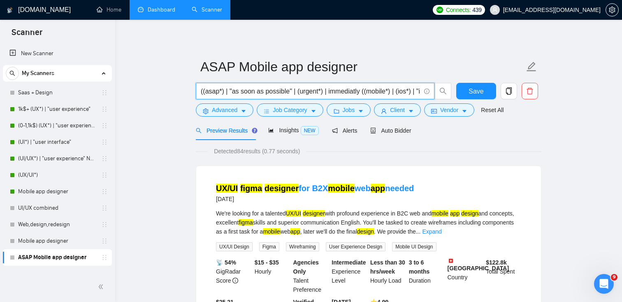
paste input "e"
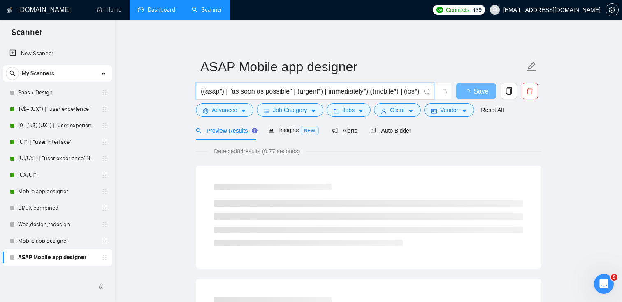
click at [333, 91] on input "((asap*) | "as soon as possible" | (urgent*) | immediately*) ((mobile*) | (ios*…" at bounding box center [311, 91] width 220 height 10
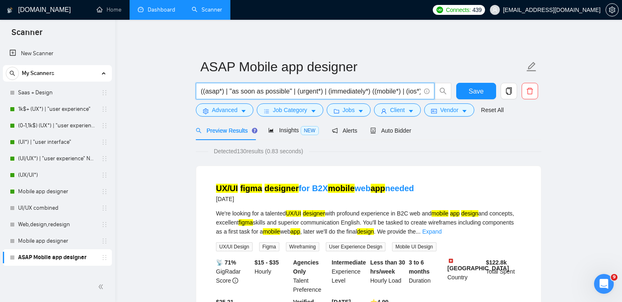
click at [375, 88] on input "((asap*) | "as soon as possible" | (urgent*) | (immediately*) ((mobile*) | (ios…" at bounding box center [311, 91] width 220 height 10
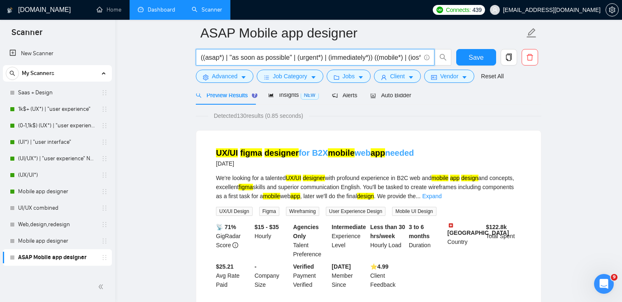
scroll to position [39, 0]
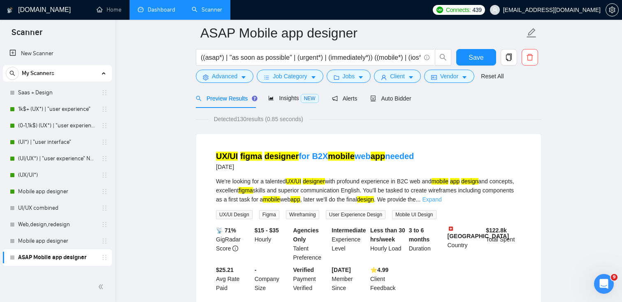
click at [441, 198] on link "Expand" at bounding box center [431, 199] width 19 height 7
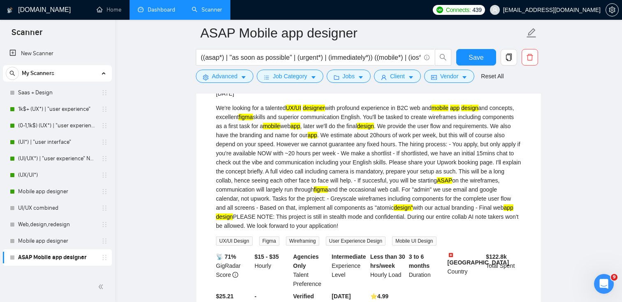
scroll to position [113, 0]
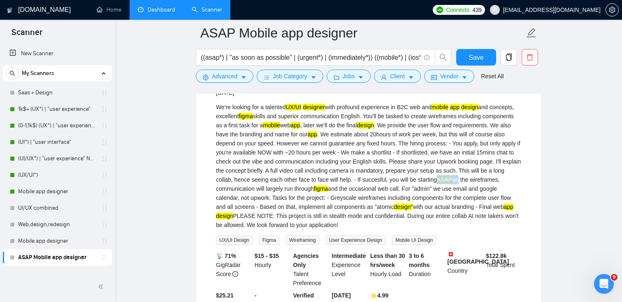
drag, startPoint x: 300, startPoint y: 189, endPoint x: 320, endPoint y: 189, distance: 19.7
click at [320, 189] on div "We're looking for a talented UX/UI designer with profound experience in B2C web…" at bounding box center [368, 165] width 305 height 127
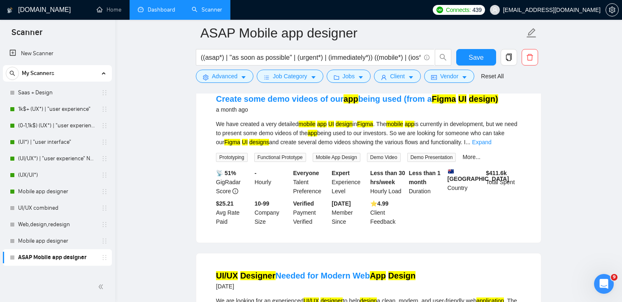
scroll to position [382, 0]
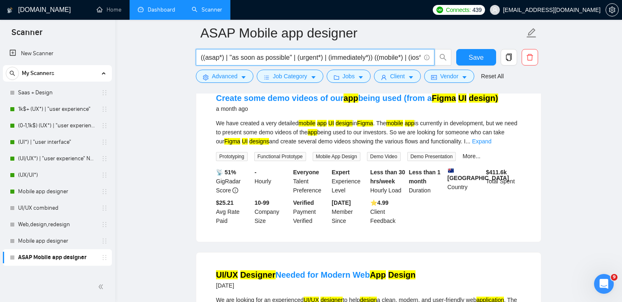
drag, startPoint x: 378, startPoint y: 60, endPoint x: 200, endPoint y: 55, distance: 177.8
click at [200, 55] on span "((asap*) | "as soon as possible" | (urgent*) | (immediately*)) ((mobile*) | (io…" at bounding box center [315, 57] width 239 height 16
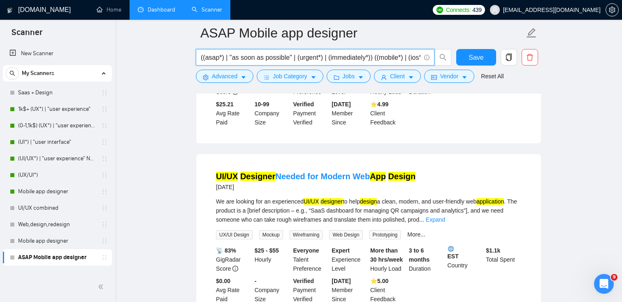
scroll to position [508, 0]
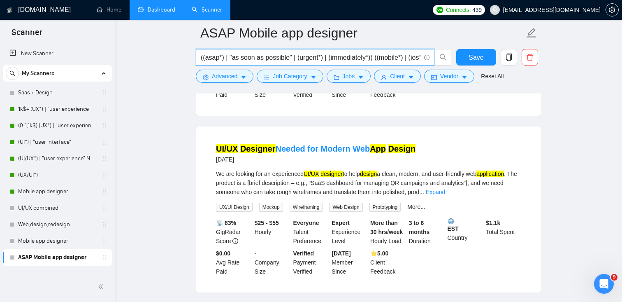
click at [375, 60] on input "((asap*) | "as soon as possible" | (urgent*) | (immediately*)) ((mobile*) | (io…" at bounding box center [311, 57] width 220 height 10
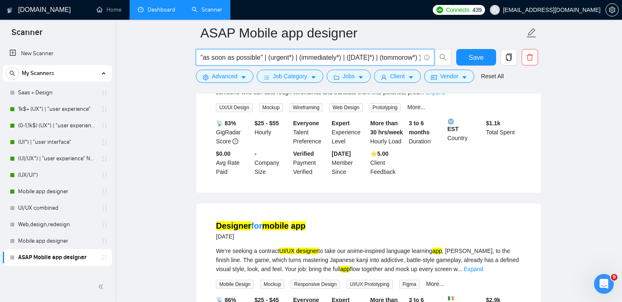
scroll to position [0, 31]
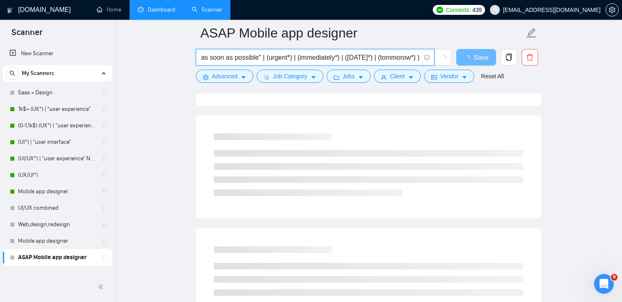
drag, startPoint x: 413, startPoint y: 56, endPoint x: 381, endPoint y: 56, distance: 32.1
click at [381, 56] on input "((asap*) | "as soon as possible" | (urgent*) | (immediately*) | ([DATE]*) | (to…" at bounding box center [311, 57] width 220 height 10
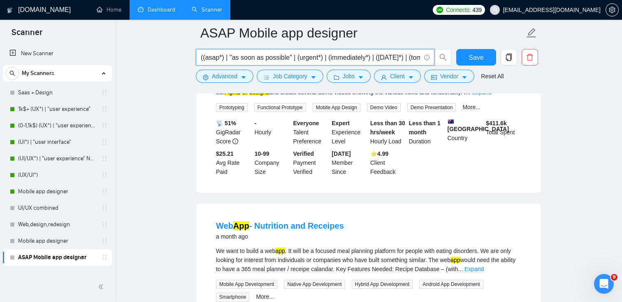
click at [414, 57] on input "((asap*) | "as soon as possible" | (urgent*) | (immediately*) | ([DATE]*) | (to…" at bounding box center [311, 57] width 220 height 10
click at [309, 58] on input "((asap*) | "as soon as possible" | (urgent*) | (immediately*) | ([DATE]*) | (to…" at bounding box center [311, 57] width 220 height 10
click at [316, 58] on input "((asap*) | "as soon as possible" | (urgent*) | (immediately*) | ([DATE]*) | (to…" at bounding box center [311, 57] width 220 height 10
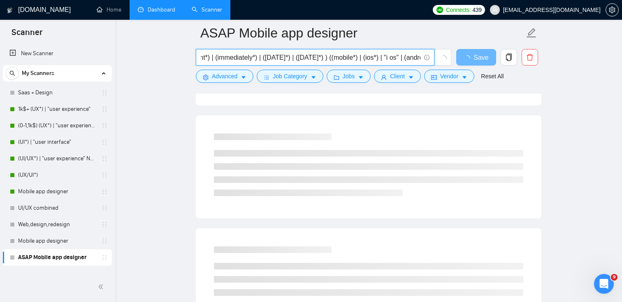
click at [333, 56] on input "((asap*) | "as soon as possible" | (urgent*) | (immediately*) | ([DATE]*) | ([D…" at bounding box center [311, 57] width 220 height 10
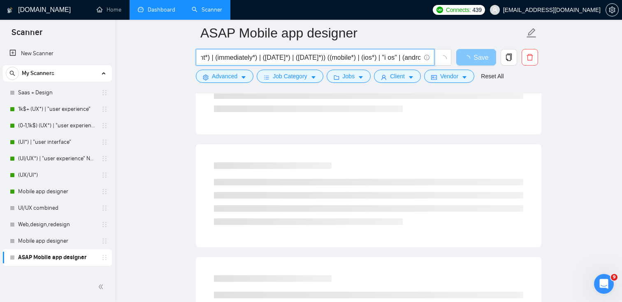
scroll to position [0, 0]
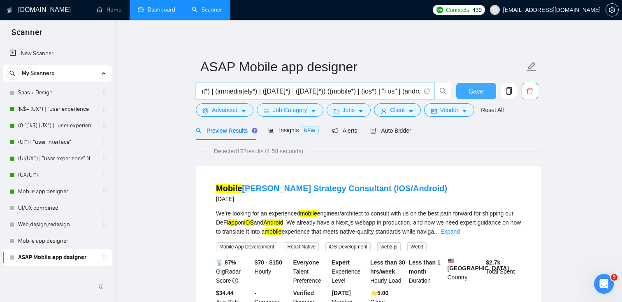
type input "((asap*) | "as soon as possible" | (urgent*) | (immediately*) | ([DATE]*) | ([D…"
click at [476, 95] on span "Save" at bounding box center [476, 91] width 15 height 10
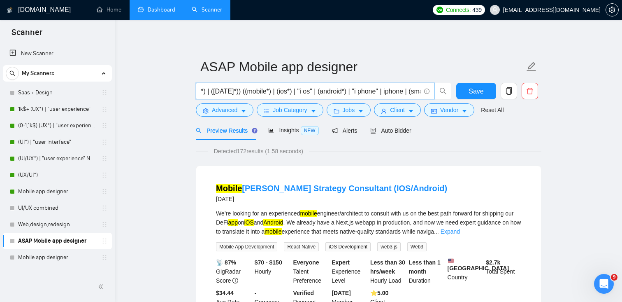
scroll to position [0, 250]
drag, startPoint x: 400, startPoint y: 87, endPoint x: 421, endPoint y: 89, distance: 20.7
click at [421, 89] on span "((asap*) | "as soon as possible" | (urgent*) | (immediately*) | ([DATE]*) | ([D…" at bounding box center [315, 91] width 239 height 16
click at [404, 88] on input "((asap*) | "as soon as possible" | (urgent*) | (immediately*) | ([DATE]*) | ([D…" at bounding box center [311, 91] width 220 height 10
drag, startPoint x: 404, startPoint y: 89, endPoint x: 423, endPoint y: 93, distance: 19.6
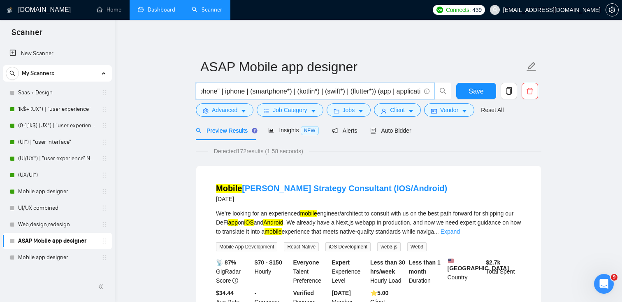
click at [423, 93] on span "((asap*) | "as soon as possible" | (urgent*) | (immediately*) | ([DATE]*) | ([D…" at bounding box center [315, 91] width 239 height 16
click at [340, 90] on input "((asap*) | "as soon as possible" | (urgent*) | (immediately*) | ([DATE]*) | ([D…" at bounding box center [311, 91] width 220 height 10
drag, startPoint x: 401, startPoint y: 94, endPoint x: 425, endPoint y: 94, distance: 23.5
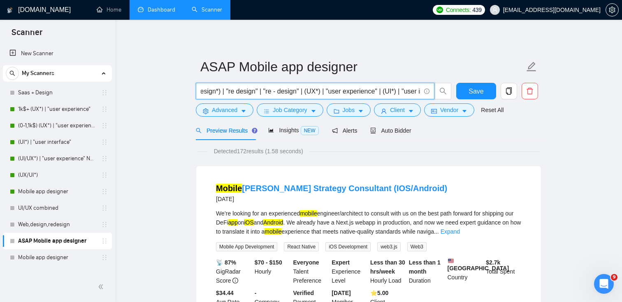
click at [425, 94] on span "((asap*) | "as soon as possible" | (urgent*) | (immediately*) | ([DATE]*) | ([D…" at bounding box center [315, 91] width 239 height 16
click at [391, 95] on input "((asap*) | "as soon as possible" | (urgent*) | (immediately*) | ([DATE]*) | ([D…" at bounding box center [311, 91] width 220 height 10
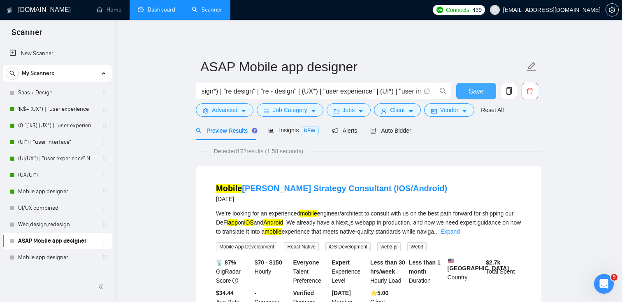
scroll to position [0, 0]
click at [481, 95] on span "Save" at bounding box center [476, 91] width 15 height 10
click at [397, 125] on div "Auto Bidder" at bounding box center [390, 130] width 41 height 19
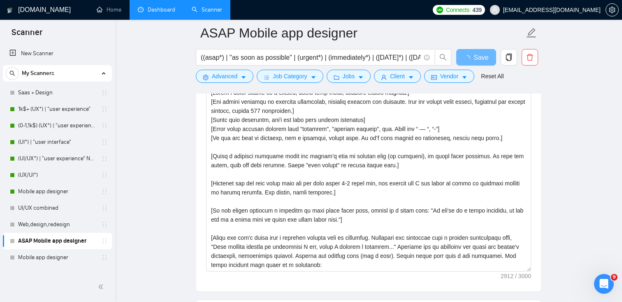
scroll to position [880, 0]
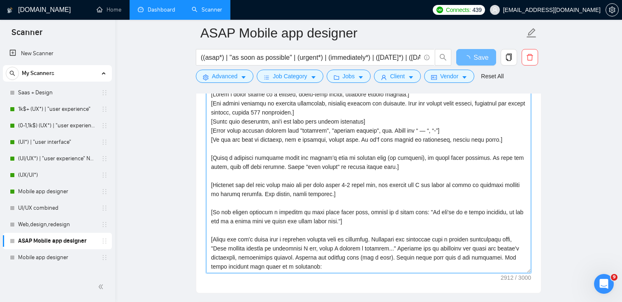
click at [356, 183] on textarea "Cover letter template:" at bounding box center [368, 180] width 325 height 185
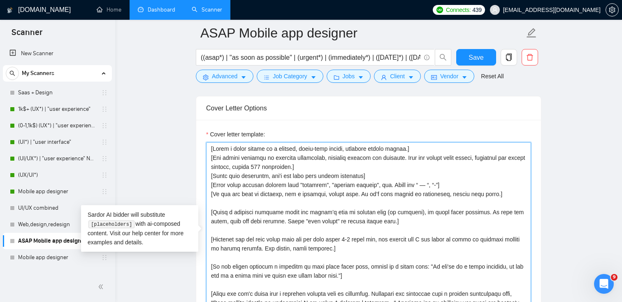
drag, startPoint x: 372, startPoint y: 247, endPoint x: 207, endPoint y: 239, distance: 165.6
click at [207, 239] on textarea "Cover letter template:" at bounding box center [368, 234] width 325 height 185
paste textarea "I am IMMEDIATELY AVAILABLE to create [delivered result from job post and add a …"
click at [318, 246] on textarea "Cover letter template:" at bounding box center [368, 234] width 325 height 185
drag, startPoint x: 295, startPoint y: 236, endPoint x: 223, endPoint y: 237, distance: 71.2
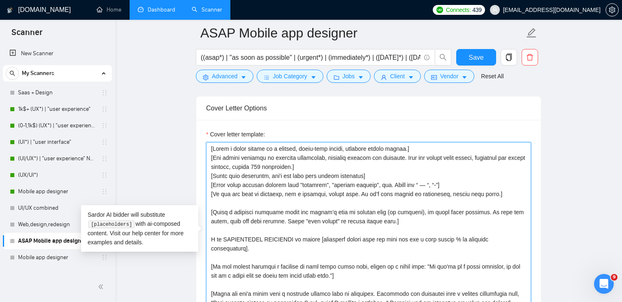
click at [223, 237] on textarea "Cover letter template:" at bounding box center [368, 234] width 325 height 185
click at [251, 241] on textarea "Cover letter template:" at bounding box center [368, 234] width 325 height 185
click at [264, 236] on textarea "Cover letter template:" at bounding box center [368, 234] width 325 height 185
drag, startPoint x: 295, startPoint y: 239, endPoint x: 224, endPoint y: 237, distance: 70.4
click at [224, 237] on textarea "Cover letter template:" at bounding box center [368, 234] width 325 height 185
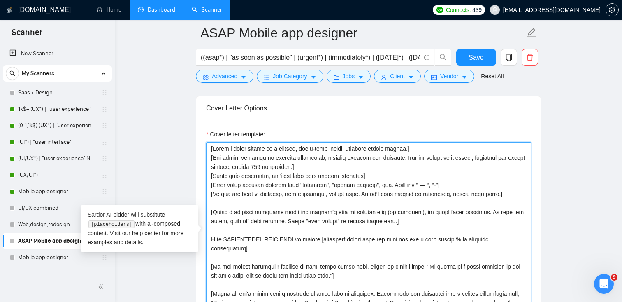
click at [266, 252] on textarea "Cover letter template:" at bounding box center [368, 234] width 325 height 185
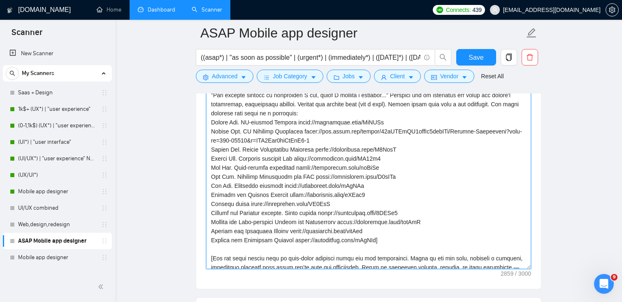
scroll to position [190, 0]
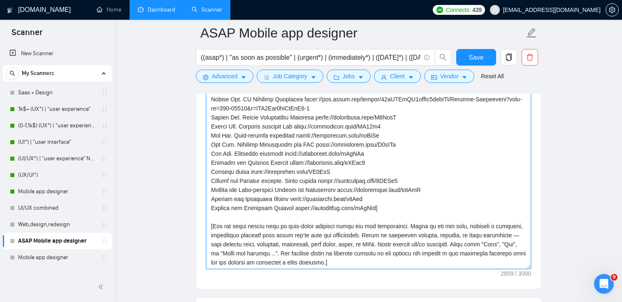
click at [414, 251] on textarea "Cover letter template:" at bounding box center [368, 176] width 325 height 185
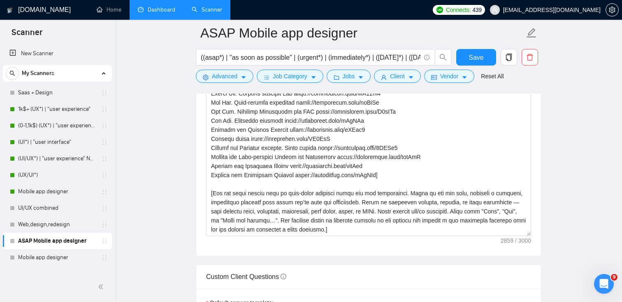
scroll to position [980, 0]
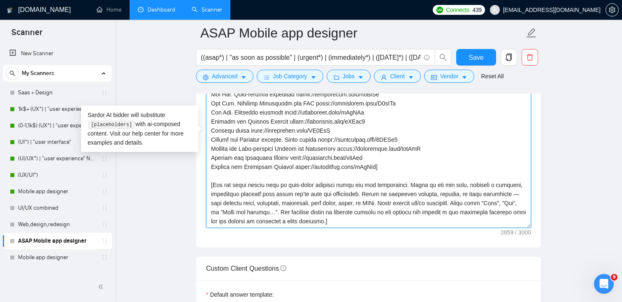
drag, startPoint x: 409, startPoint y: 212, endPoint x: 366, endPoint y: 204, distance: 43.6
click at [365, 204] on textarea "Cover letter template:" at bounding box center [368, 134] width 325 height 185
click at [420, 210] on textarea "Cover letter template:" at bounding box center [368, 134] width 325 height 185
drag, startPoint x: 413, startPoint y: 211, endPoint x: 206, endPoint y: 179, distance: 209.4
click at [206, 179] on textarea "Cover letter template:" at bounding box center [368, 134] width 325 height 185
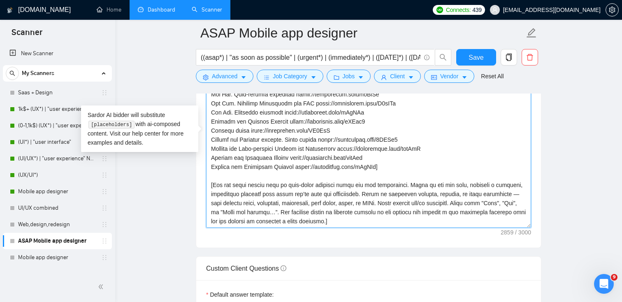
paste textarea "Add the open question about his job description at the end of this cover letter…"
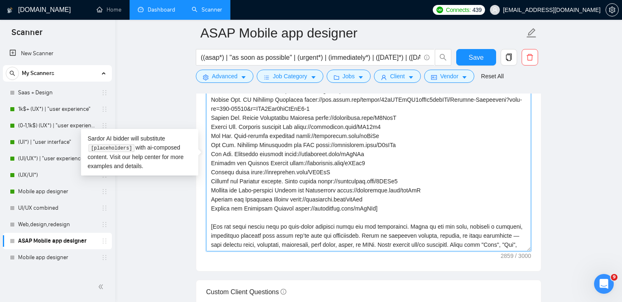
scroll to position [190, 0]
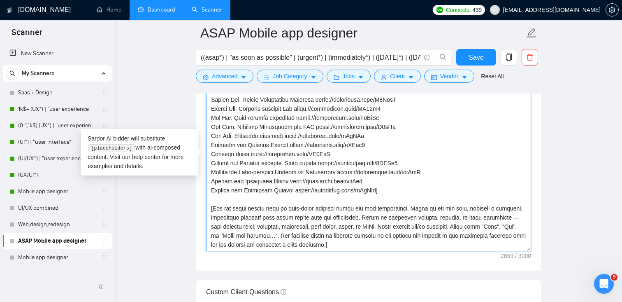
click at [383, 218] on textarea "Cover letter template:" at bounding box center [368, 158] width 325 height 185
click at [412, 239] on textarea "Cover letter template:" at bounding box center [368, 158] width 325 height 185
click at [237, 235] on textarea "Cover letter template:" at bounding box center [368, 158] width 325 height 185
drag, startPoint x: 226, startPoint y: 234, endPoint x: 207, endPoint y: 192, distance: 46.2
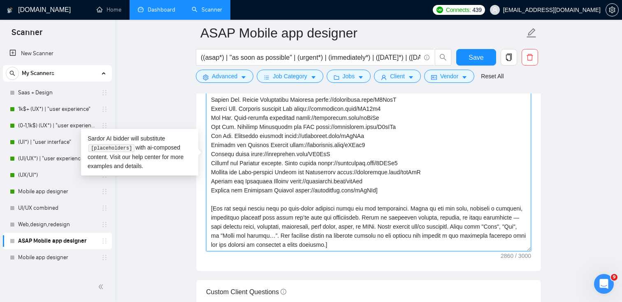
click at [207, 192] on textarea "Cover letter template:" at bounding box center [368, 158] width 325 height 185
paste textarea "Add the open question about his job description at the end of this cover letter…"
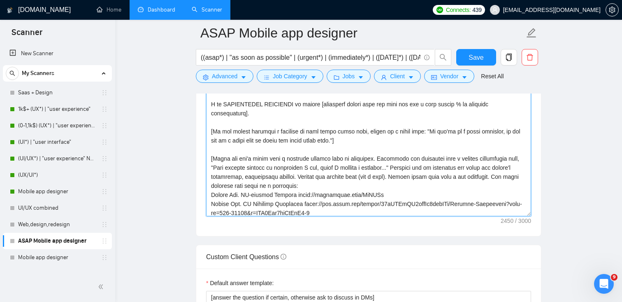
scroll to position [0, 0]
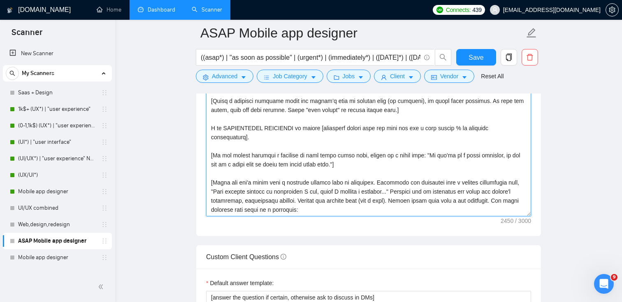
click at [343, 165] on textarea "Cover letter template:" at bounding box center [368, 123] width 325 height 185
drag, startPoint x: 348, startPoint y: 162, endPoint x: 207, endPoint y: 148, distance: 142.2
click at [207, 148] on textarea "Cover letter template:" at bounding box center [368, 123] width 325 height 185
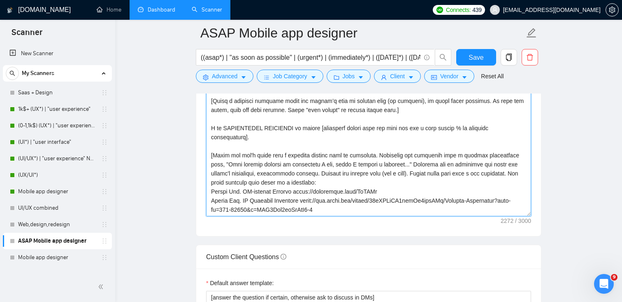
click at [279, 163] on textarea "Cover letter template:" at bounding box center [368, 123] width 325 height 185
click at [345, 160] on textarea "Cover letter template:" at bounding box center [368, 123] width 325 height 185
drag, startPoint x: 393, startPoint y: 164, endPoint x: 226, endPoint y: 165, distance: 167.0
click at [226, 165] on textarea "Cover letter template:" at bounding box center [368, 123] width 325 height 185
click at [345, 192] on textarea "Cover letter template:" at bounding box center [368, 123] width 325 height 185
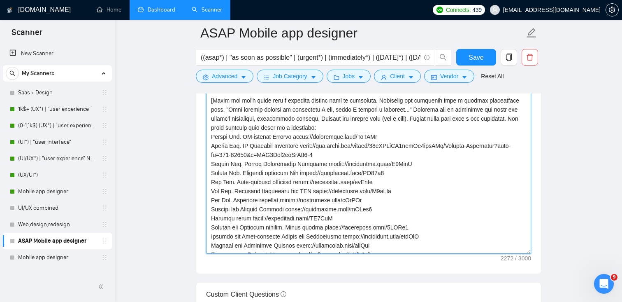
scroll to position [130, 0]
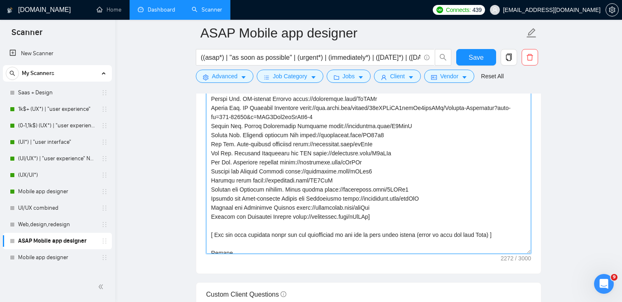
drag, startPoint x: 380, startPoint y: 216, endPoint x: 211, endPoint y: 144, distance: 184.1
click at [211, 144] on textarea "Cover letter template:" at bounding box center [368, 160] width 325 height 185
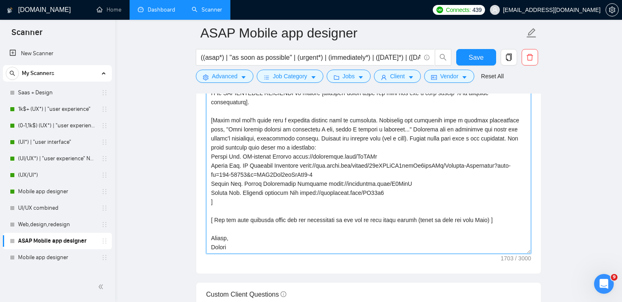
scroll to position [81, 0]
drag, startPoint x: 244, startPoint y: 145, endPoint x: 297, endPoint y: 149, distance: 53.6
click at [297, 149] on textarea "Cover letter template:" at bounding box center [368, 160] width 325 height 185
click at [281, 161] on textarea "Cover letter template:" at bounding box center [368, 160] width 325 height 185
click at [268, 151] on textarea "Cover letter template:" at bounding box center [368, 160] width 325 height 185
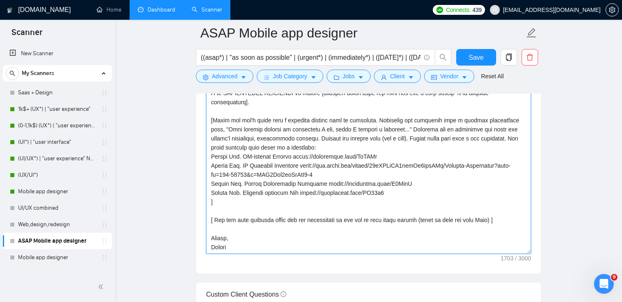
type textarea "[Lorem i dolor sitame co a elitsed, doeiu-temp incidi, utlabore etdolo magnaa.]…"
click at [469, 62] on button "Save" at bounding box center [476, 57] width 40 height 16
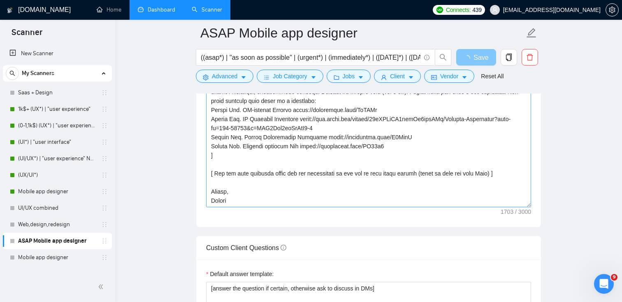
scroll to position [994, 0]
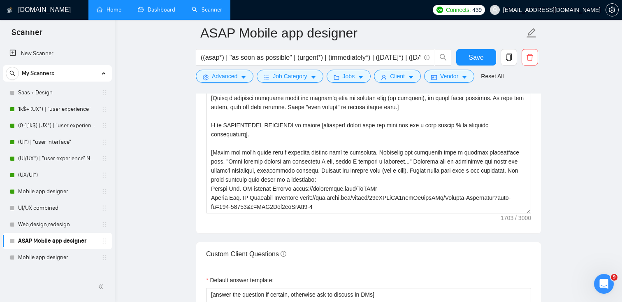
click at [115, 12] on link "Home" at bounding box center [109, 9] width 25 height 7
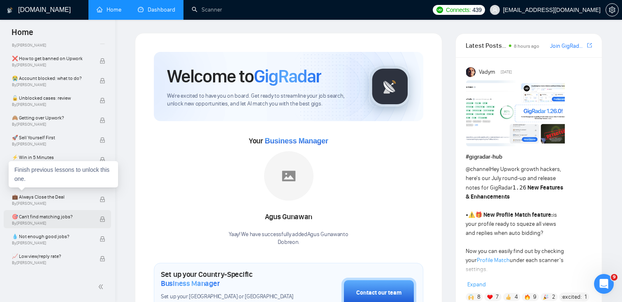
scroll to position [13, 0]
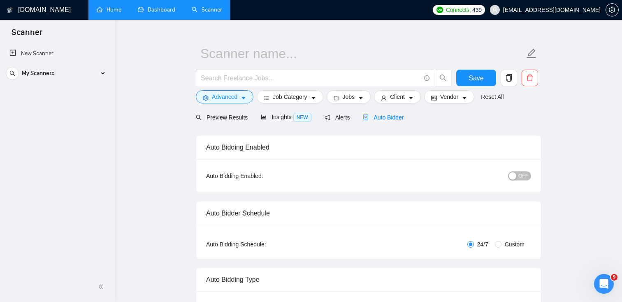
click at [111, 10] on link "Home" at bounding box center [109, 9] width 25 height 7
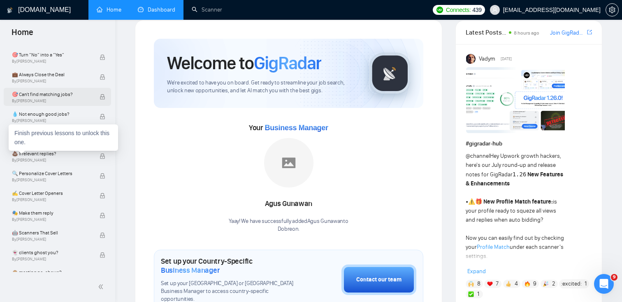
scroll to position [409, 0]
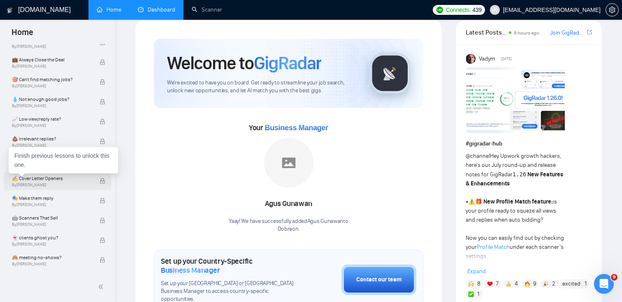
click at [44, 184] on span "By [PERSON_NAME]" at bounding box center [51, 184] width 79 height 5
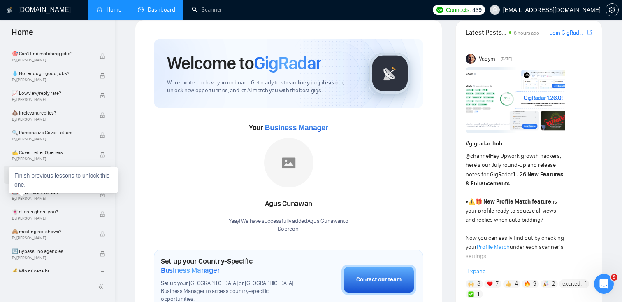
scroll to position [442, 0]
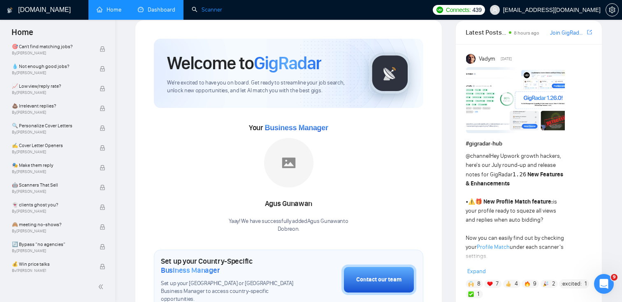
click at [214, 10] on link "Scanner" at bounding box center [207, 9] width 30 height 7
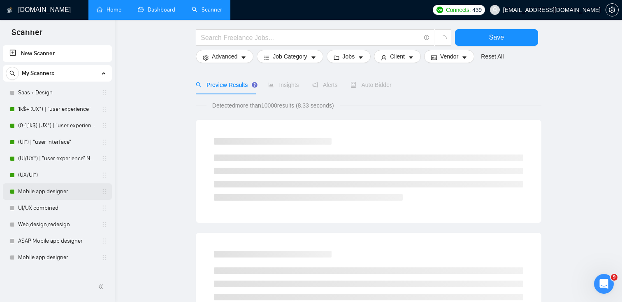
scroll to position [51, 0]
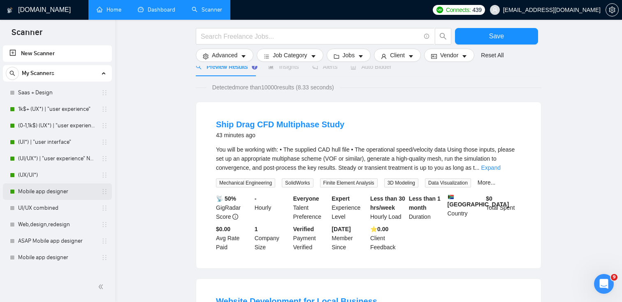
click at [38, 193] on link "Mobile app designer" at bounding box center [57, 191] width 78 height 16
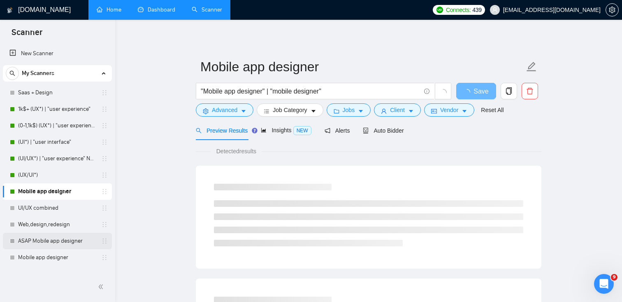
click at [44, 244] on link "ASAP Mobile app designer" at bounding box center [57, 240] width 78 height 16
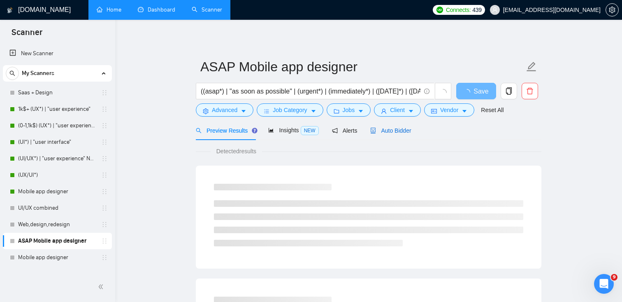
click at [395, 126] on div "Auto Bidder" at bounding box center [390, 130] width 41 height 9
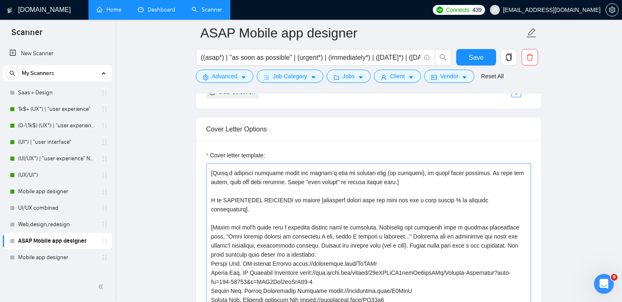
scroll to position [53, 0]
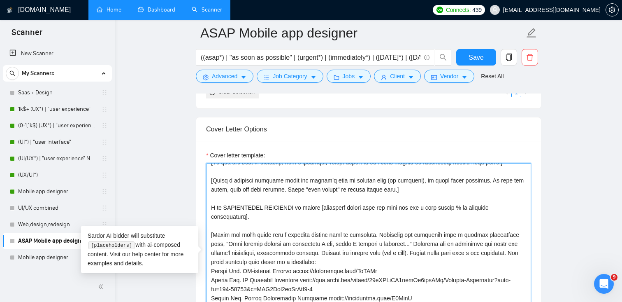
drag, startPoint x: 258, startPoint y: 217, endPoint x: 208, endPoint y: 209, distance: 50.4
click at [208, 209] on textarea "Cover letter template:" at bounding box center [368, 255] width 325 height 185
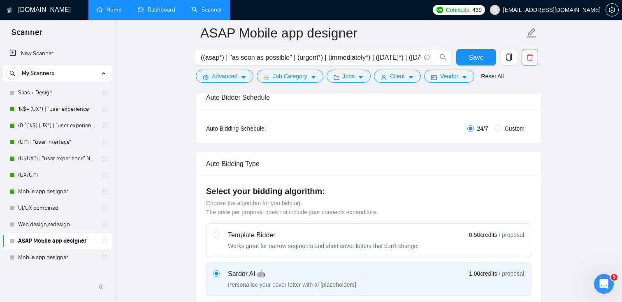
scroll to position [123, 0]
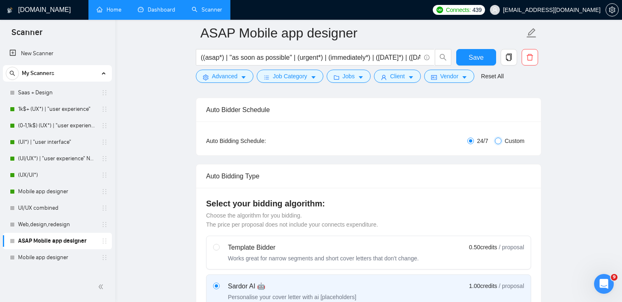
click at [500, 139] on input "Custom" at bounding box center [498, 140] width 7 height 7
radio input "true"
radio input "false"
checkbox input "true"
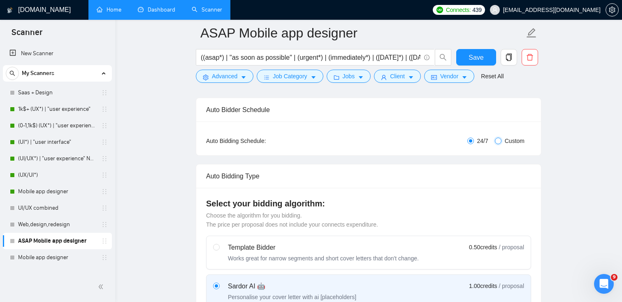
checkbox input "true"
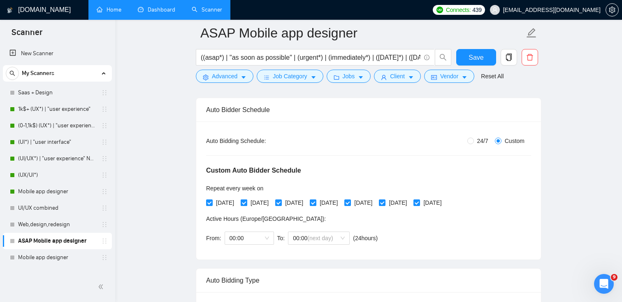
click at [257, 204] on span "[DATE]" at bounding box center [259, 202] width 25 height 9
click at [246, 204] on input "[DATE]" at bounding box center [244, 202] width 6 height 6
checkbox input "false"
click at [341, 201] on span "[DATE]" at bounding box center [328, 202] width 25 height 9
click at [316, 201] on input "[DATE]" at bounding box center [313, 202] width 6 height 6
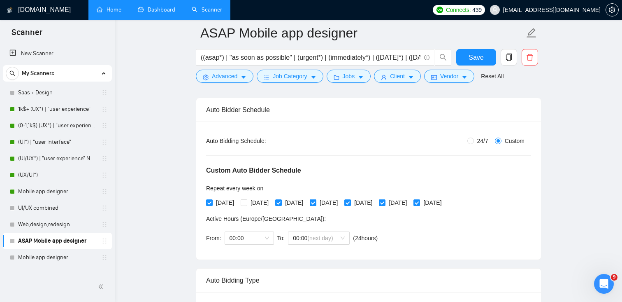
checkbox input "false"
click at [410, 203] on span "[DATE]" at bounding box center [397, 202] width 25 height 9
click at [385, 203] on input "[DATE]" at bounding box center [382, 202] width 6 height 6
checkbox input "false"
click at [254, 203] on span "[DATE]" at bounding box center [259, 202] width 25 height 9
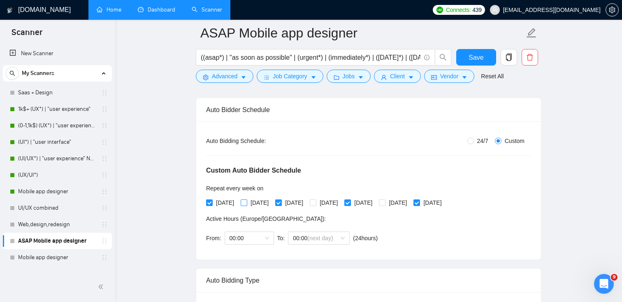
click at [246, 203] on input "[DATE]" at bounding box center [244, 202] width 6 height 6
checkbox input "true"
click at [223, 202] on span "[DATE]" at bounding box center [225, 202] width 25 height 9
click at [212, 202] on input "[DATE]" at bounding box center [209, 202] width 6 height 6
checkbox input "false"
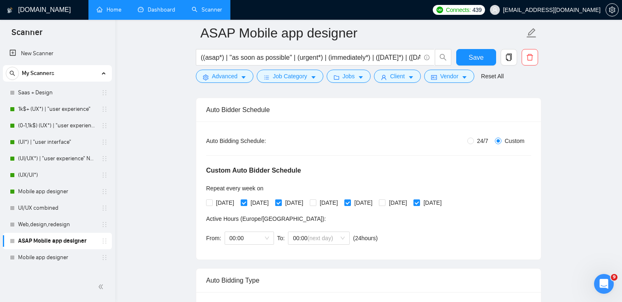
click at [306, 201] on span "[DATE]" at bounding box center [294, 202] width 25 height 9
click at [281, 201] on input "[DATE]" at bounding box center [278, 202] width 6 height 6
checkbox input "false"
click at [341, 200] on span "[DATE]" at bounding box center [328, 202] width 25 height 9
click at [316, 200] on input "[DATE]" at bounding box center [313, 202] width 6 height 6
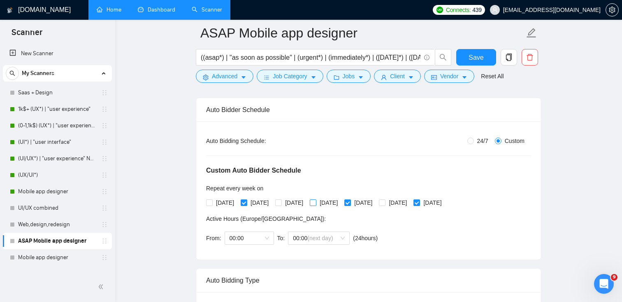
checkbox input "true"
click at [376, 203] on span "[DATE]" at bounding box center [363, 202] width 25 height 9
click at [350, 203] on input "[DATE]" at bounding box center [347, 202] width 6 height 6
checkbox input "false"
click at [410, 202] on span "[DATE]" at bounding box center [397, 202] width 25 height 9
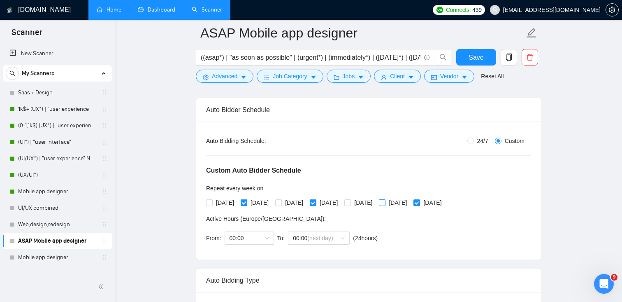
click at [385, 202] on input "[DATE]" at bounding box center [382, 202] width 6 height 6
checkbox input "true"
click at [420, 201] on span at bounding box center [416, 202] width 7 height 7
click at [419, 201] on input "[DATE]" at bounding box center [416, 202] width 6 height 6
checkbox input "false"
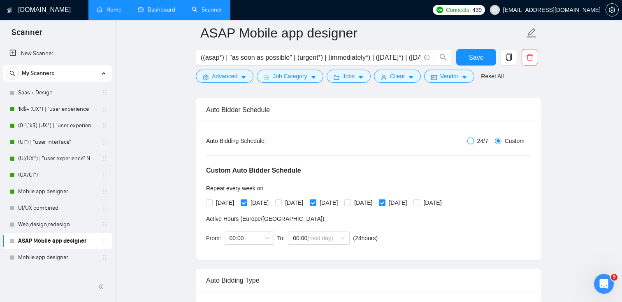
click at [468, 140] on input "24/7" at bounding box center [470, 140] width 7 height 7
radio input "true"
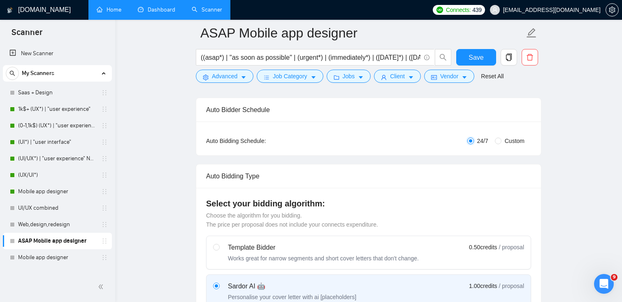
radio input "false"
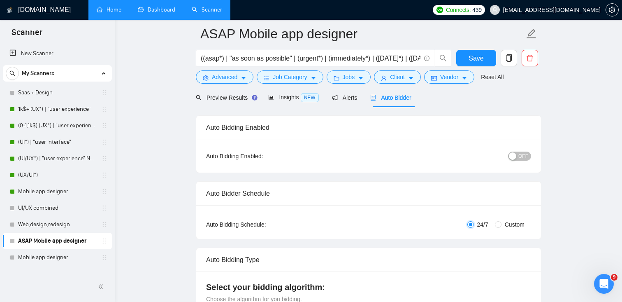
scroll to position [0, 0]
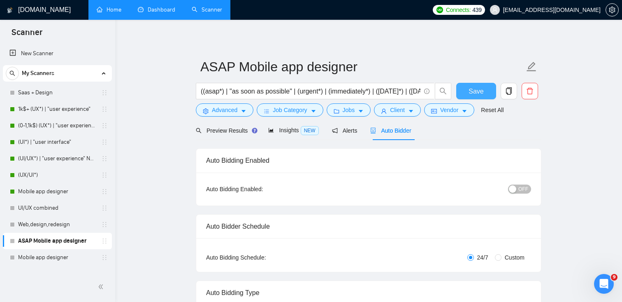
click at [483, 89] on button "Save" at bounding box center [476, 91] width 40 height 16
click at [218, 130] on span "Preview Results" at bounding box center [225, 130] width 59 height 7
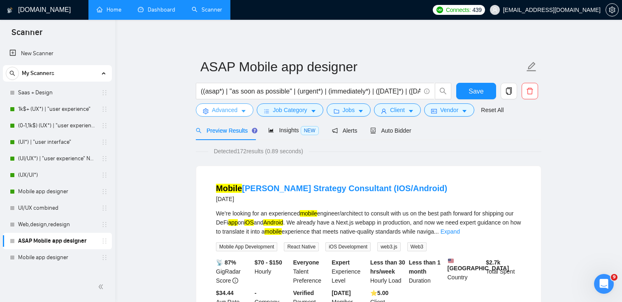
click at [227, 112] on span "Advanced" at bounding box center [225, 109] width 26 height 9
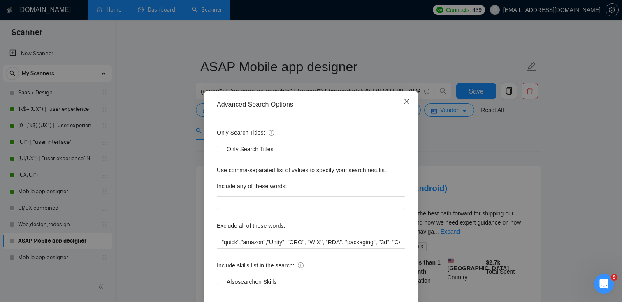
click at [406, 101] on icon "close" at bounding box center [407, 101] width 7 height 7
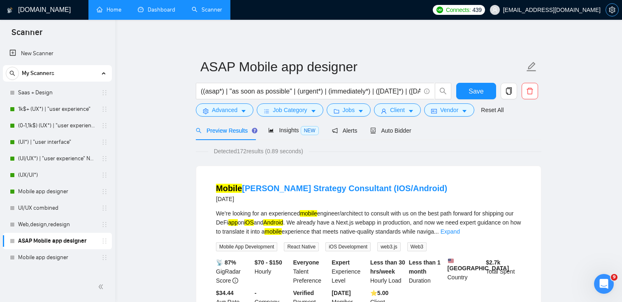
click at [610, 12] on icon "setting" at bounding box center [612, 10] width 6 height 7
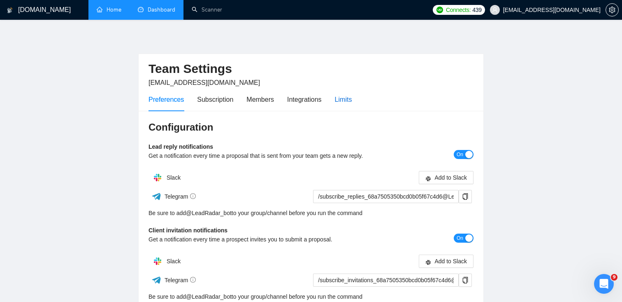
click at [345, 95] on div "Limits" at bounding box center [343, 99] width 17 height 10
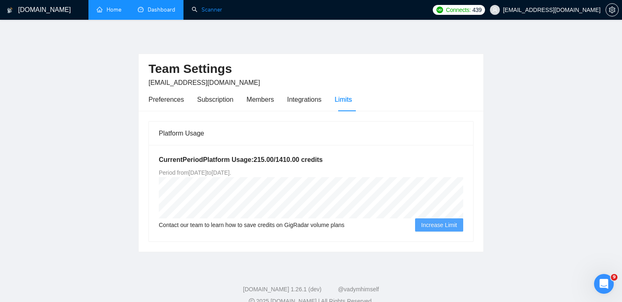
click at [210, 11] on link "Scanner" at bounding box center [207, 9] width 30 height 7
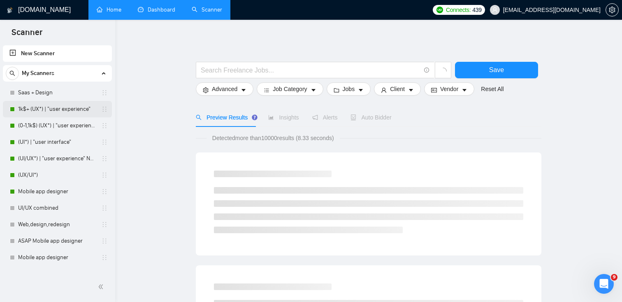
click at [55, 111] on link "1k$+ (UX*) | "user experience"" at bounding box center [57, 109] width 78 height 16
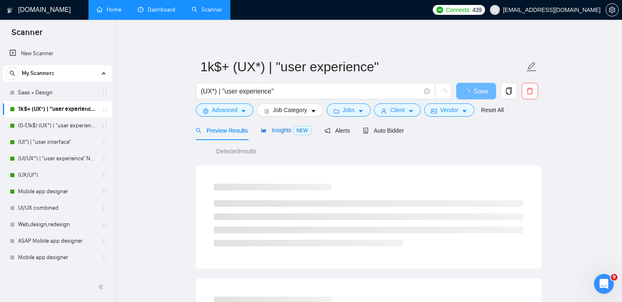
click at [281, 129] on span "Insights NEW" at bounding box center [286, 130] width 50 height 7
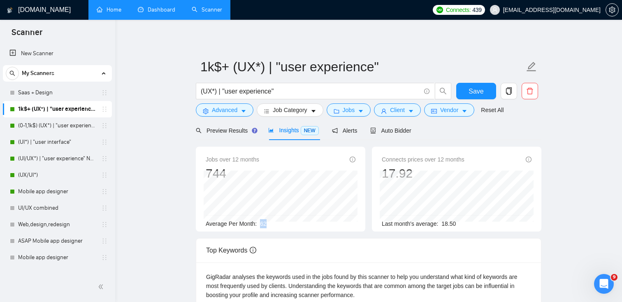
drag, startPoint x: 260, startPoint y: 226, endPoint x: 271, endPoint y: 221, distance: 11.4
click at [271, 221] on div "Average Per Month: 62" at bounding box center [281, 223] width 150 height 9
click at [232, 113] on span "Advanced" at bounding box center [225, 109] width 26 height 9
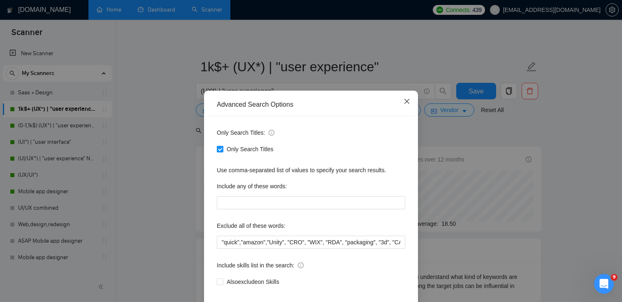
click at [406, 100] on icon "close" at bounding box center [407, 101] width 7 height 7
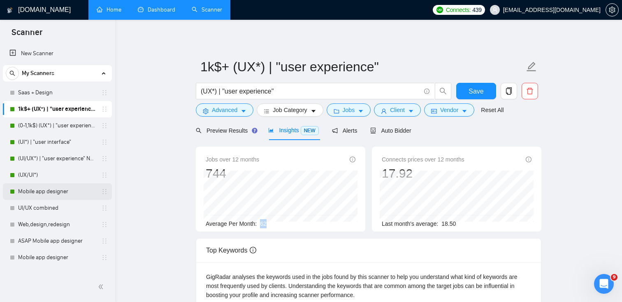
click at [50, 190] on link "Mobile app designer" at bounding box center [57, 191] width 78 height 16
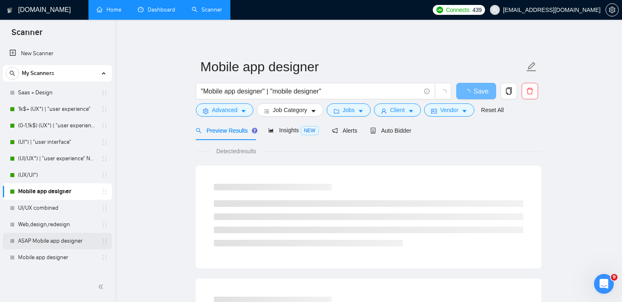
click at [46, 242] on link "ASAP Mobile app designer" at bounding box center [57, 240] width 78 height 16
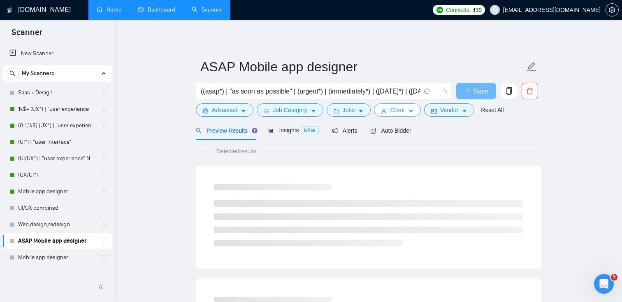
click at [395, 109] on span "Client" at bounding box center [397, 109] width 15 height 9
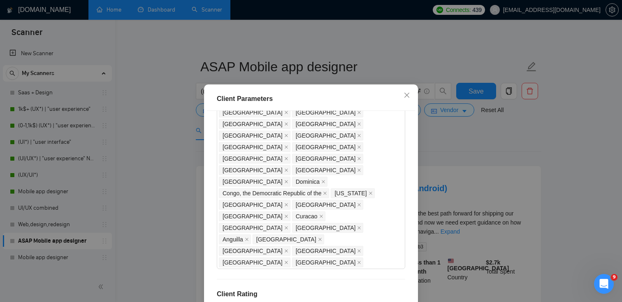
scroll to position [588, 0]
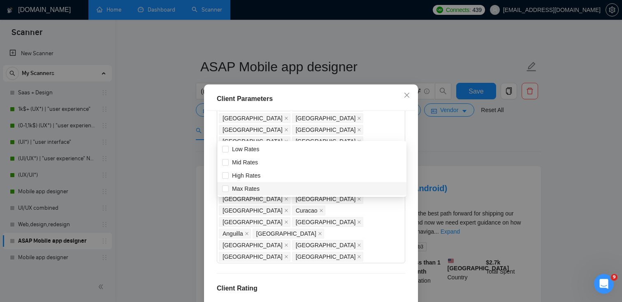
click at [406, 214] on div "Client Location Include Client Countries Select Exclude Client Countries [GEOGR…" at bounding box center [311, 216] width 208 height 211
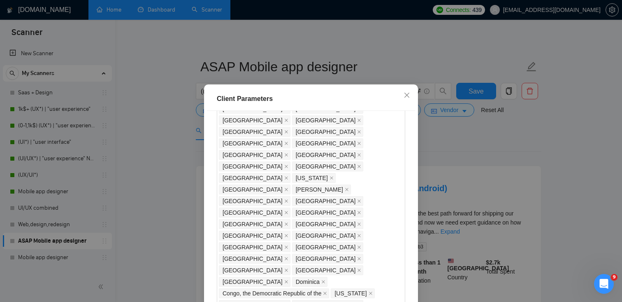
scroll to position [482, 0]
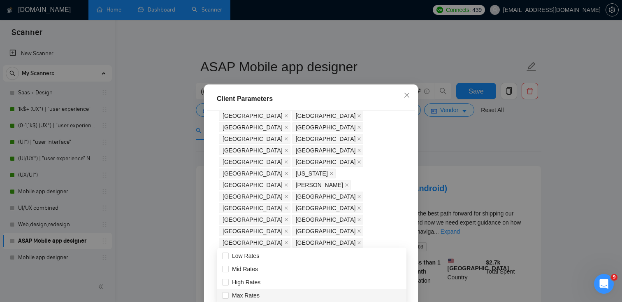
scroll to position [489, 0]
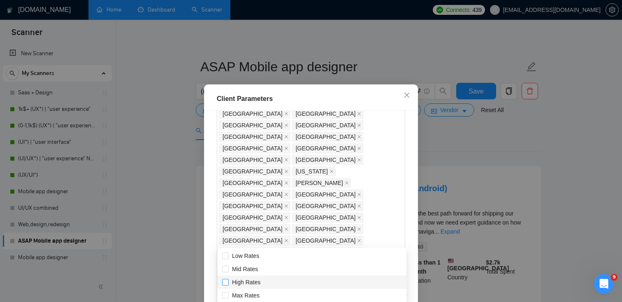
click at [223, 283] on input "High Rates" at bounding box center [225, 281] width 6 height 6
checkbox input "true"
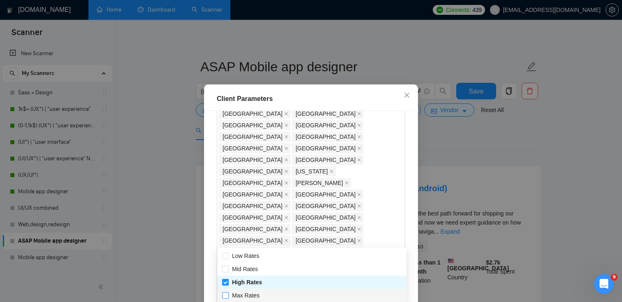
click at [226, 294] on input "Max Rates" at bounding box center [225, 295] width 6 height 6
checkbox input "true"
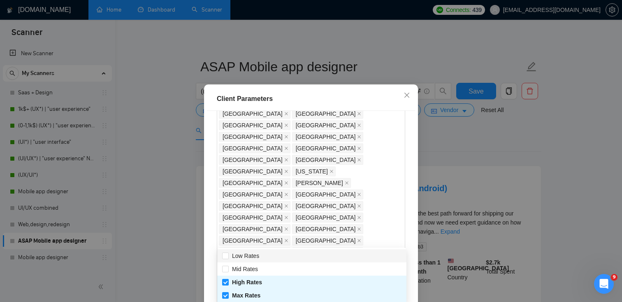
click at [364, 162] on div "Client Location Include Client Countries Select Exclude Client Countries [GEOGR…" at bounding box center [311, 216] width 208 height 211
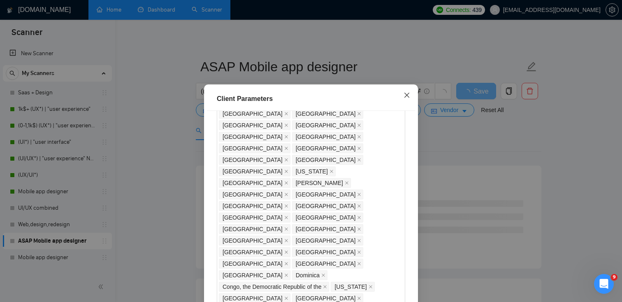
click at [408, 93] on icon "close" at bounding box center [406, 95] width 5 height 5
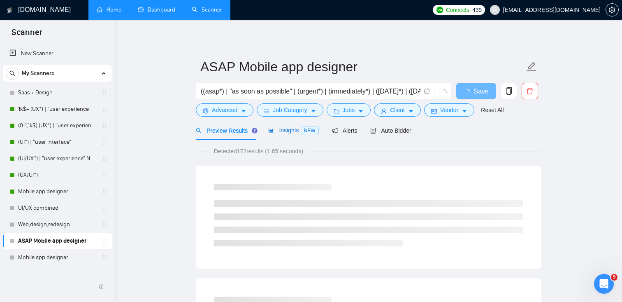
click at [292, 131] on span "Insights NEW" at bounding box center [293, 130] width 50 height 7
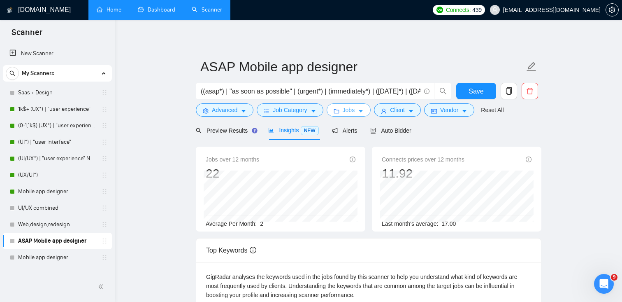
click at [361, 115] on button "Jobs" at bounding box center [349, 109] width 44 height 13
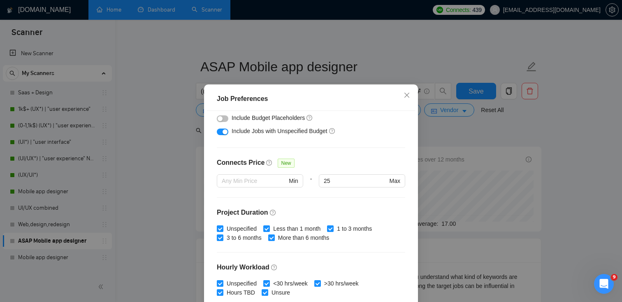
scroll to position [253, 0]
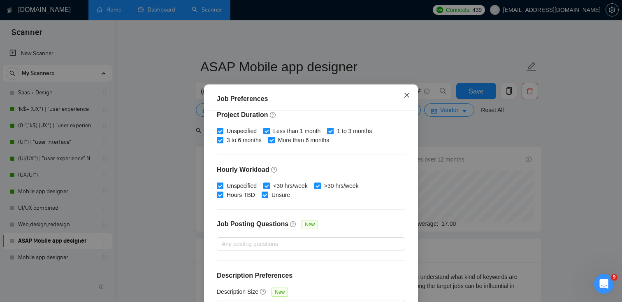
click at [403, 97] on span "Close" at bounding box center [407, 95] width 22 height 22
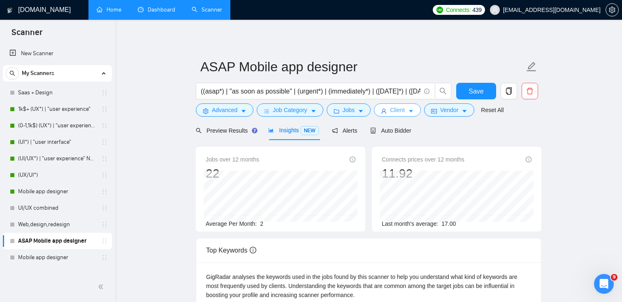
click at [401, 116] on button "Client" at bounding box center [397, 109] width 47 height 13
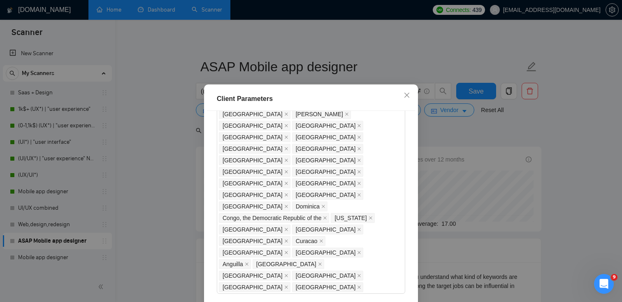
scroll to position [562, 0]
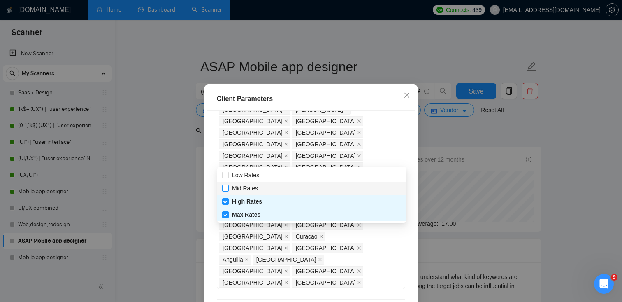
click at [238, 186] on span "Mid Rates" at bounding box center [245, 188] width 26 height 7
click at [228, 186] on input "Mid Rates" at bounding box center [225, 188] width 6 height 6
checkbox input "true"
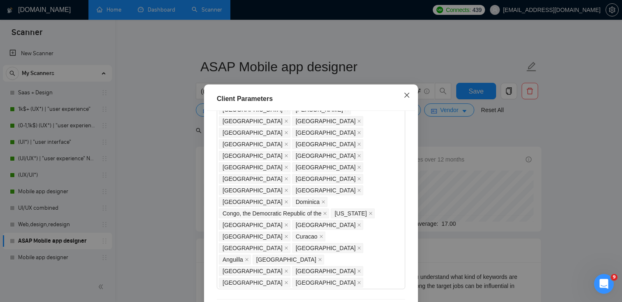
click at [410, 93] on icon "close" at bounding box center [407, 95] width 7 height 7
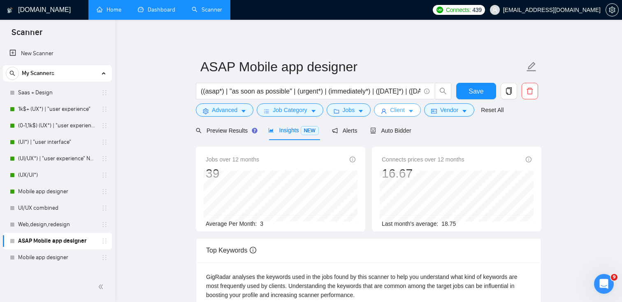
click at [392, 114] on button "Client" at bounding box center [397, 109] width 47 height 13
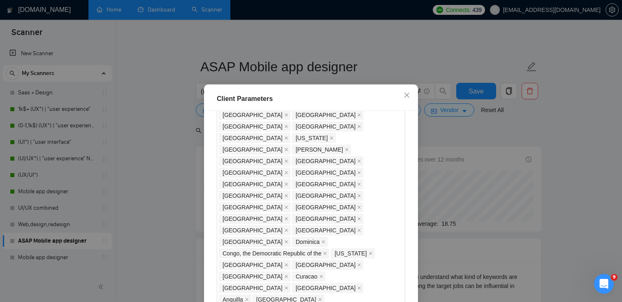
scroll to position [514, 0]
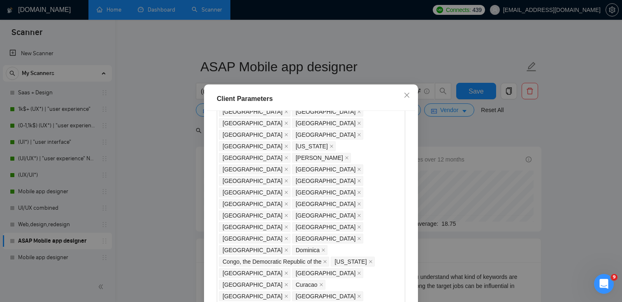
click at [401, 97] on span "Close" at bounding box center [407, 95] width 22 height 22
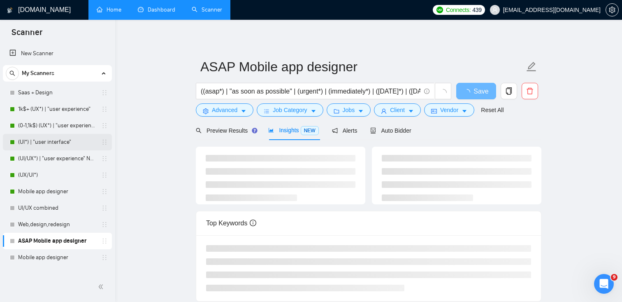
click at [41, 144] on link "(UI*) | "user interface"" at bounding box center [57, 142] width 78 height 16
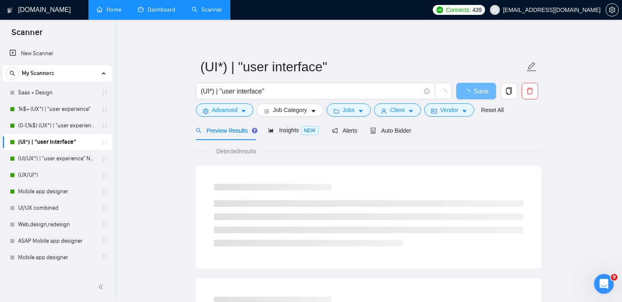
click at [244, 137] on div "Preview Results" at bounding box center [225, 130] width 59 height 19
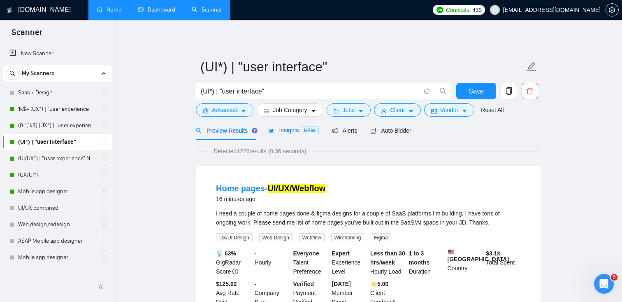
click at [294, 126] on div "Insights NEW" at bounding box center [293, 129] width 50 height 9
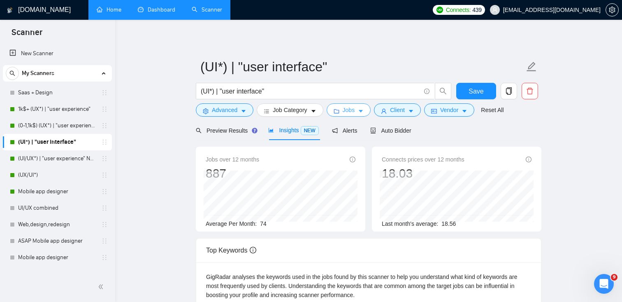
click at [364, 109] on icon "caret-down" at bounding box center [361, 111] width 6 height 6
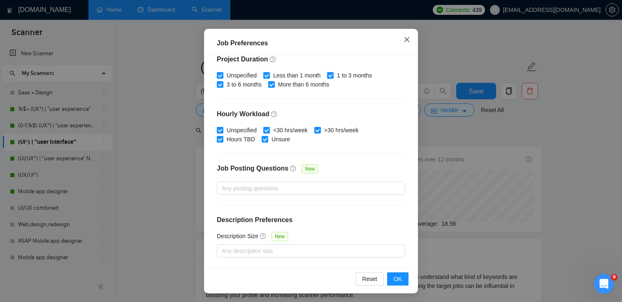
click at [408, 32] on span "Close" at bounding box center [407, 40] width 22 height 22
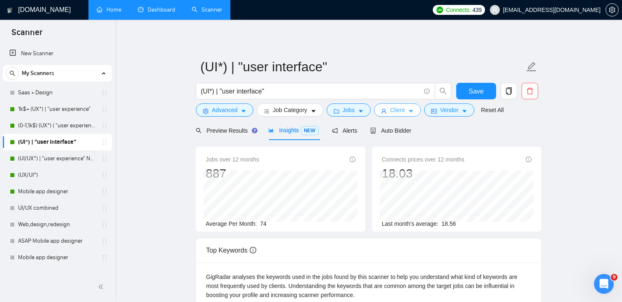
click at [392, 113] on button "Client" at bounding box center [397, 109] width 47 height 13
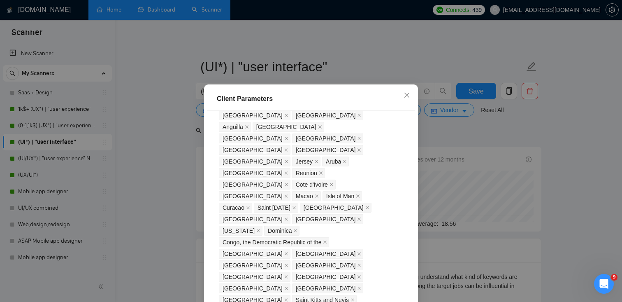
scroll to position [712, 0]
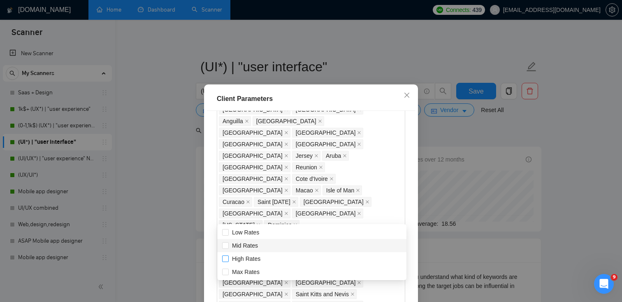
click at [225, 246] on input "Mid Rates" at bounding box center [225, 245] width 6 height 6
checkbox input "true"
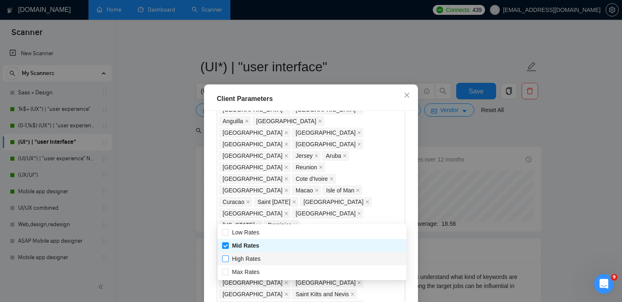
click at [225, 259] on input "High Rates" at bounding box center [225, 258] width 6 height 6
checkbox input "true"
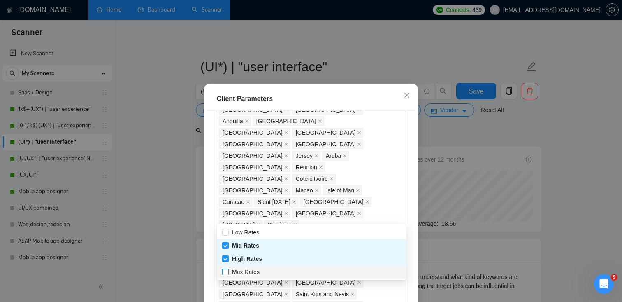
click at [227, 273] on input "Max Rates" at bounding box center [225, 271] width 6 height 6
checkbox input "true"
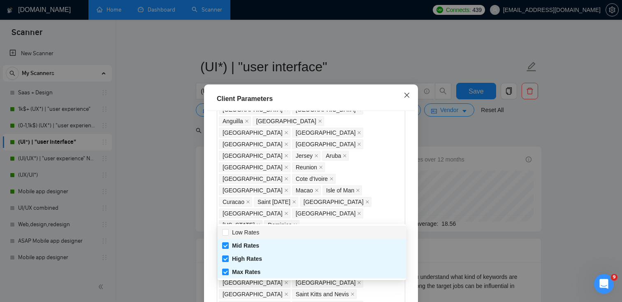
click at [406, 95] on icon "close" at bounding box center [407, 95] width 7 height 7
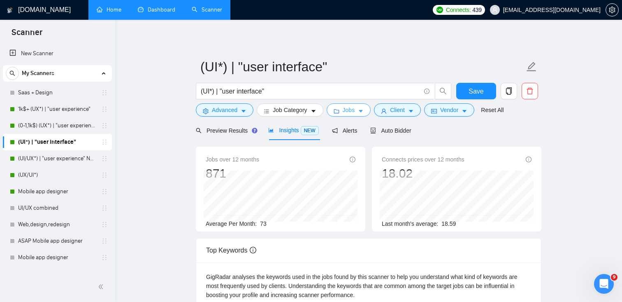
click at [355, 114] on span "Jobs" at bounding box center [349, 109] width 12 height 9
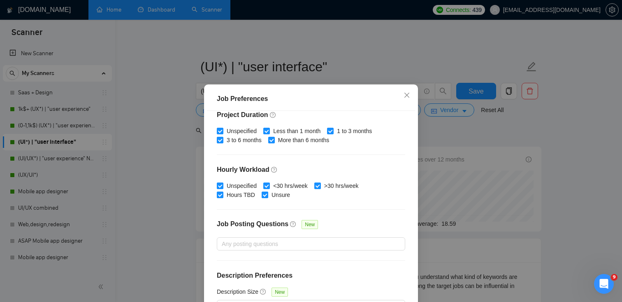
scroll to position [56, 0]
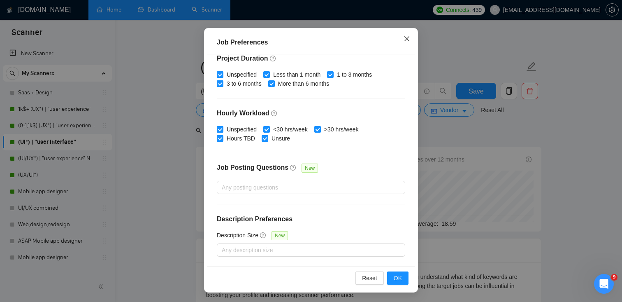
click at [408, 37] on icon "close" at bounding box center [407, 38] width 7 height 7
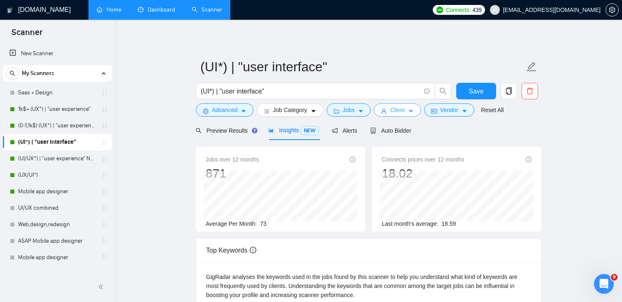
click at [394, 113] on span "Client" at bounding box center [397, 109] width 15 height 9
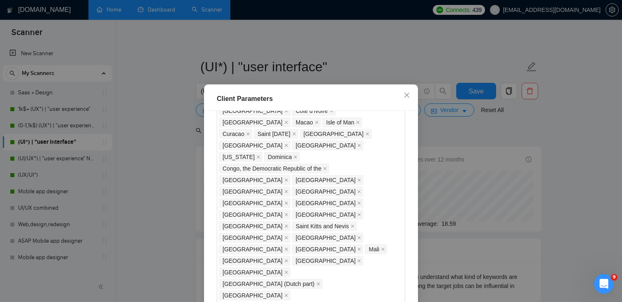
scroll to position [770, 0]
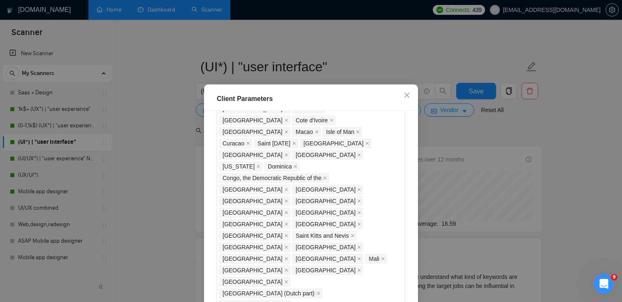
click at [407, 94] on icon "close" at bounding box center [407, 95] width 7 height 7
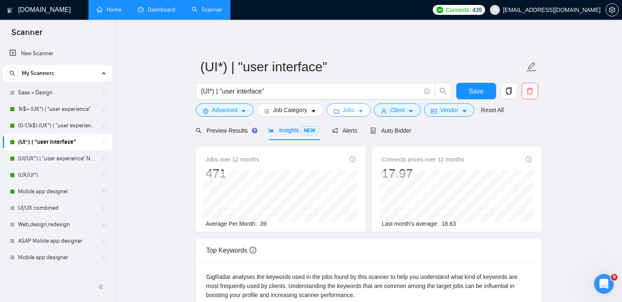
click at [363, 110] on icon "caret-down" at bounding box center [361, 111] width 6 height 6
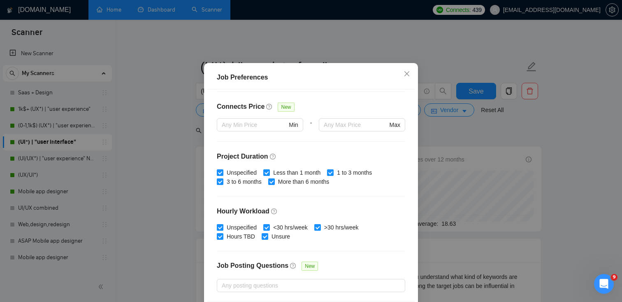
scroll to position [193, 0]
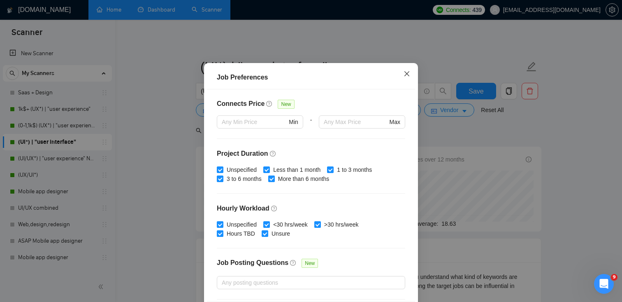
click at [406, 77] on icon "close" at bounding box center [407, 73] width 7 height 7
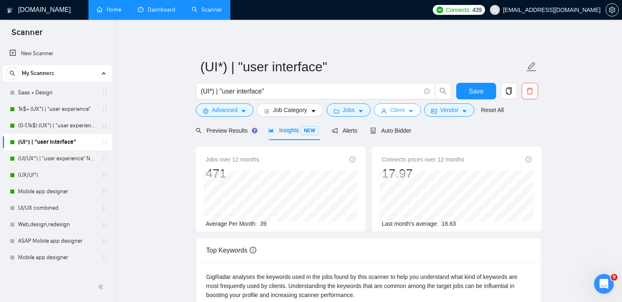
click at [405, 113] on span "Client" at bounding box center [397, 109] width 15 height 9
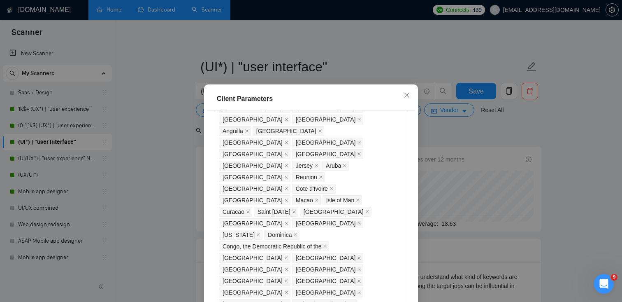
scroll to position [702, 0]
checkbox input "false"
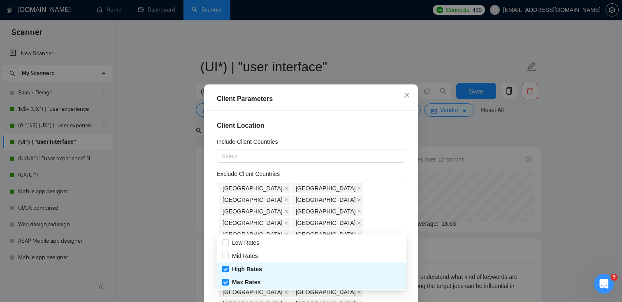
scroll to position [702, 0]
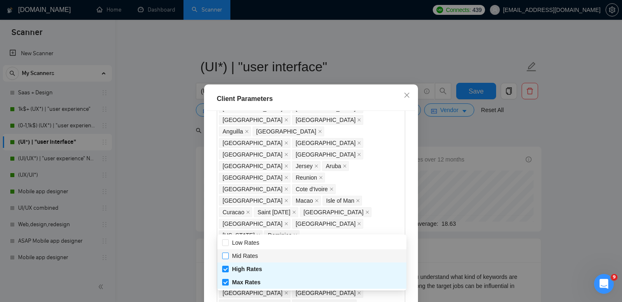
click at [225, 256] on input "Mid Rates" at bounding box center [225, 255] width 6 height 6
checkbox input "true"
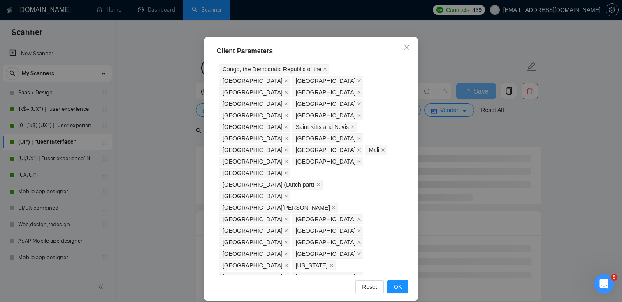
scroll to position [56, 0]
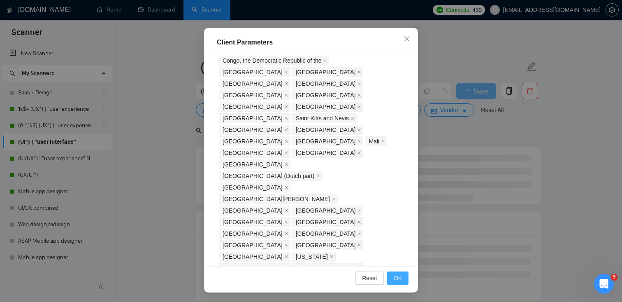
click at [404, 276] on button "OK" at bounding box center [397, 277] width 21 height 13
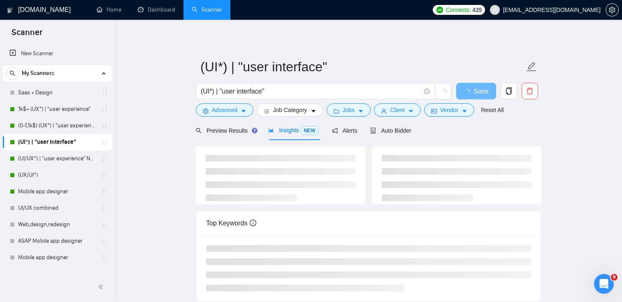
scroll to position [21, 0]
click at [449, 112] on span "Vendor" at bounding box center [449, 109] width 18 height 9
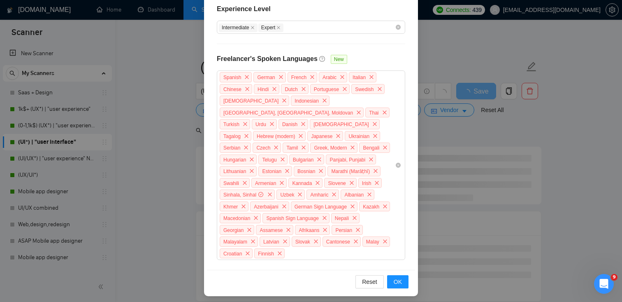
scroll to position [0, 0]
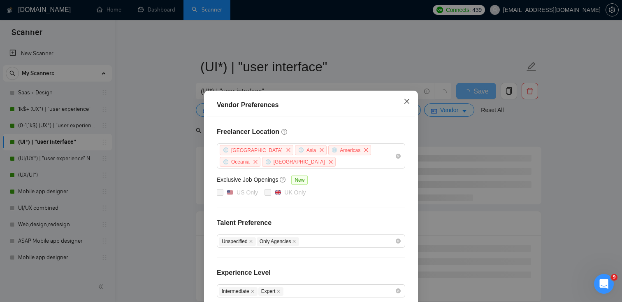
click at [406, 97] on span "Close" at bounding box center [407, 101] width 22 height 22
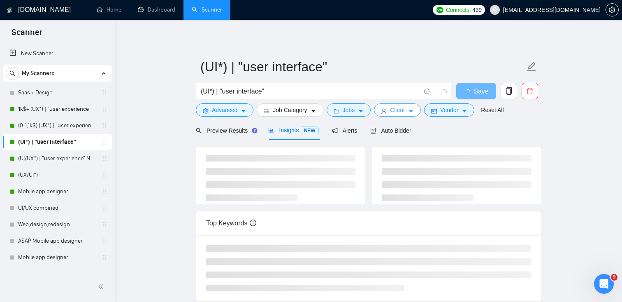
click at [408, 109] on button "Client" at bounding box center [397, 109] width 47 height 13
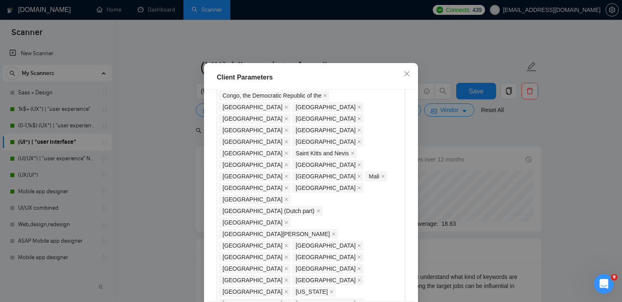
scroll to position [56, 0]
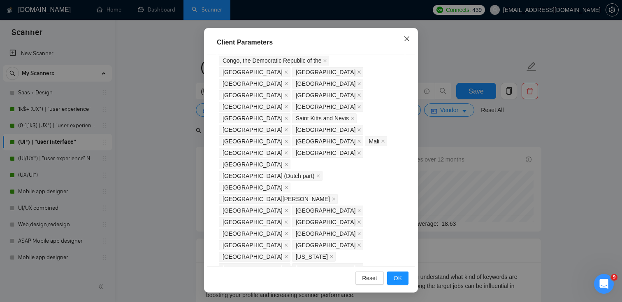
click at [405, 38] on icon "close" at bounding box center [407, 38] width 7 height 7
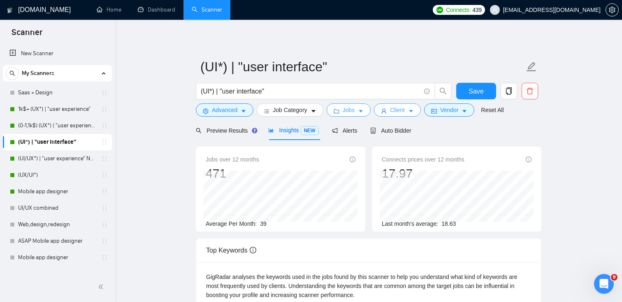
scroll to position [0, 0]
click at [342, 111] on button "Jobs" at bounding box center [349, 109] width 44 height 13
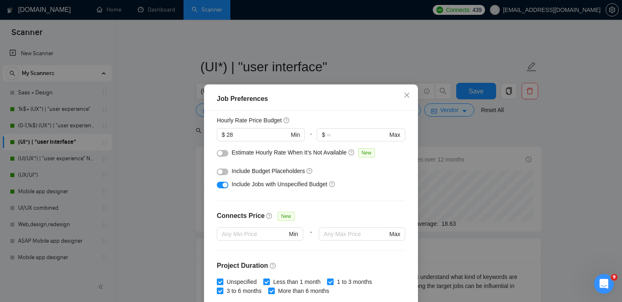
scroll to position [102, 0]
click at [341, 235] on input "text" at bounding box center [355, 233] width 63 height 9
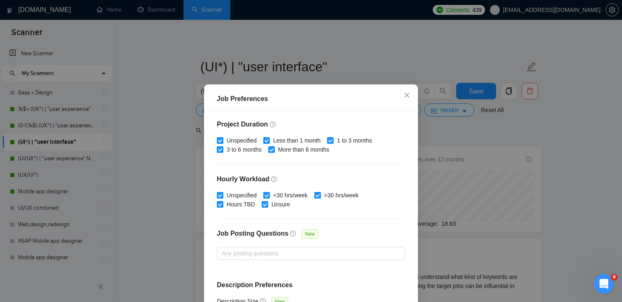
scroll to position [253, 0]
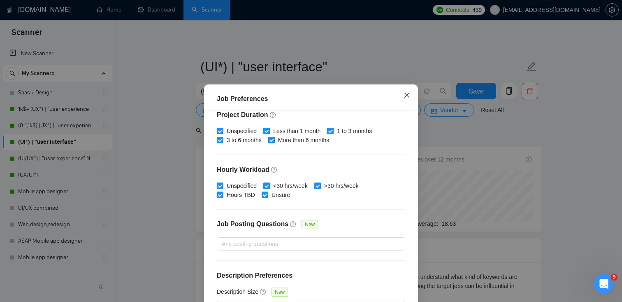
click at [407, 96] on icon "close" at bounding box center [407, 95] width 7 height 7
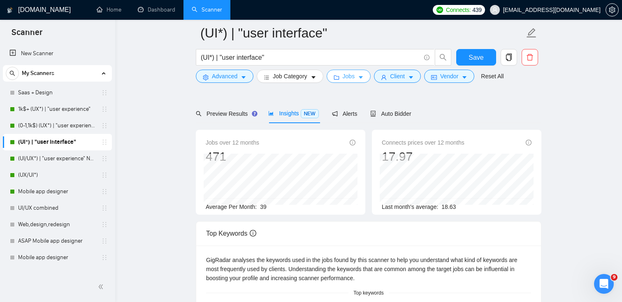
scroll to position [56, 0]
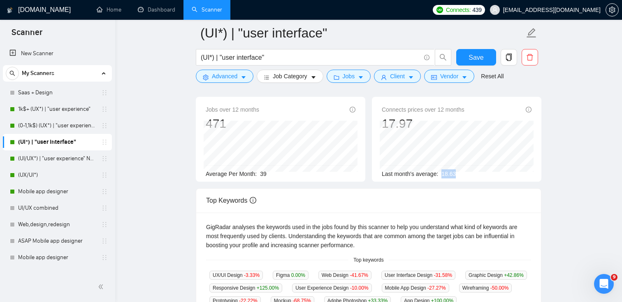
drag, startPoint x: 462, startPoint y: 171, endPoint x: 441, endPoint y: 174, distance: 20.7
click at [441, 174] on div "Last month's average: 18.63" at bounding box center [457, 173] width 150 height 9
click at [464, 182] on div "Jobs over 12 months 471 Aug 2025 35 Average Per Month: 39 Connects prices over …" at bounding box center [369, 142] width 352 height 91
drag, startPoint x: 463, startPoint y: 173, endPoint x: 443, endPoint y: 173, distance: 20.2
click at [443, 173] on div "Last month's average: 18.63" at bounding box center [457, 173] width 150 height 9
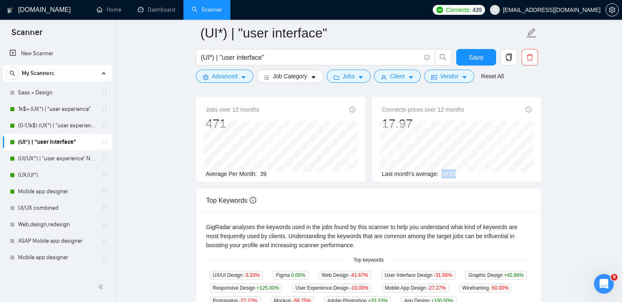
scroll to position [0, 0]
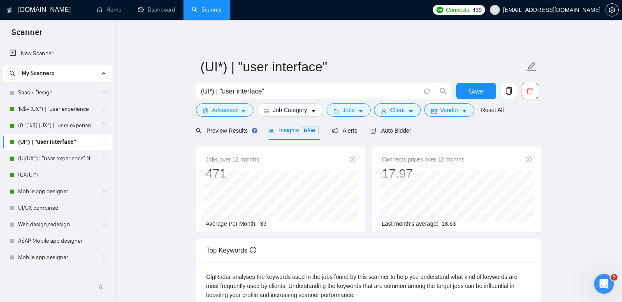
click at [462, 224] on div "Last month's average: 18.63" at bounding box center [457, 223] width 150 height 9
drag, startPoint x: 461, startPoint y: 224, endPoint x: 443, endPoint y: 223, distance: 17.3
click at [443, 223] on div "Last month's average: 18.63" at bounding box center [457, 223] width 150 height 9
click at [349, 111] on span "Jobs" at bounding box center [349, 109] width 12 height 9
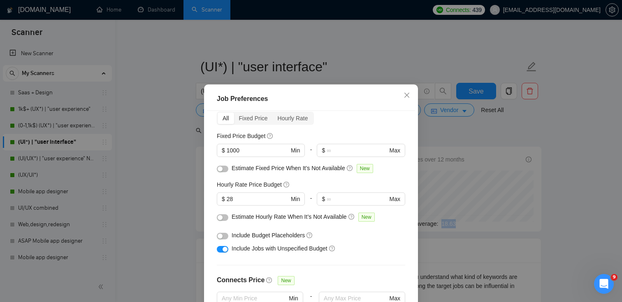
scroll to position [39, 0]
click at [348, 264] on div "Budget Project Type All Fixed Price Hourly Rate Fixed Price Budget $ 1000 Min -…" at bounding box center [311, 216] width 208 height 211
click at [413, 91] on span "Close" at bounding box center [407, 95] width 22 height 22
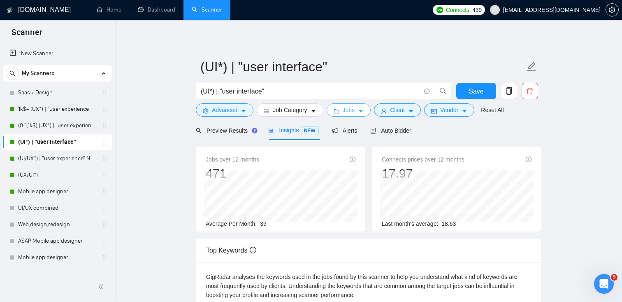
click at [360, 110] on button "Jobs" at bounding box center [349, 109] width 44 height 13
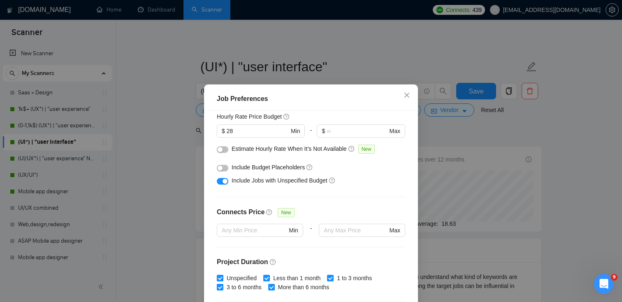
scroll to position [104, 0]
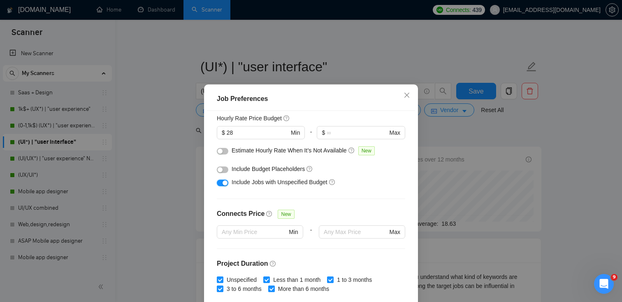
click at [219, 181] on button "button" at bounding box center [223, 182] width 12 height 7
click at [410, 94] on span "Close" at bounding box center [407, 95] width 22 height 22
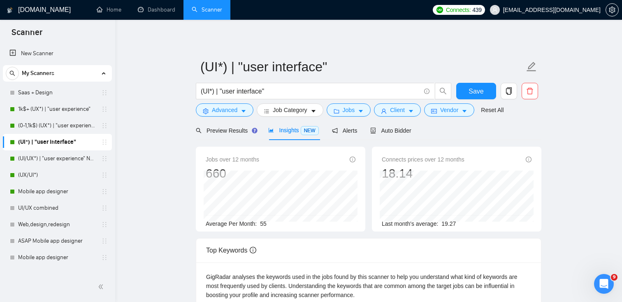
click at [269, 221] on div "Average Per Month: 55" at bounding box center [281, 223] width 150 height 9
drag, startPoint x: 269, startPoint y: 221, endPoint x: 262, endPoint y: 221, distance: 6.2
click at [262, 221] on div "Average Per Month: 55" at bounding box center [281, 223] width 150 height 9
click at [355, 110] on span "Jobs" at bounding box center [349, 109] width 12 height 9
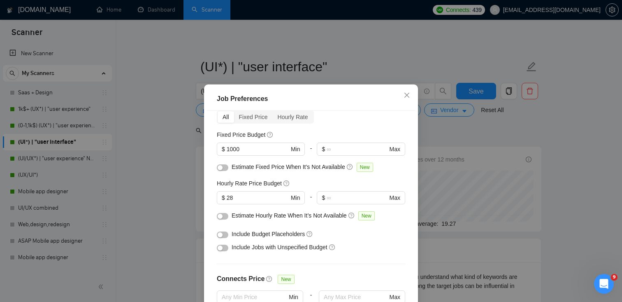
scroll to position [39, 0]
click at [410, 95] on span "Close" at bounding box center [407, 95] width 22 height 22
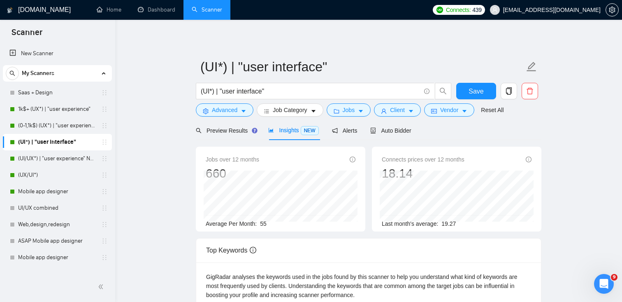
click at [272, 223] on div "Average Per Month: 55" at bounding box center [281, 223] width 150 height 9
click at [354, 110] on span "Jobs" at bounding box center [349, 109] width 12 height 9
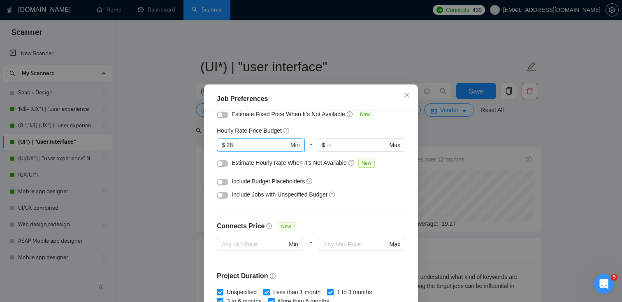
scroll to position [115, 0]
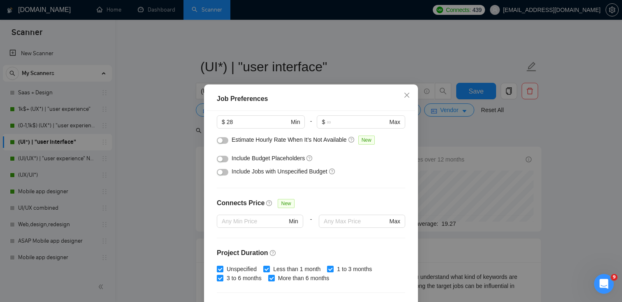
click at [227, 171] on button "button" at bounding box center [223, 172] width 12 height 7
click at [410, 93] on span "Close" at bounding box center [407, 95] width 22 height 22
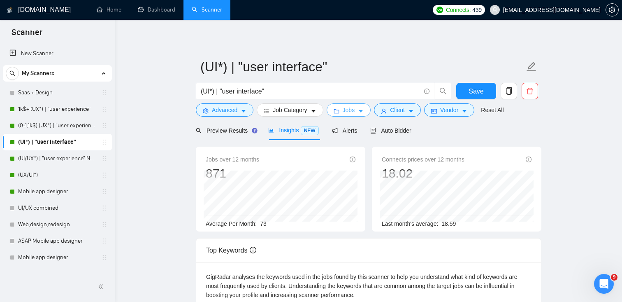
click at [364, 108] on span "caret-down" at bounding box center [361, 111] width 6 height 6
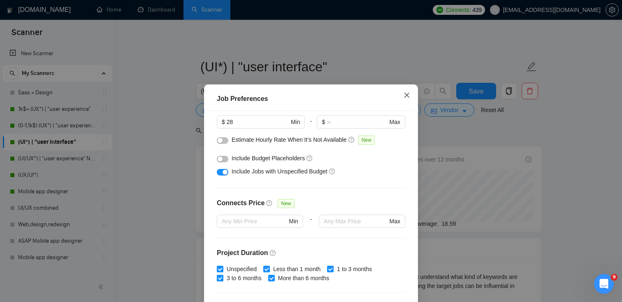
click at [408, 94] on icon "close" at bounding box center [406, 95] width 5 height 5
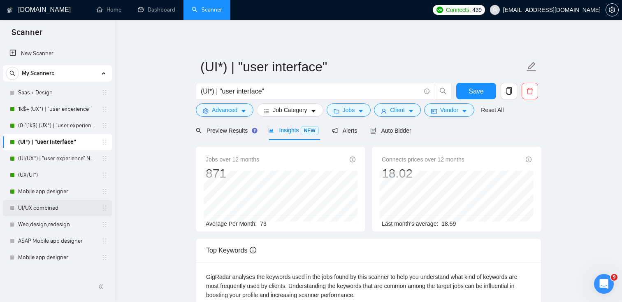
click at [46, 207] on link "UI/UX combined" at bounding box center [57, 208] width 78 height 16
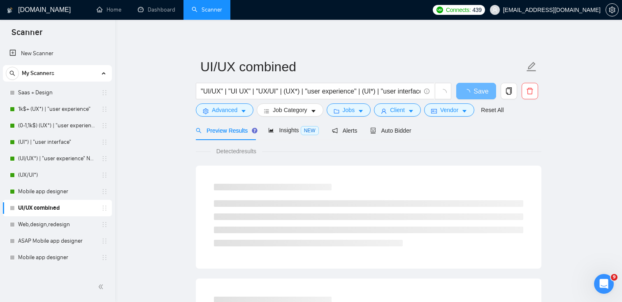
click at [40, 141] on link "(UI*) | "user interface"" at bounding box center [57, 142] width 78 height 16
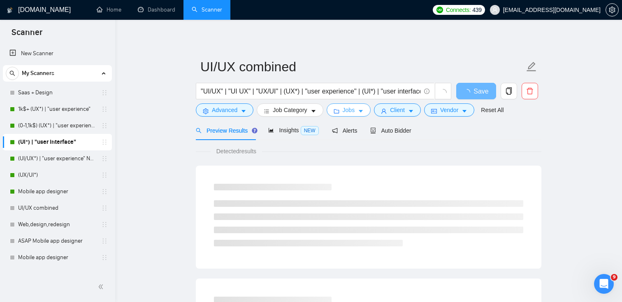
click at [362, 108] on icon "caret-down" at bounding box center [361, 111] width 6 height 6
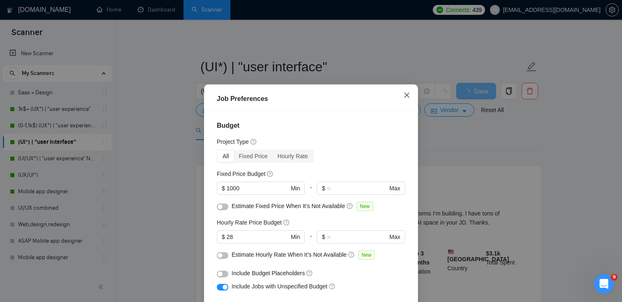
click at [409, 91] on span "Close" at bounding box center [407, 95] width 22 height 22
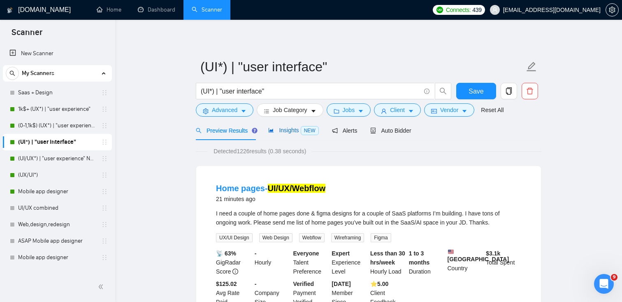
click at [292, 129] on span "Insights NEW" at bounding box center [293, 130] width 50 height 7
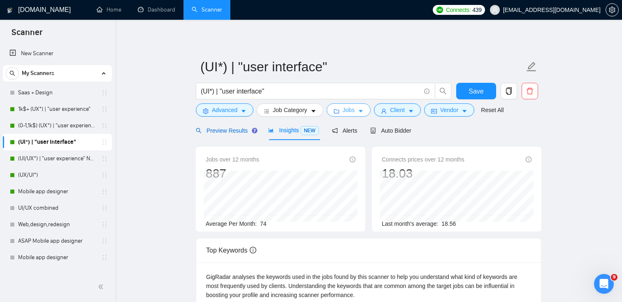
click at [237, 132] on span "Preview Results" at bounding box center [225, 130] width 59 height 7
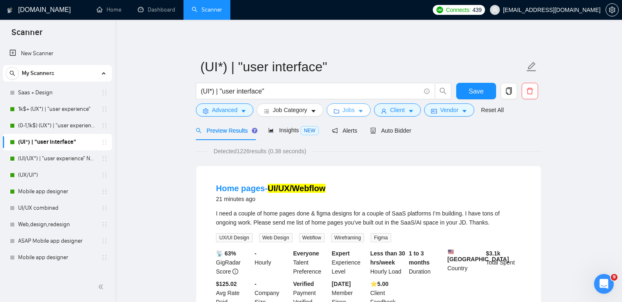
click at [352, 109] on span "Jobs" at bounding box center [349, 109] width 12 height 9
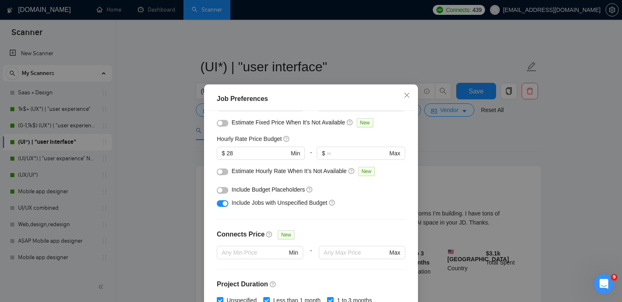
scroll to position [106, 0]
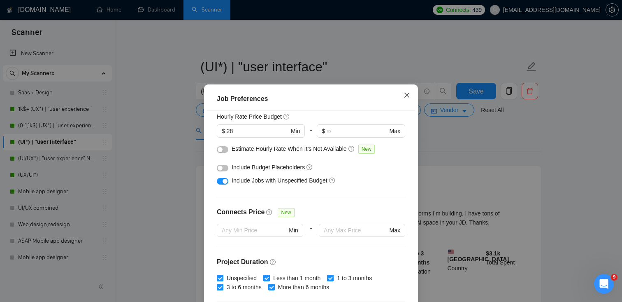
click at [404, 95] on icon "close" at bounding box center [407, 95] width 7 height 7
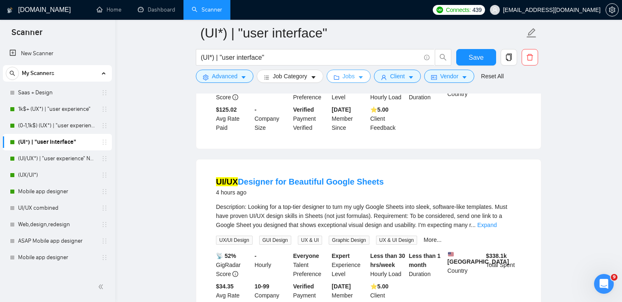
scroll to position [183, 0]
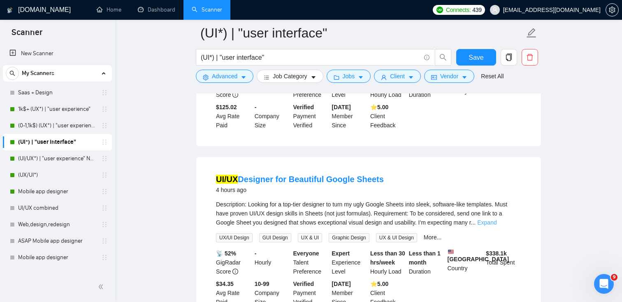
click at [496, 223] on link "Expand" at bounding box center [486, 222] width 19 height 7
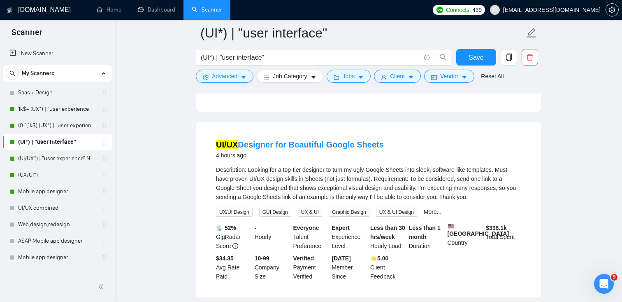
scroll to position [219, 0]
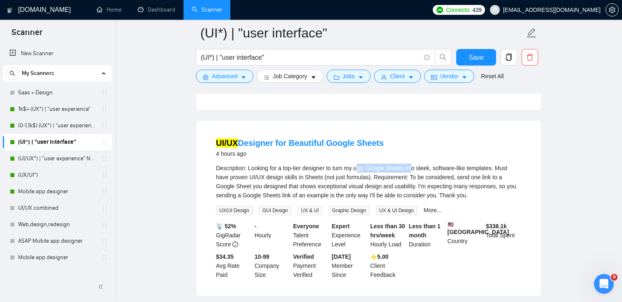
drag, startPoint x: 363, startPoint y: 168, endPoint x: 421, endPoint y: 169, distance: 58.0
click at [421, 169] on div "Description: Looking for a top-tier designer to turn my ugly Google Sheets into…" at bounding box center [368, 181] width 305 height 36
drag, startPoint x: 508, startPoint y: 167, endPoint x: 471, endPoint y: 167, distance: 36.6
click at [471, 167] on div "Description: Looking for a top-tier designer to turn my ugly Google Sheets into…" at bounding box center [368, 181] width 305 height 36
drag, startPoint x: 324, startPoint y: 177, endPoint x: 352, endPoint y: 180, distance: 28.1
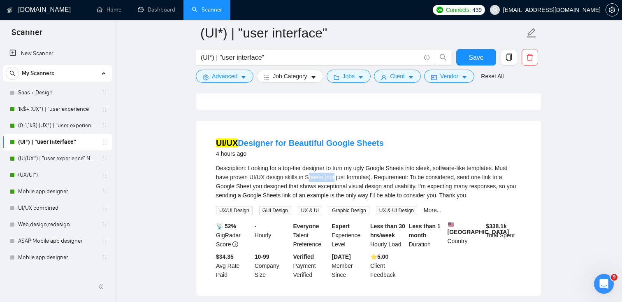
click at [352, 180] on div "Description: Looking for a top-tier designer to turn my ugly Google Sheets into…" at bounding box center [368, 181] width 305 height 36
click at [428, 184] on div "Description: Looking for a top-tier designer to turn my ugly Google Sheets into…" at bounding box center [368, 181] width 305 height 36
drag, startPoint x: 413, startPoint y: 169, endPoint x: 395, endPoint y: 165, distance: 19.0
click at [395, 165] on div "Description: Looking for a top-tier designer to turn my ugly Google Sheets into…" at bounding box center [368, 181] width 305 height 36
click at [395, 168] on div "Description: Looking for a top-tier designer to turn my ugly Google Sheets into…" at bounding box center [368, 181] width 305 height 36
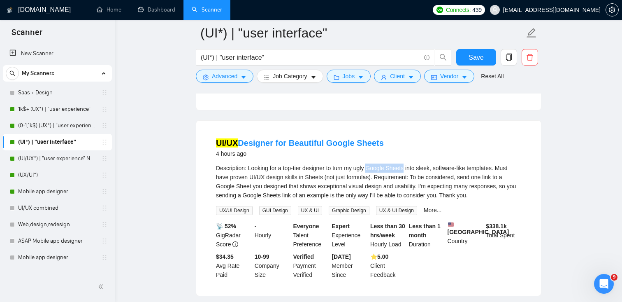
drag, startPoint x: 411, startPoint y: 169, endPoint x: 375, endPoint y: 169, distance: 36.6
click at [375, 169] on div "Description: Looking for a top-tier designer to turn my ugly Google Sheets into…" at bounding box center [368, 181] width 305 height 36
copy div "Google Sheets"
click at [213, 74] on span "Advanced" at bounding box center [225, 76] width 26 height 9
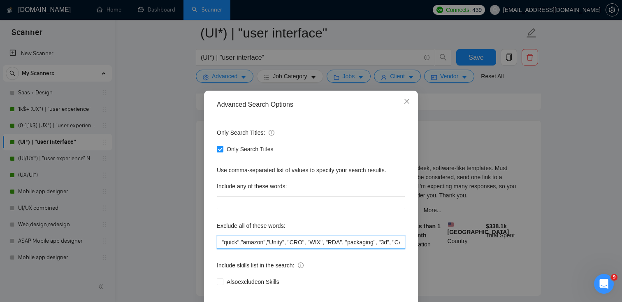
click at [221, 241] on input ""quick","amazon","Unity", "CRO", "WIX", "RDA", "packaging", "3d", "CAD", "kajab…" at bounding box center [311, 241] width 188 height 13
paste input "Google Sheets"
click at [290, 239] on input ""Google Sheets", Google Sheets, "quick","amazon","Unity", "CRO", "WIX", "RDA", …" at bounding box center [311, 241] width 188 height 13
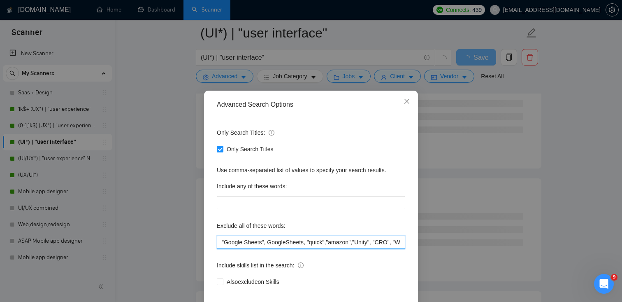
click at [309, 239] on input ""Google Sheets", GoogleSheets, "quick","amazon","Unity", "CRO", "WIX", "RDA", "…" at bounding box center [311, 241] width 188 height 13
paste input "Google Sheets"
drag, startPoint x: 351, startPoint y: 245, endPoint x: 332, endPoint y: 245, distance: 19.3
click at [332, 245] on input ""Google Sheets", GoogleSheets, "Google Sheets "quick","amazon","Unity", "CRO", …" at bounding box center [311, 241] width 188 height 13
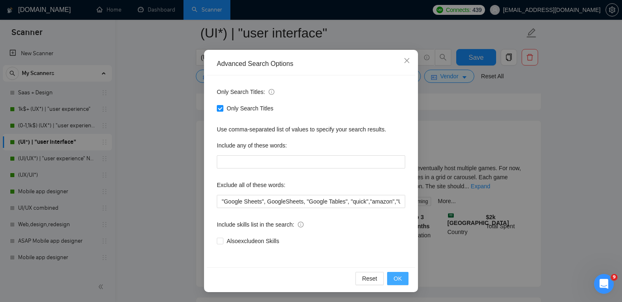
click at [403, 280] on button "OK" at bounding box center [397, 277] width 21 height 13
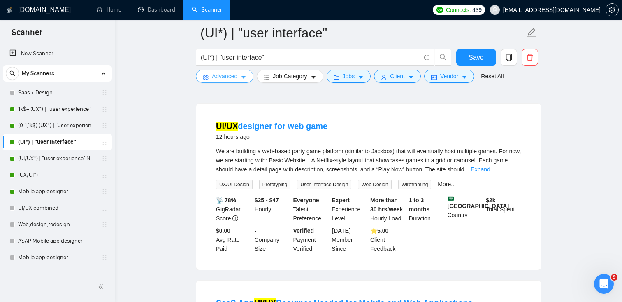
scroll to position [246, 0]
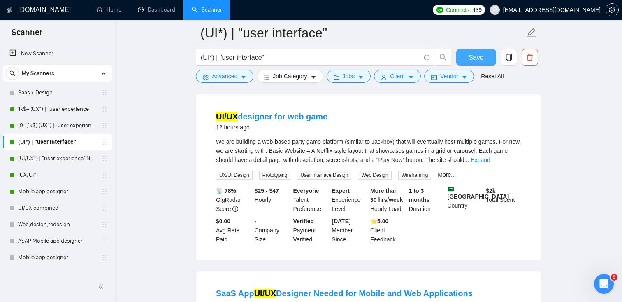
click at [478, 56] on span "Save" at bounding box center [476, 57] width 15 height 10
drag, startPoint x: 341, startPoint y: 118, endPoint x: 305, endPoint y: 117, distance: 35.8
click at [305, 117] on div "UI/UX designer for web game 12 hours ago" at bounding box center [368, 121] width 305 height 21
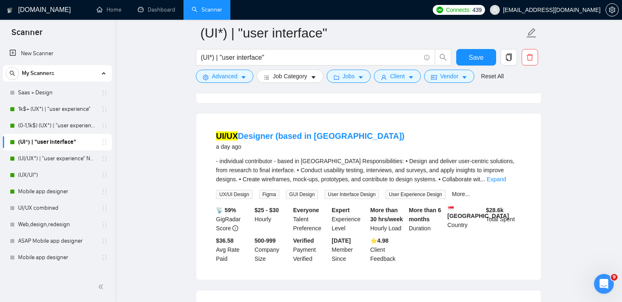
scroll to position [576, 0]
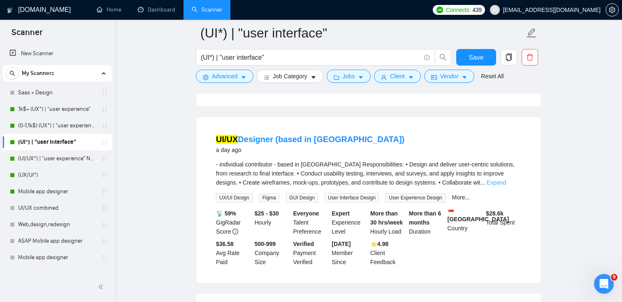
click at [506, 186] on link "Expand" at bounding box center [496, 182] width 19 height 7
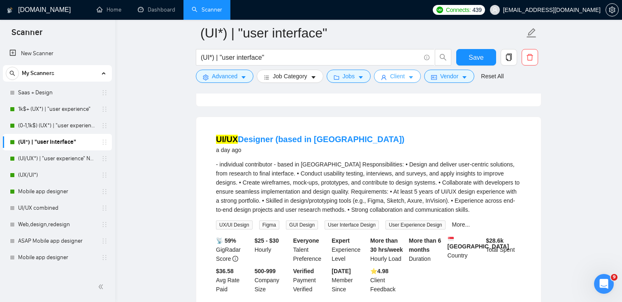
click at [408, 70] on button "Client" at bounding box center [397, 76] width 47 height 13
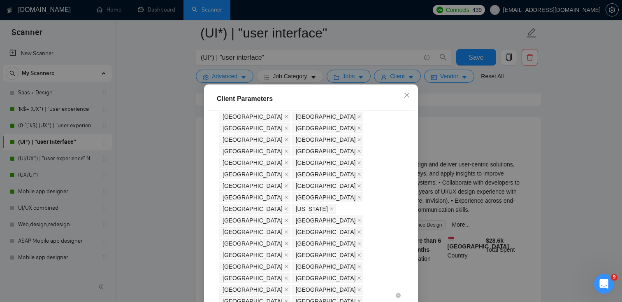
scroll to position [387, 0]
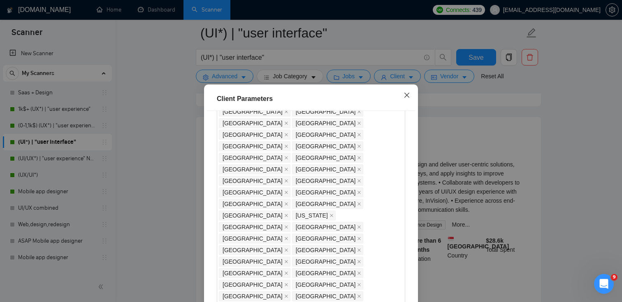
click at [406, 97] on icon "close" at bounding box center [406, 95] width 5 height 5
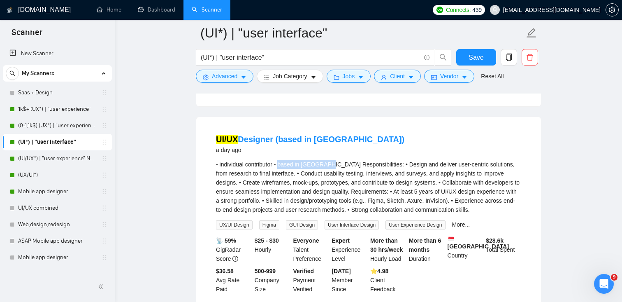
drag, startPoint x: 333, startPoint y: 175, endPoint x: 283, endPoint y: 176, distance: 49.8
click at [283, 176] on div "- individual contributor - based in [GEOGRAPHIC_DATA] Responsibilities: • Desig…" at bounding box center [368, 187] width 305 height 54
copy div "based in Singapore"
click at [232, 77] on span "Advanced" at bounding box center [225, 76] width 26 height 9
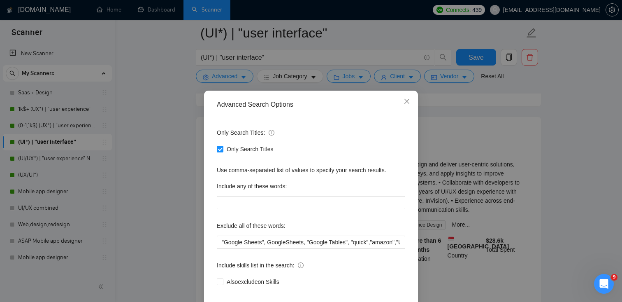
scroll to position [41, 0]
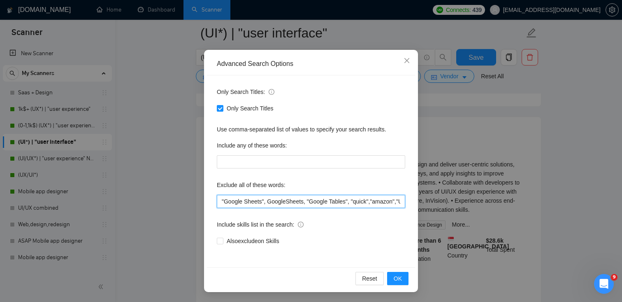
click at [220, 203] on input ""Google Sheets", GoogleSheets, "Google Tables", "quick","amazon","Unity", "CRO"…" at bounding box center [311, 201] width 188 height 13
paste input "based in Singapore"
type input ""based in Singapore", "Google Sheets", GoogleSheets, "Google Tables", "quick","…"
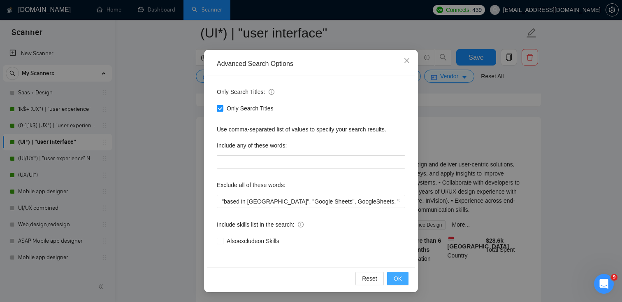
click at [390, 276] on button "OK" at bounding box center [397, 277] width 21 height 13
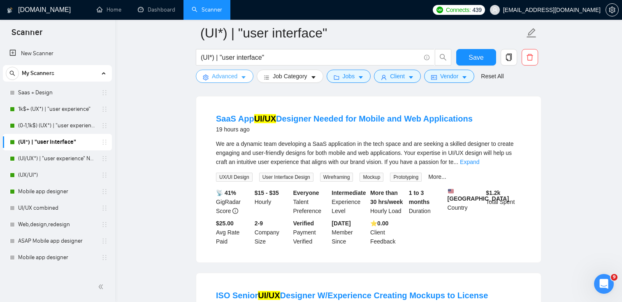
scroll to position [426, 0]
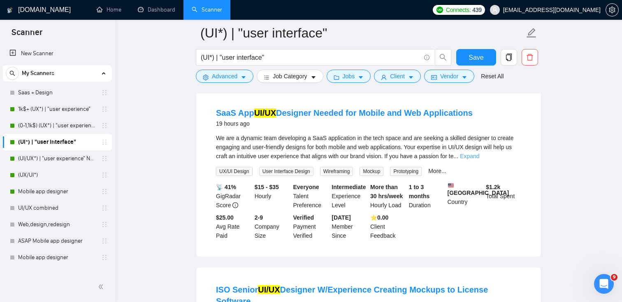
click at [479, 159] on link "Expand" at bounding box center [469, 156] width 19 height 7
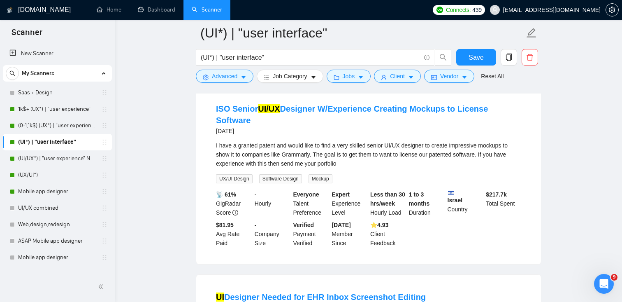
scroll to position [635, 0]
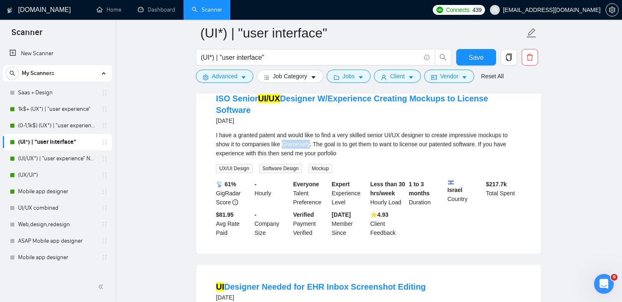
drag, startPoint x: 313, startPoint y: 144, endPoint x: 285, endPoint y: 144, distance: 28.4
click at [285, 144] on div "I have a granted patent and would like to find a very skilled senior UI/UX desi…" at bounding box center [368, 143] width 305 height 27
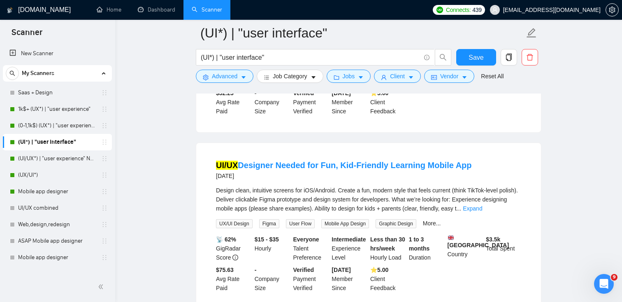
scroll to position [1113, 0]
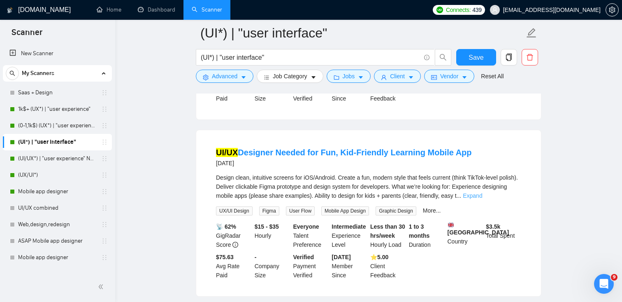
click at [482, 199] on link "Expand" at bounding box center [472, 195] width 19 height 7
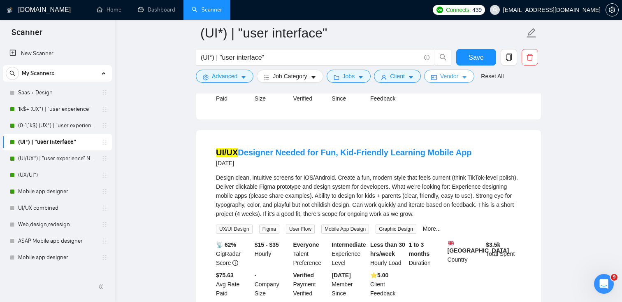
click at [452, 75] on span "Vendor" at bounding box center [449, 76] width 18 height 9
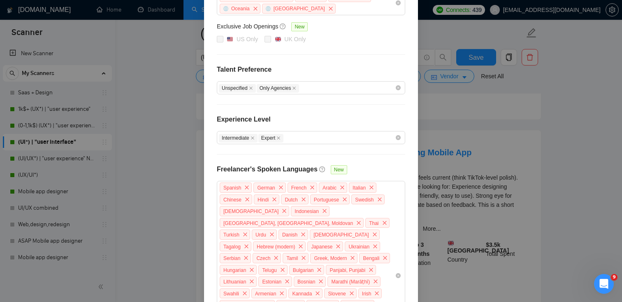
scroll to position [0, 0]
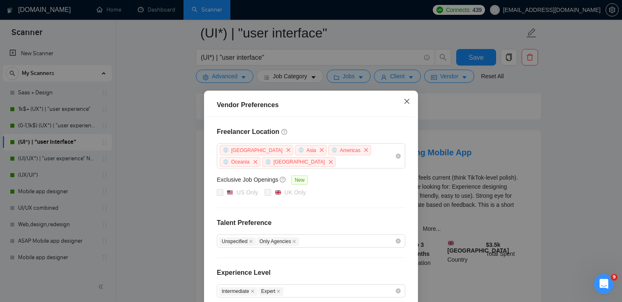
click at [403, 99] on span "Close" at bounding box center [407, 101] width 22 height 22
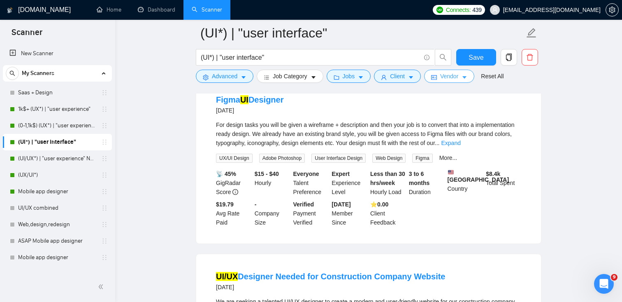
scroll to position [1372, 0]
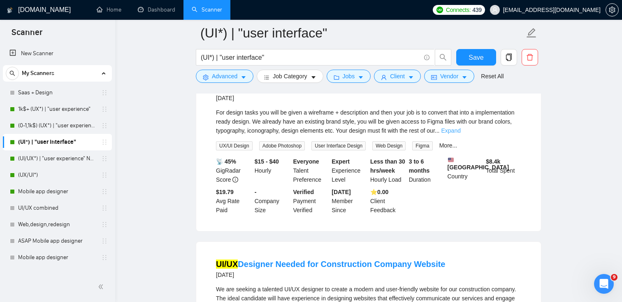
click at [460, 134] on link "Expand" at bounding box center [450, 130] width 19 height 7
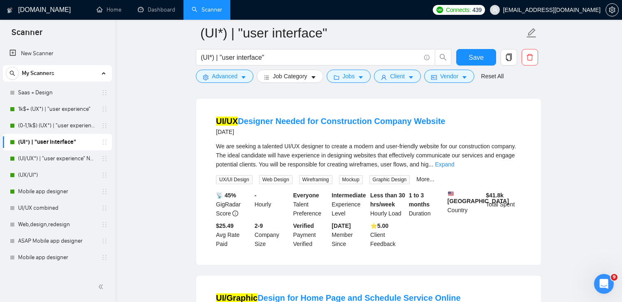
scroll to position [1559, 0]
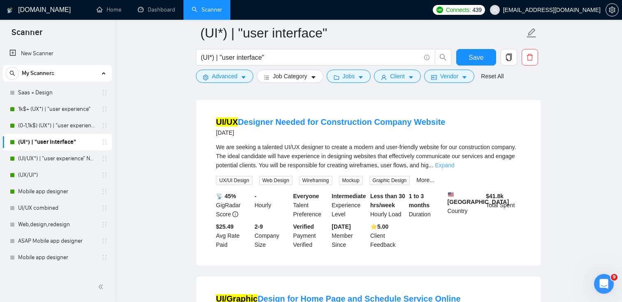
click at [454, 168] on link "Expand" at bounding box center [444, 165] width 19 height 7
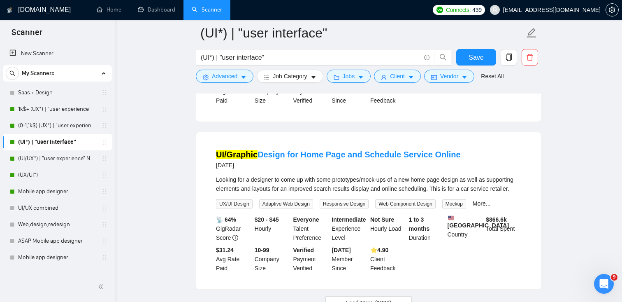
scroll to position [1822, 0]
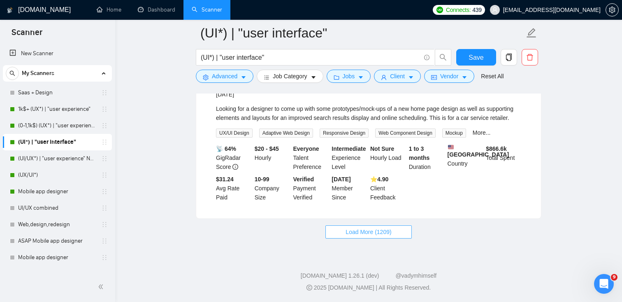
click at [355, 234] on span "Load More (1209)" at bounding box center [369, 231] width 46 height 9
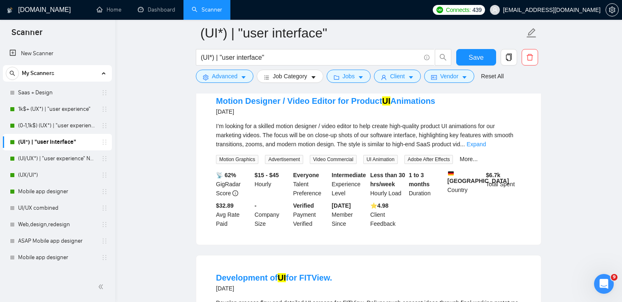
scroll to position [1941, 0]
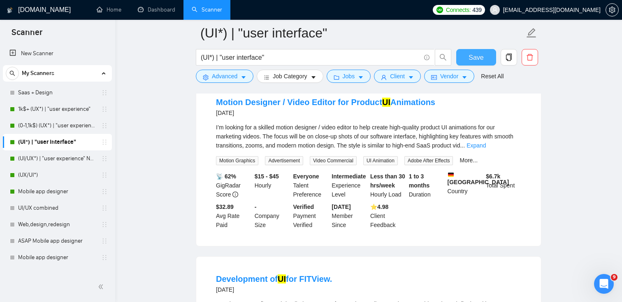
click at [483, 58] on span "Save" at bounding box center [476, 57] width 15 height 10
